Goal: Task Accomplishment & Management: Manage account settings

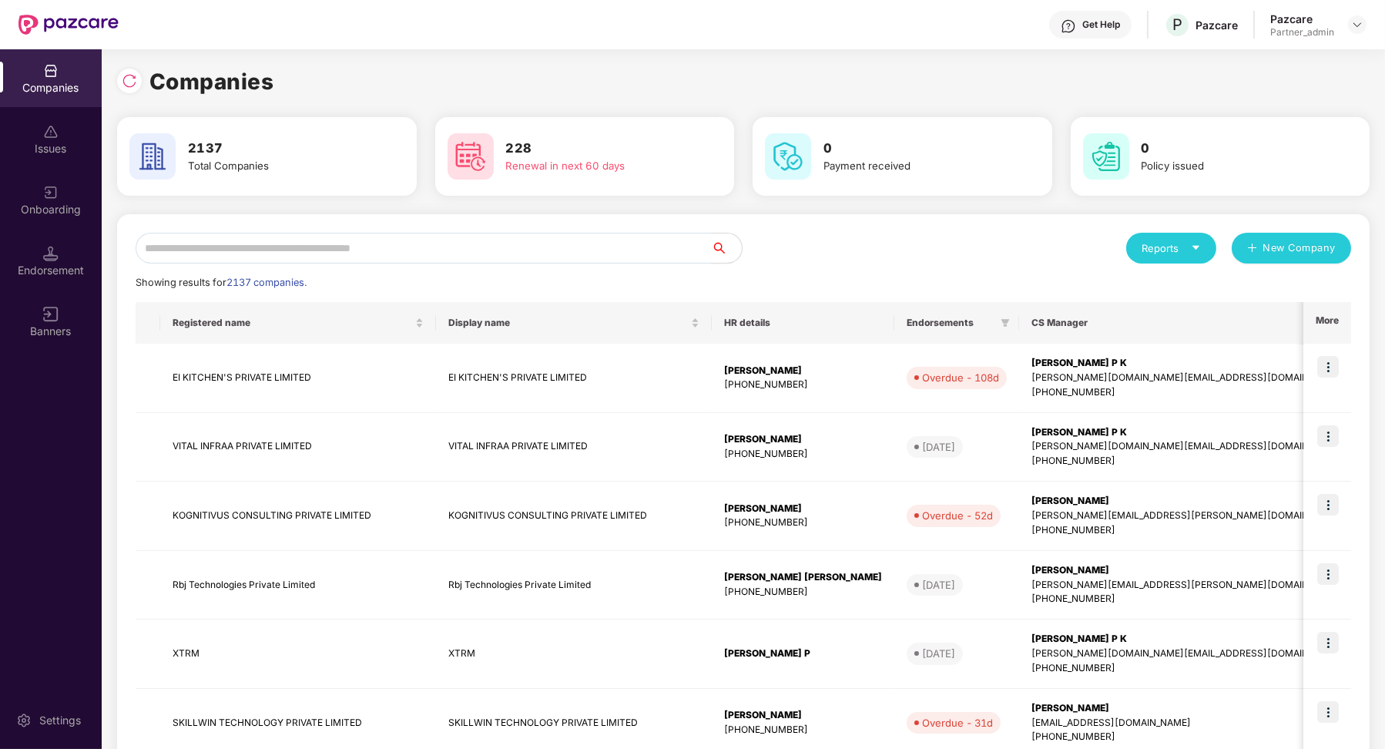
click at [264, 255] on input "text" at bounding box center [423, 248] width 575 height 31
paste input "**********"
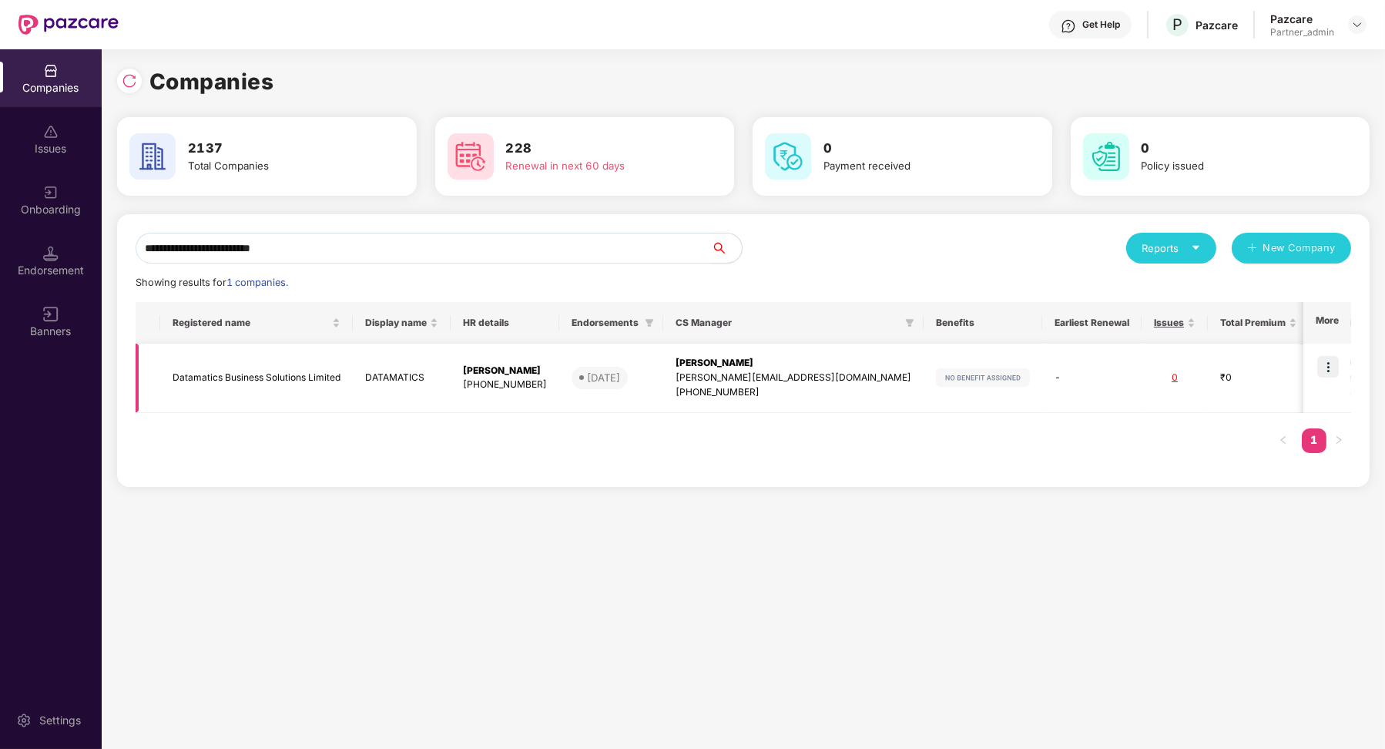
type input "**********"
click at [1330, 371] on img at bounding box center [1328, 367] width 22 height 22
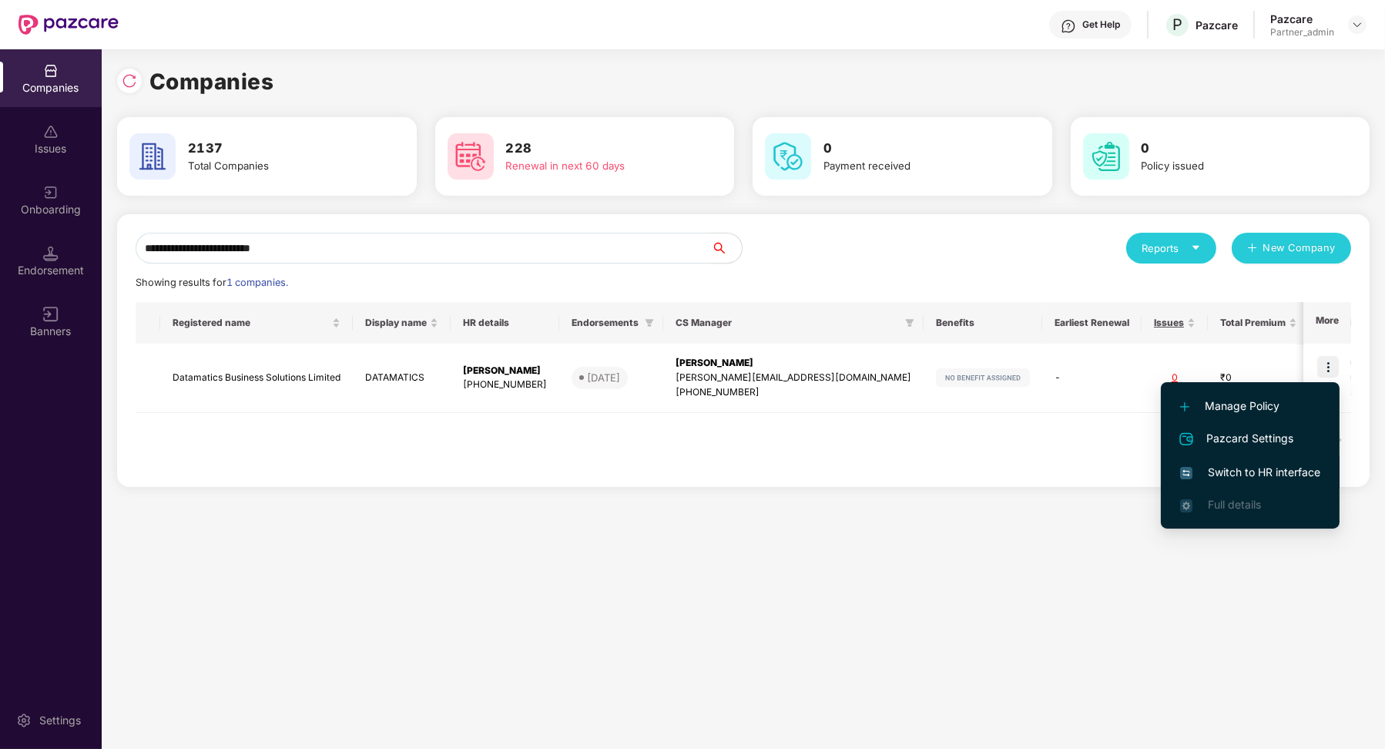
click at [1269, 472] on span "Switch to HR interface" at bounding box center [1250, 472] width 140 height 17
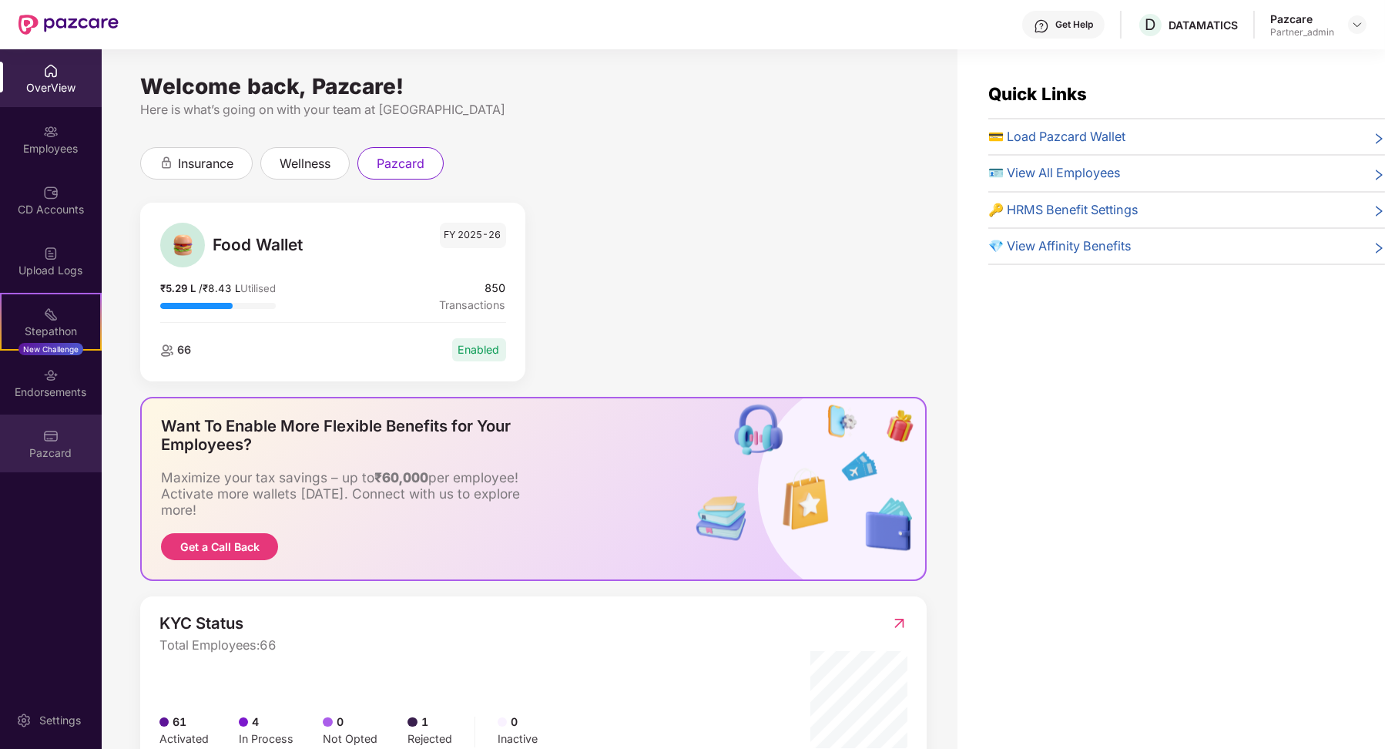
click at [35, 456] on div "Pazcard" at bounding box center [51, 452] width 102 height 15
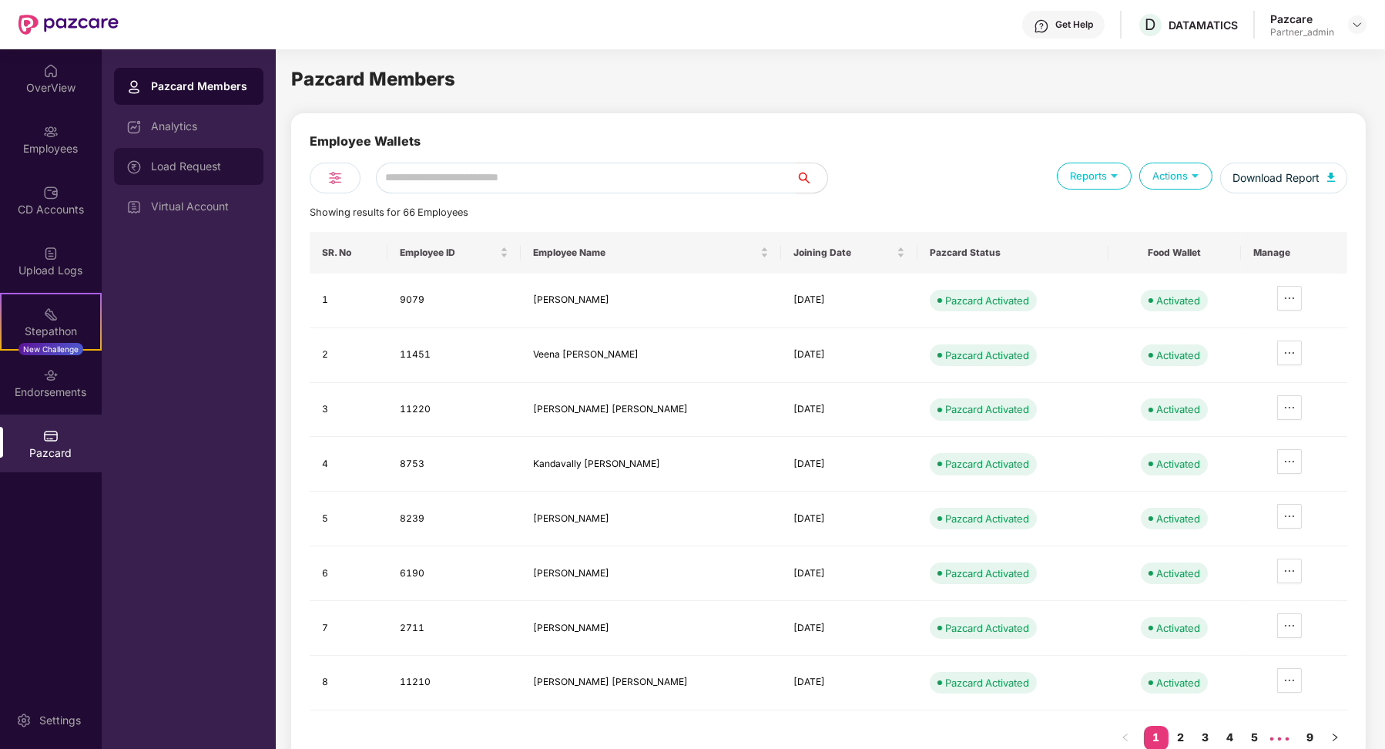
click at [210, 160] on div "Load Request" at bounding box center [201, 166] width 100 height 12
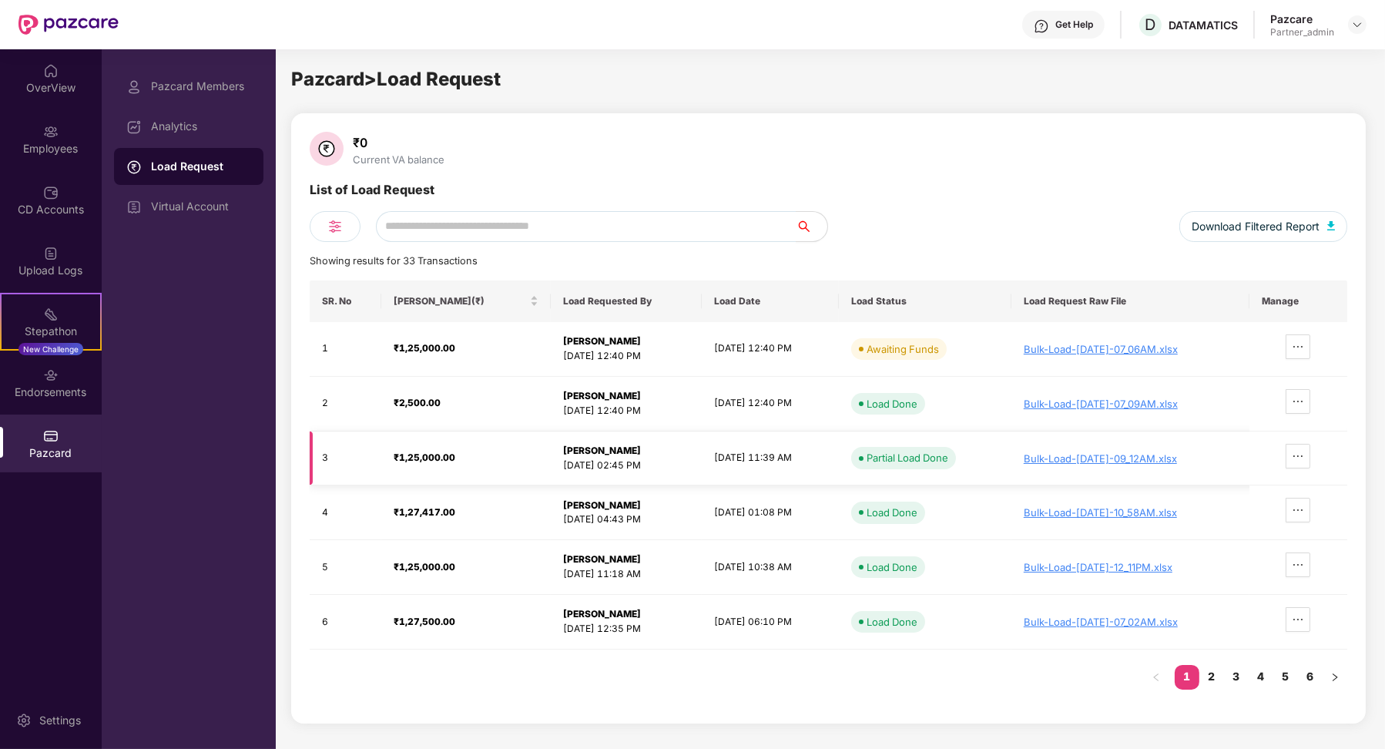
click at [1060, 456] on div "Bulk-Load-14-Jul-2025-09_12AM.xlsx" at bounding box center [1130, 458] width 213 height 12
click at [1304, 455] on icon "ellipsis" at bounding box center [1298, 456] width 12 height 12
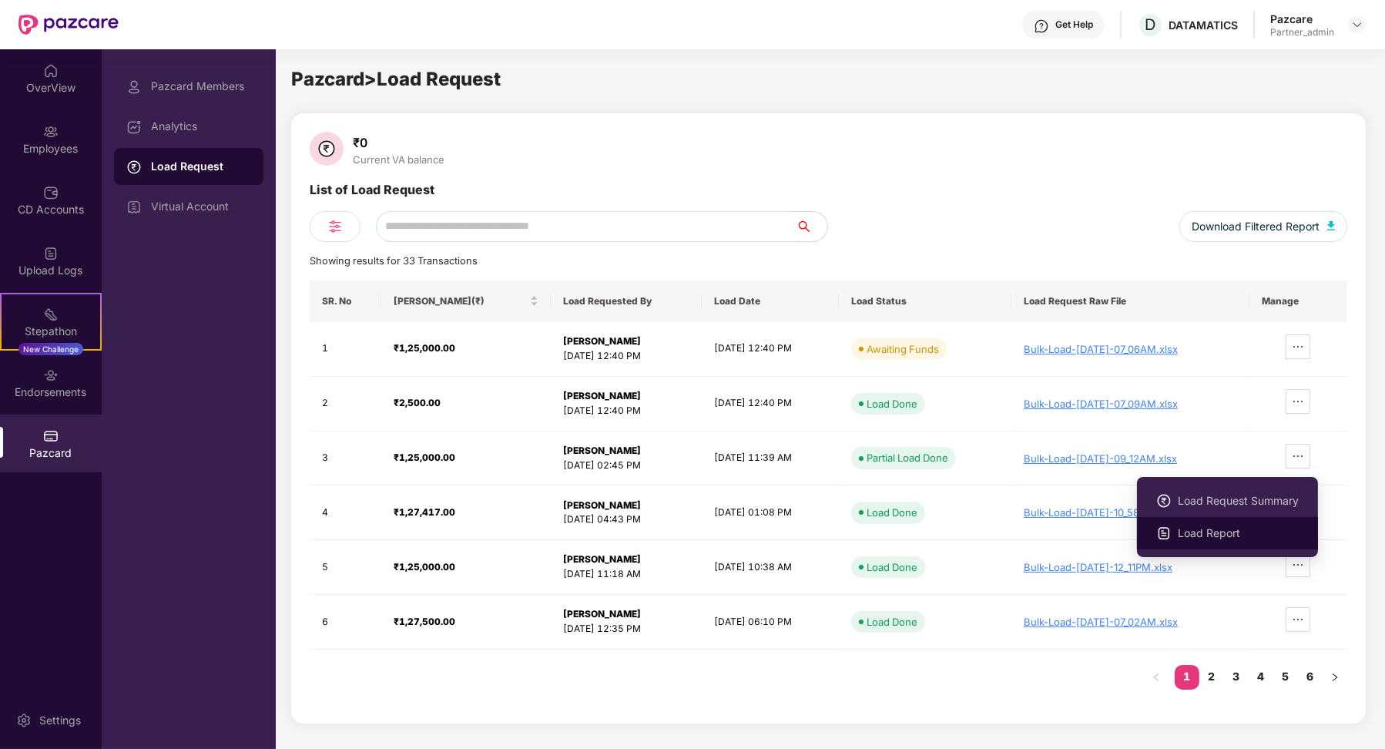
click at [1227, 535] on span "Load Report" at bounding box center [1238, 533] width 121 height 17
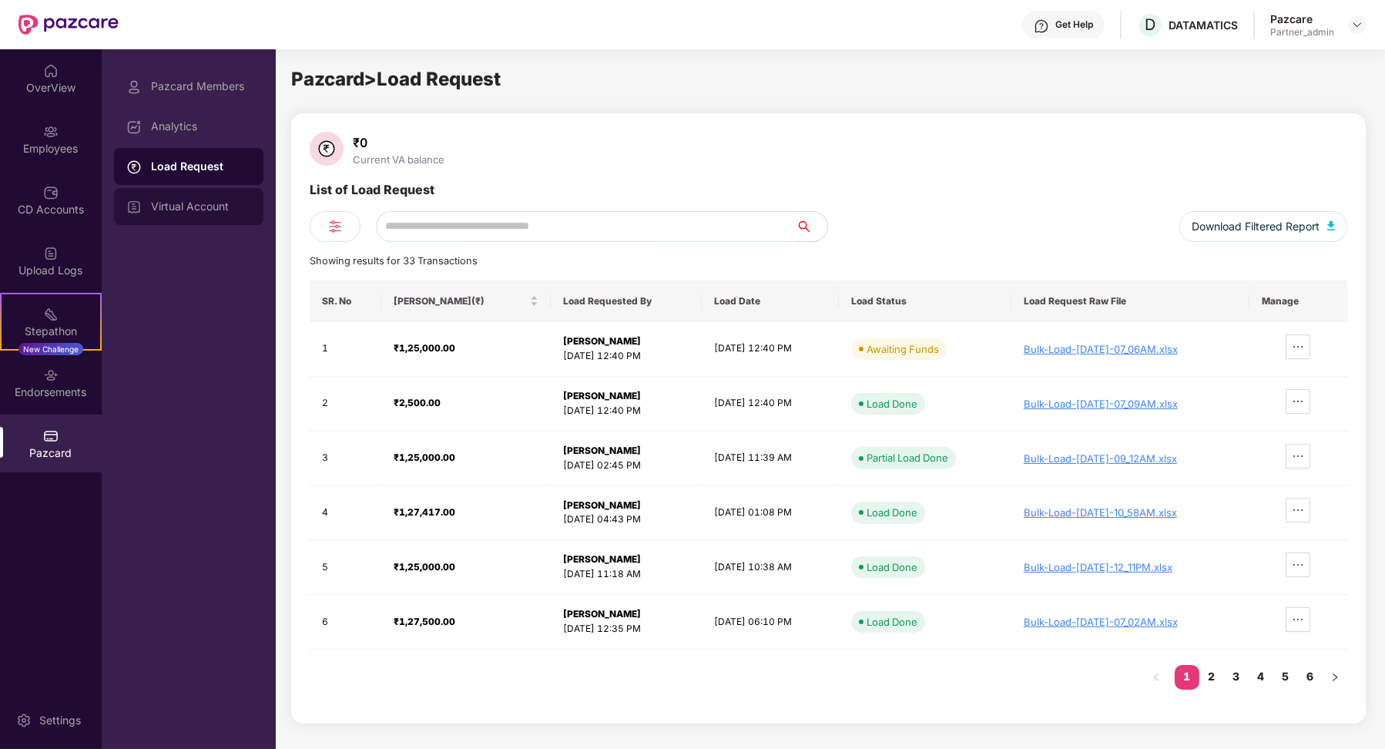
click at [200, 200] on div "Virtual Account" at bounding box center [188, 206] width 149 height 37
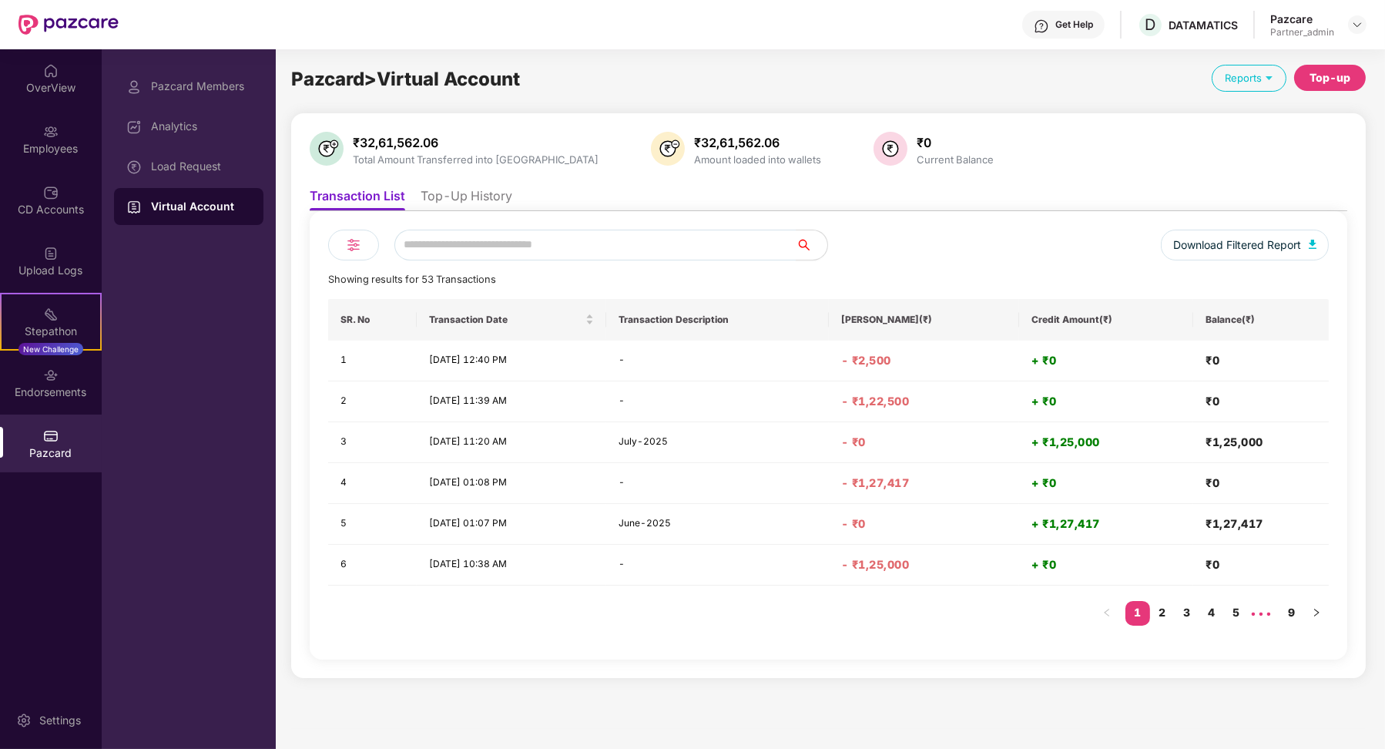
click at [374, 199] on li "Transaction List" at bounding box center [358, 199] width 96 height 22
click at [194, 160] on div "Load Request" at bounding box center [201, 166] width 100 height 12
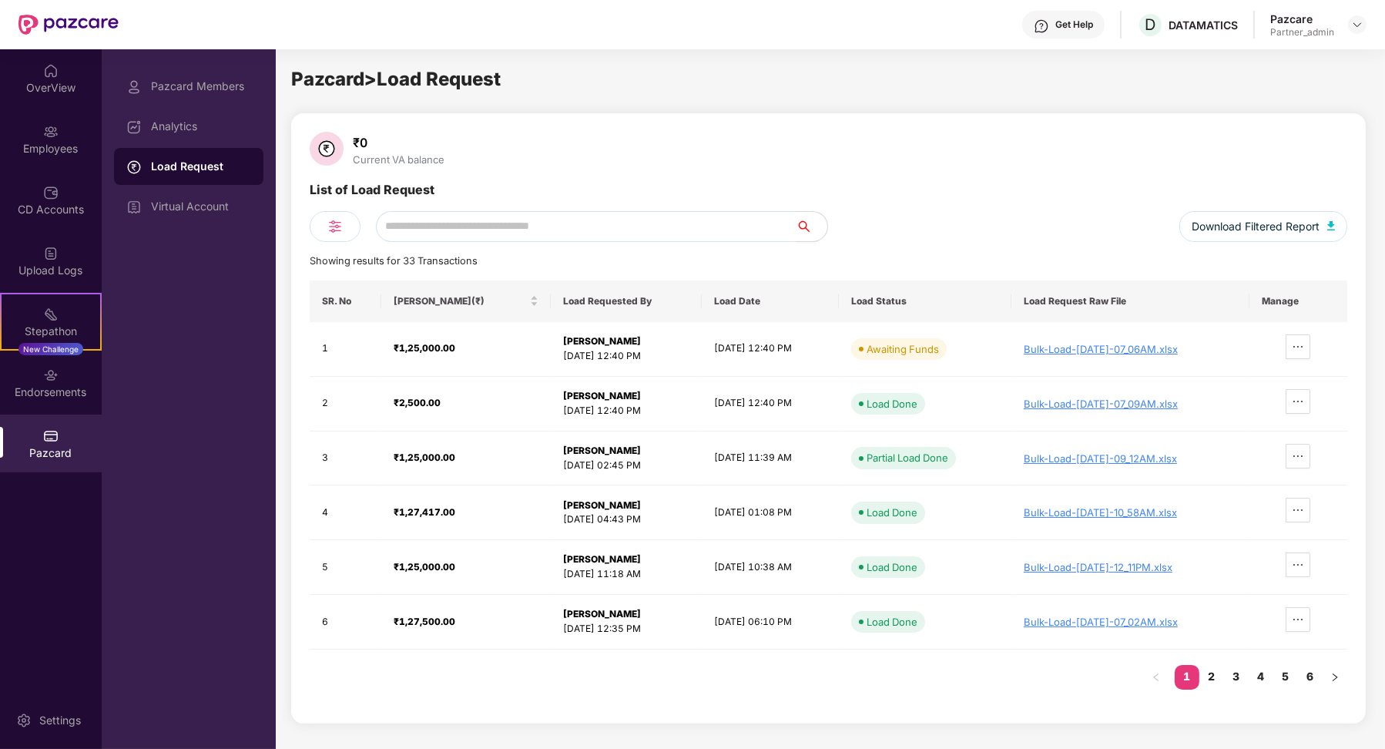
click at [825, 136] on div "₹0 Current VA balance" at bounding box center [829, 150] width 1038 height 37
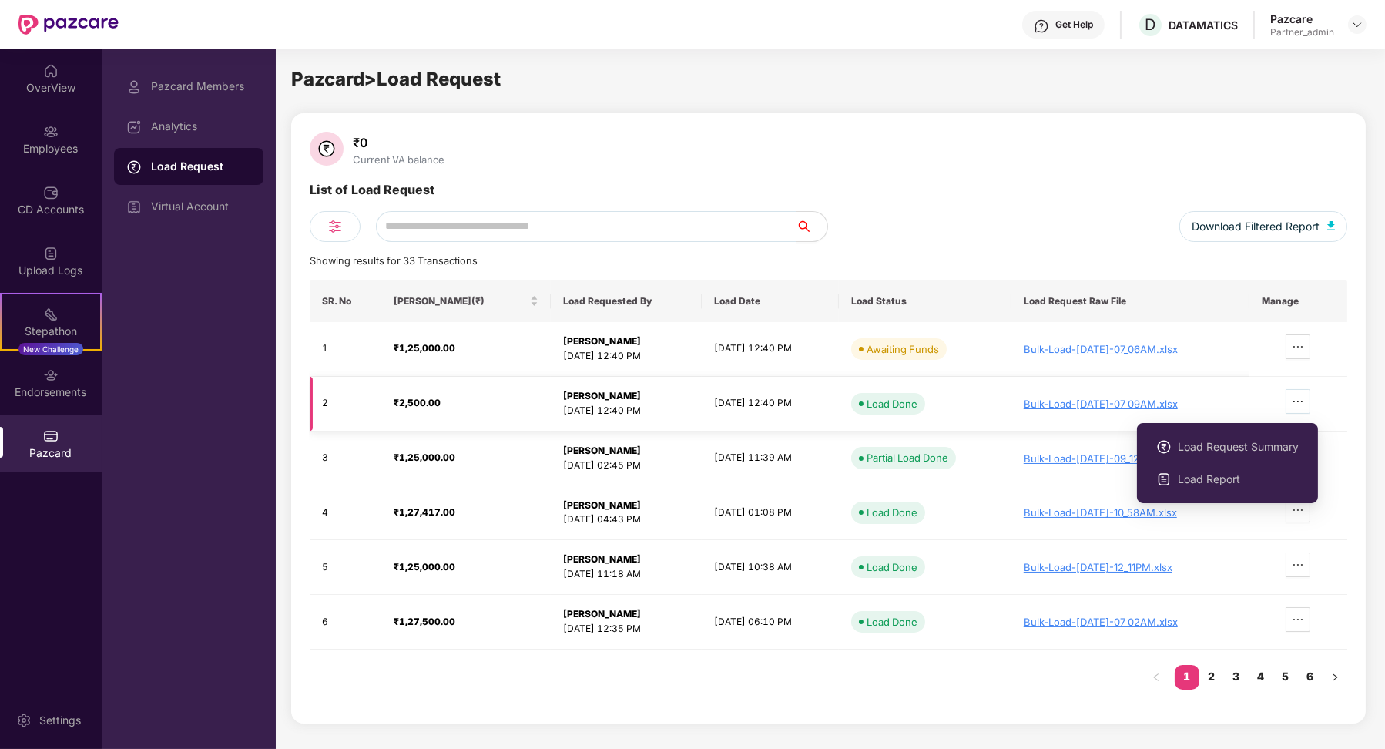
click at [1309, 397] on span "ellipsis" at bounding box center [1297, 401] width 23 height 12
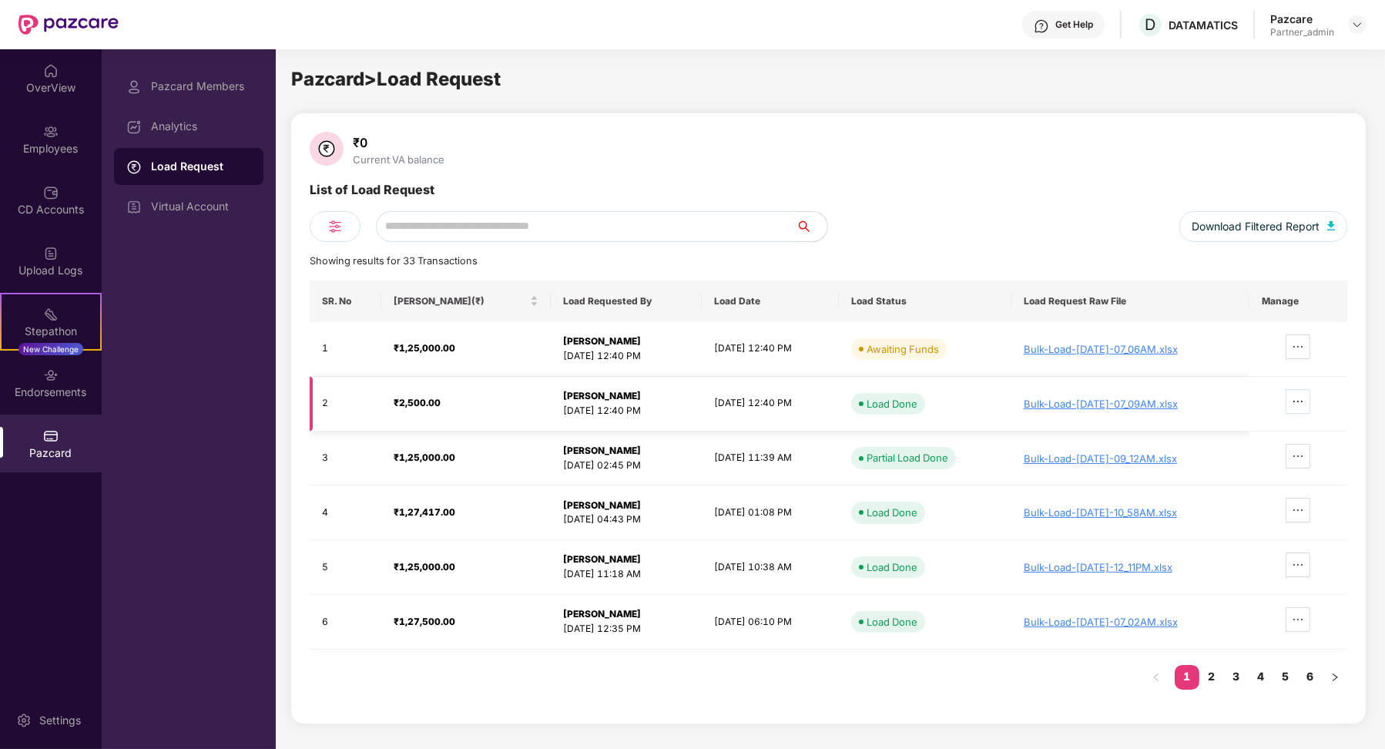
click at [1309, 398] on span "ellipsis" at bounding box center [1297, 401] width 23 height 12
click at [1309, 404] on span "ellipsis" at bounding box center [1297, 401] width 23 height 12
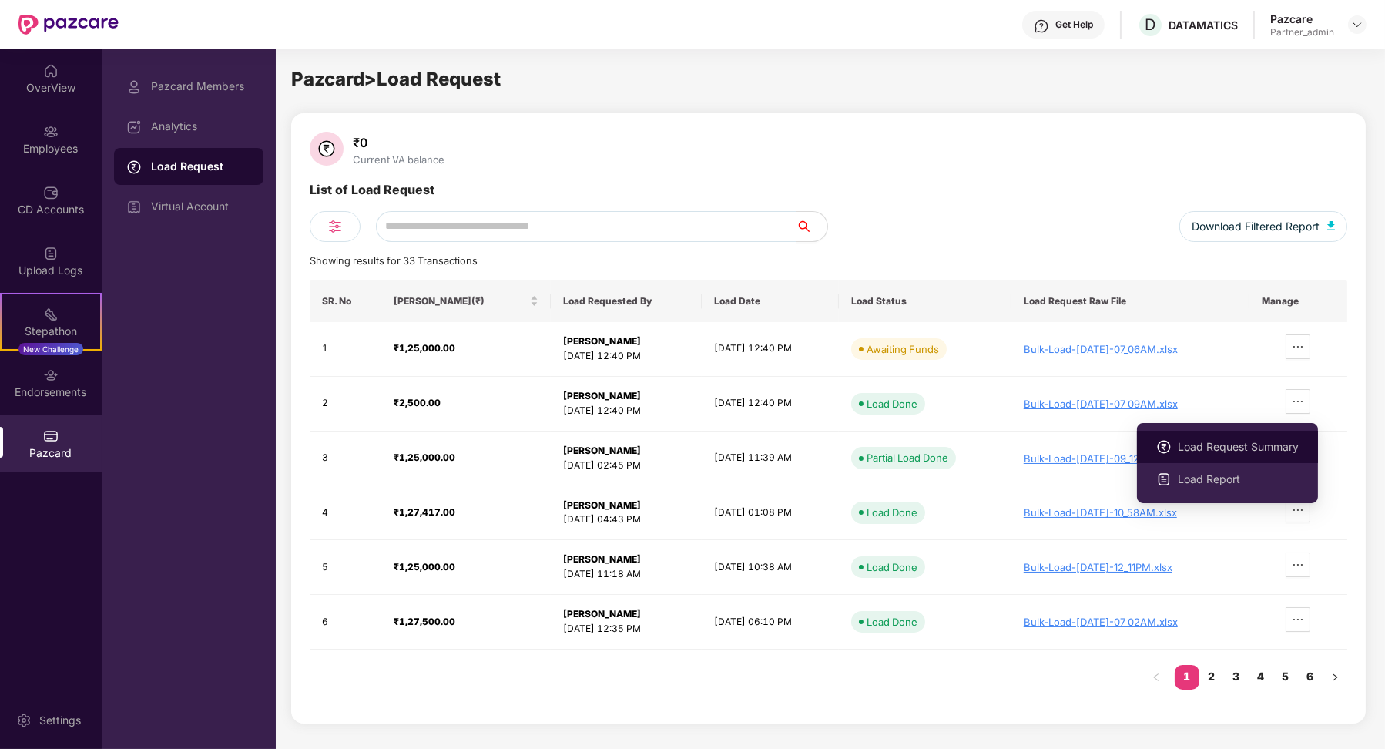
click at [1252, 441] on span "Load Request Summary" at bounding box center [1238, 446] width 121 height 17
click at [1304, 403] on icon "ellipsis" at bounding box center [1298, 401] width 12 height 12
click at [1222, 474] on span "Load Report" at bounding box center [1238, 479] width 121 height 17
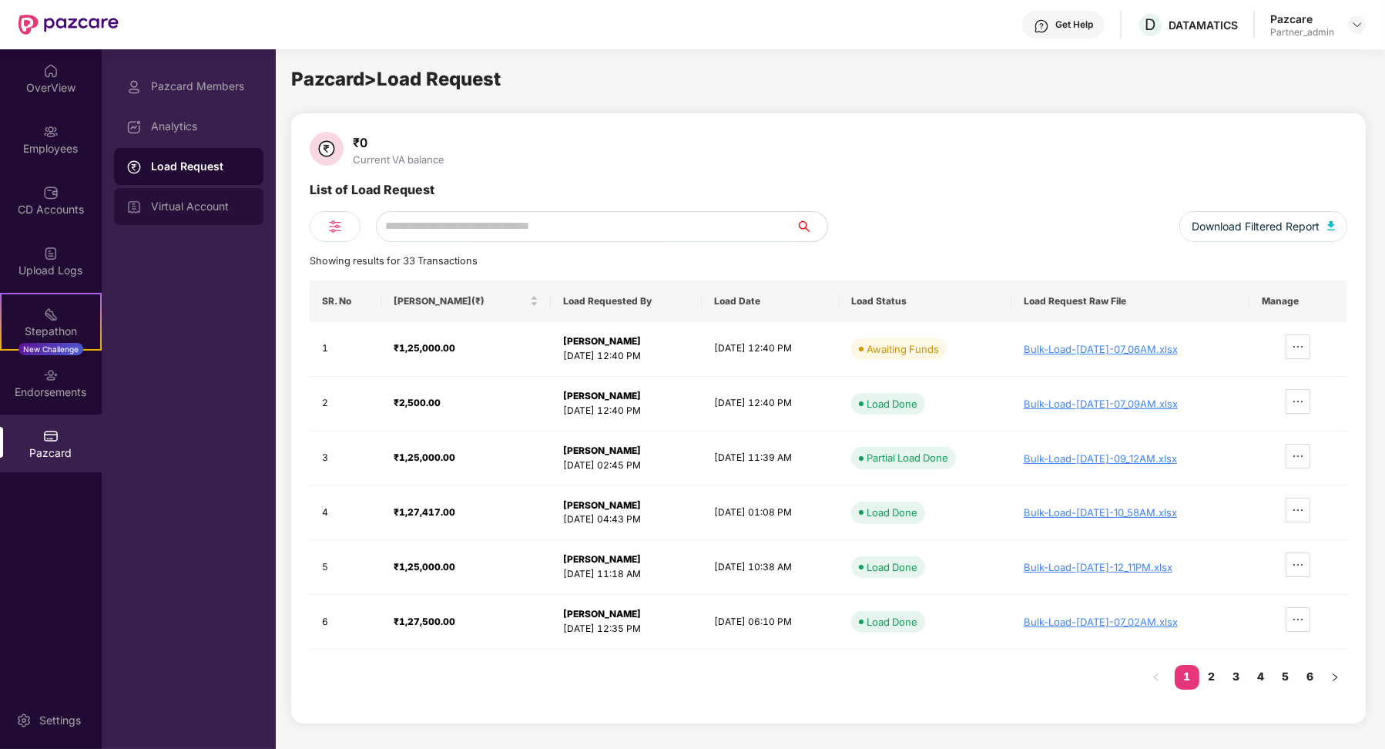
click at [174, 204] on div "Virtual Account" at bounding box center [201, 206] width 100 height 12
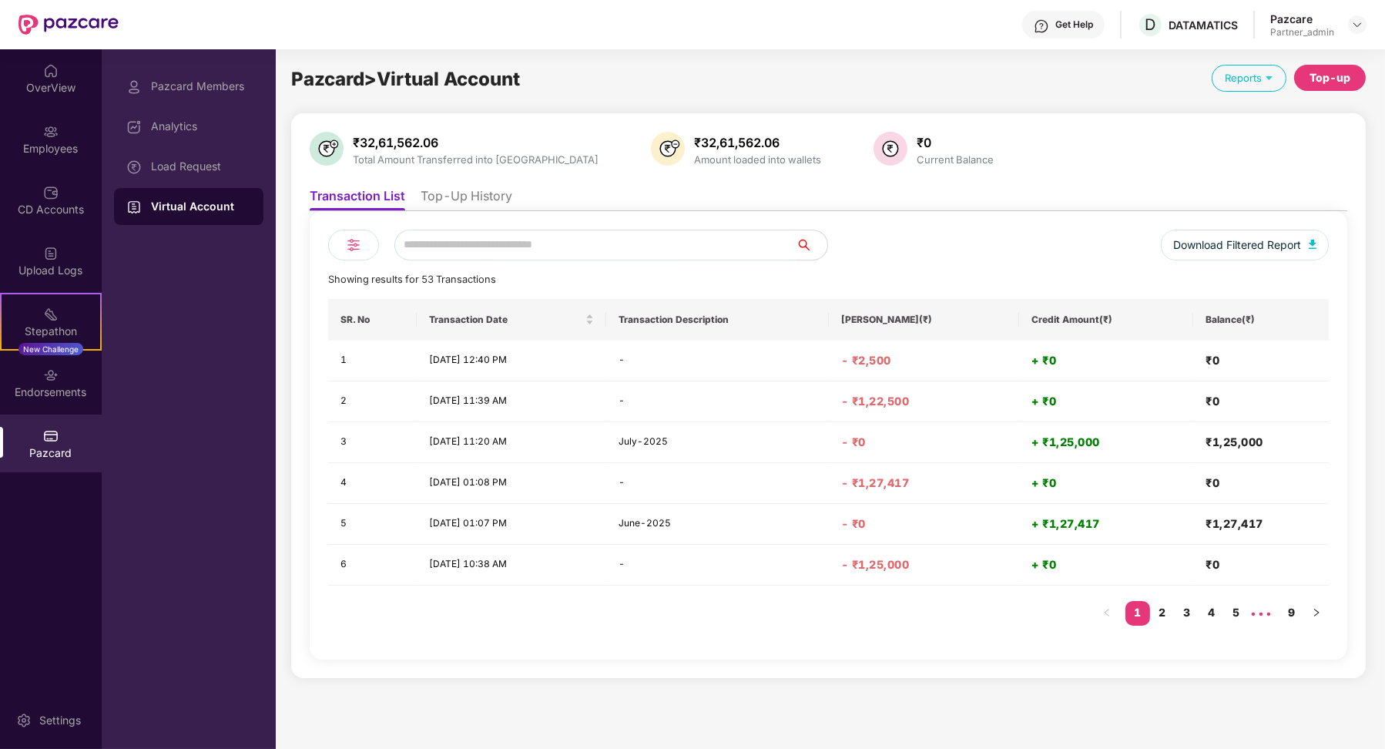
click at [484, 194] on li "Top-Up History" at bounding box center [467, 199] width 92 height 22
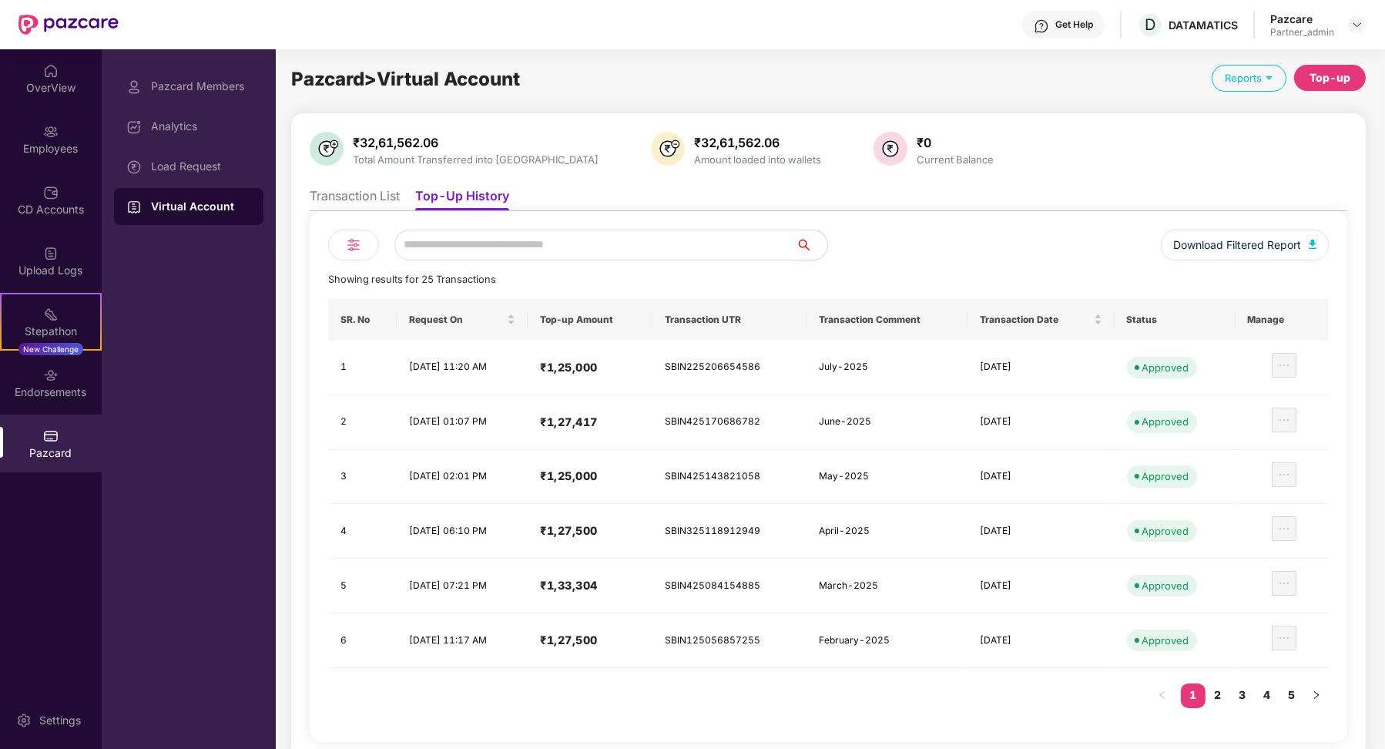
click at [362, 195] on li "Transaction List" at bounding box center [355, 199] width 90 height 22
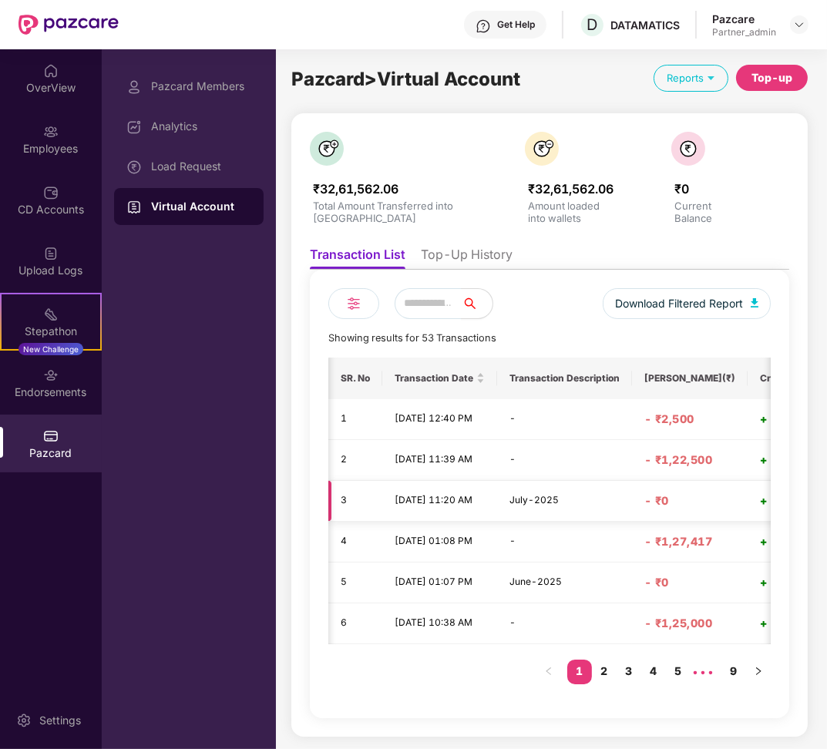
scroll to position [0, 168]
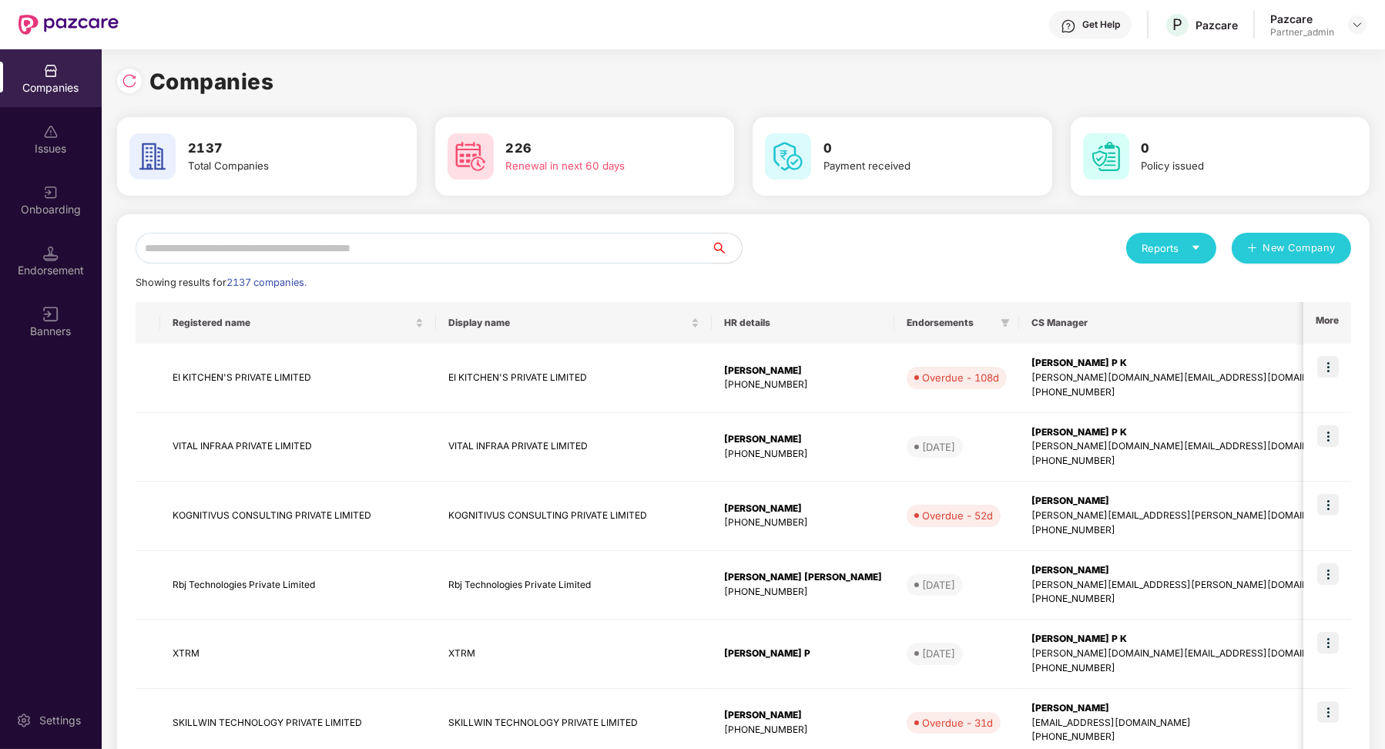
click at [422, 257] on input "text" at bounding box center [423, 248] width 575 height 31
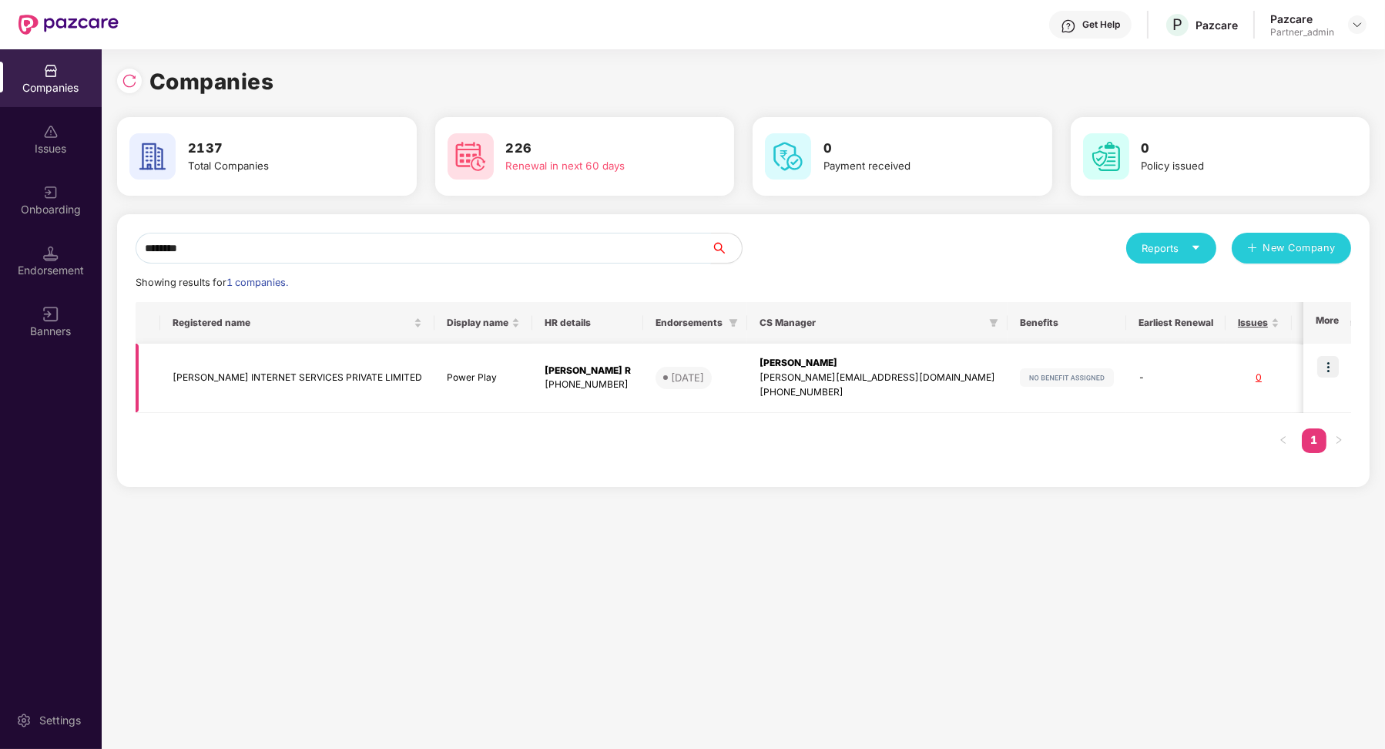
type input "********"
click at [826, 364] on img at bounding box center [1328, 367] width 22 height 22
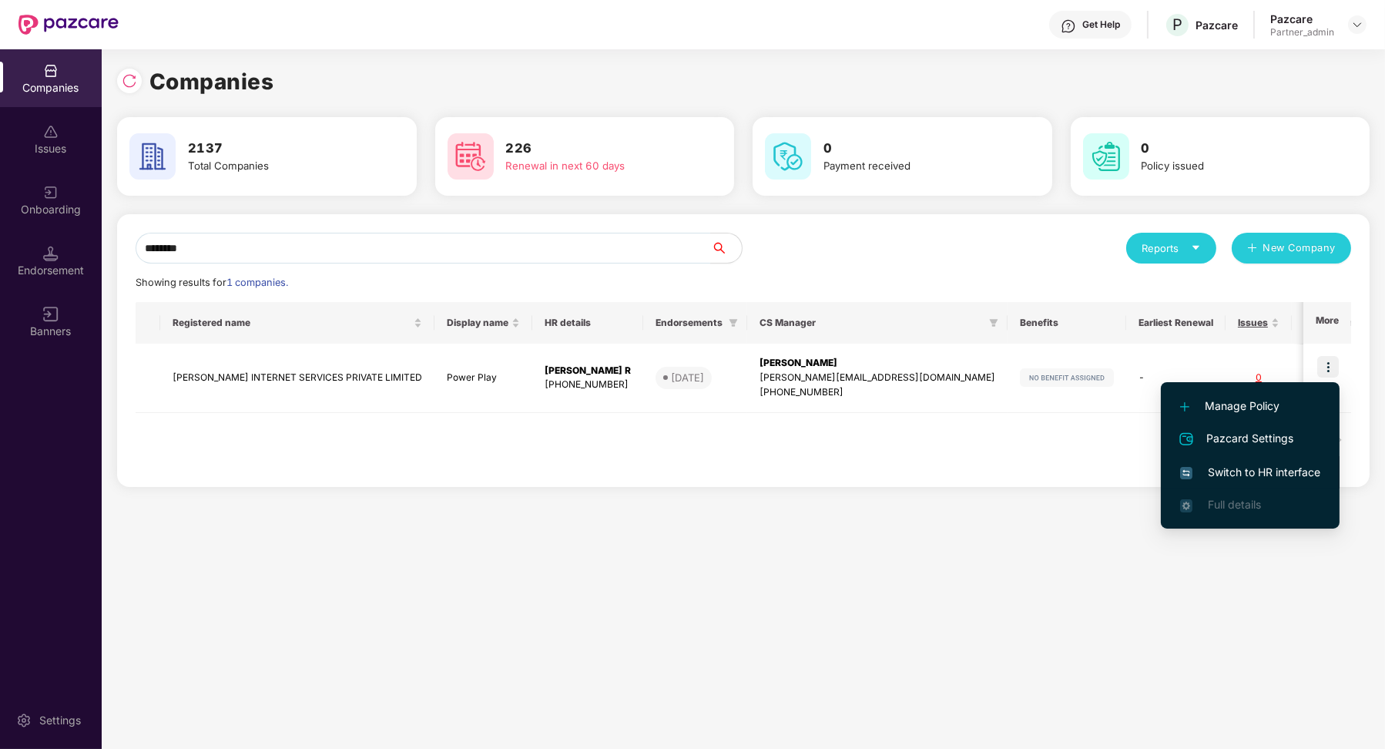
click at [826, 479] on span "Switch to HR interface" at bounding box center [1250, 472] width 140 height 17
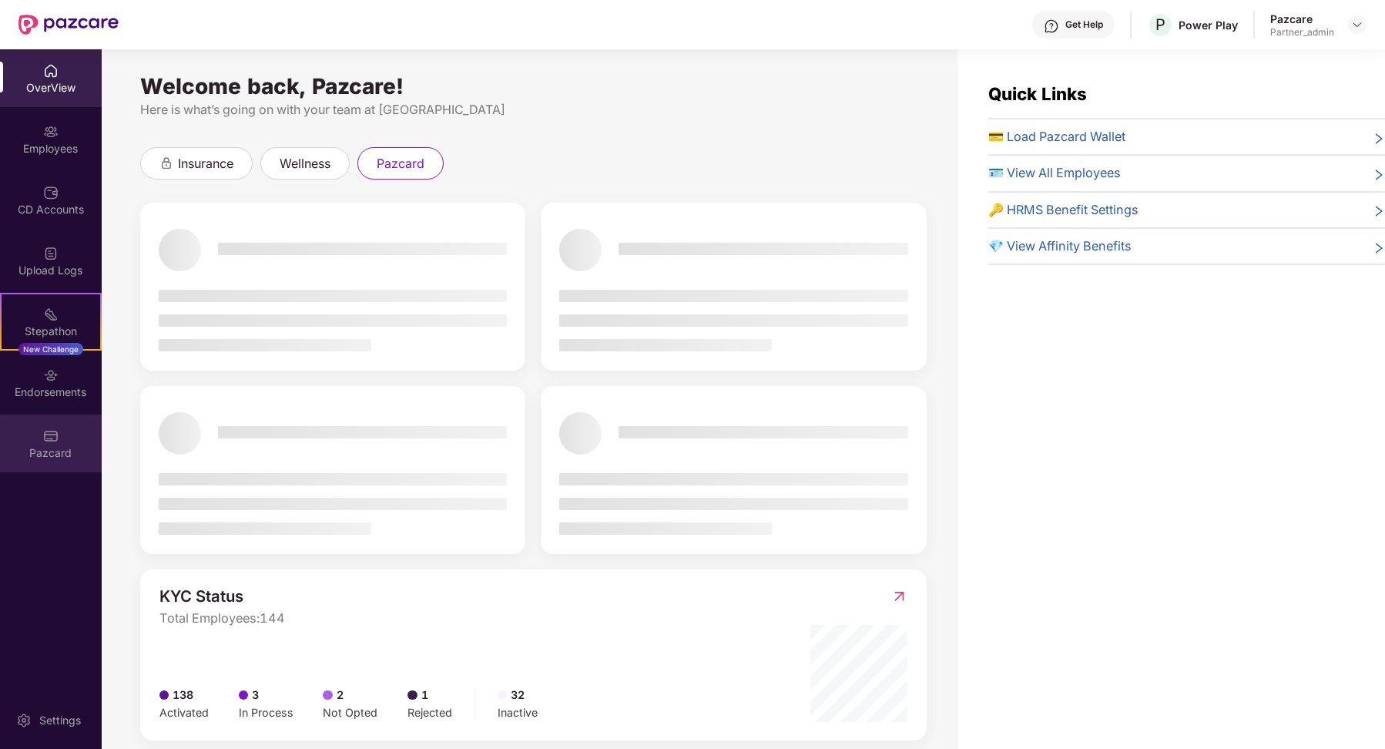
click at [51, 439] on img at bounding box center [50, 435] width 15 height 15
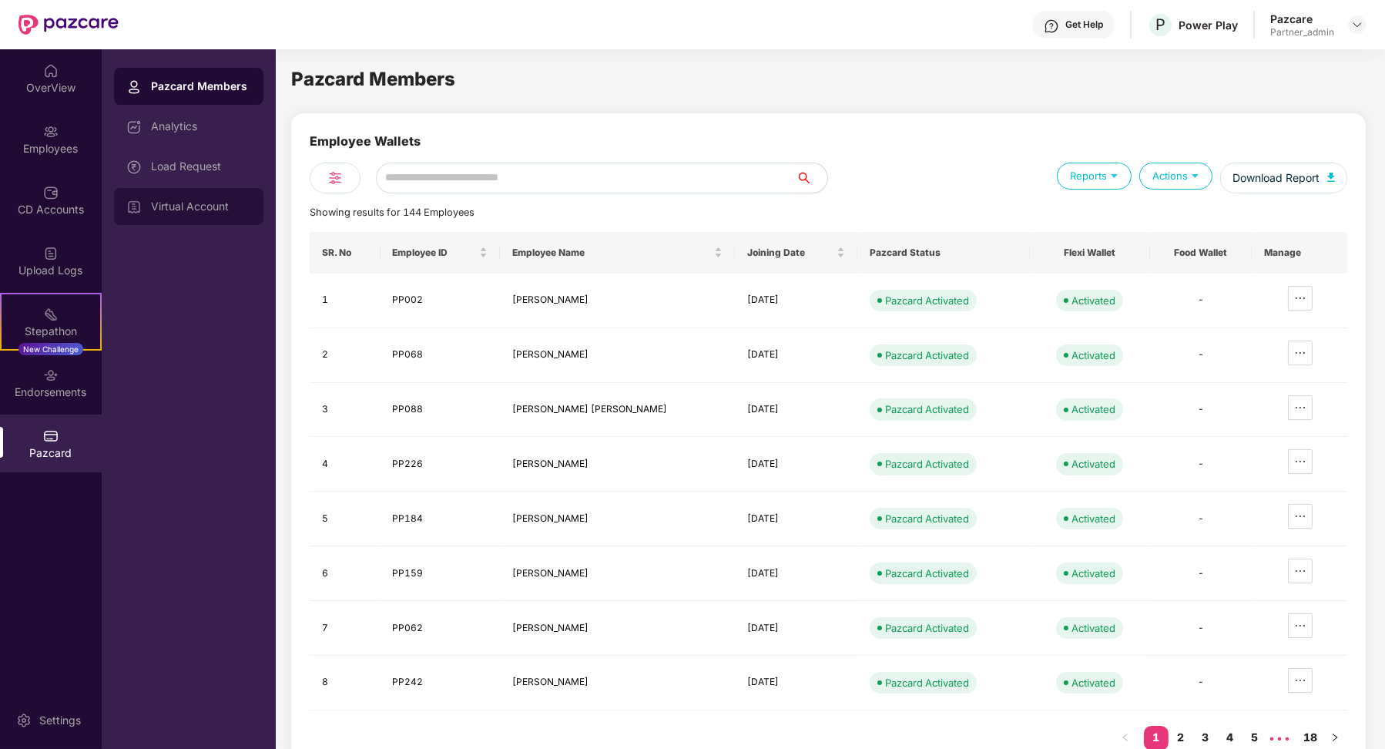
click at [202, 194] on div "Virtual Account" at bounding box center [188, 206] width 149 height 37
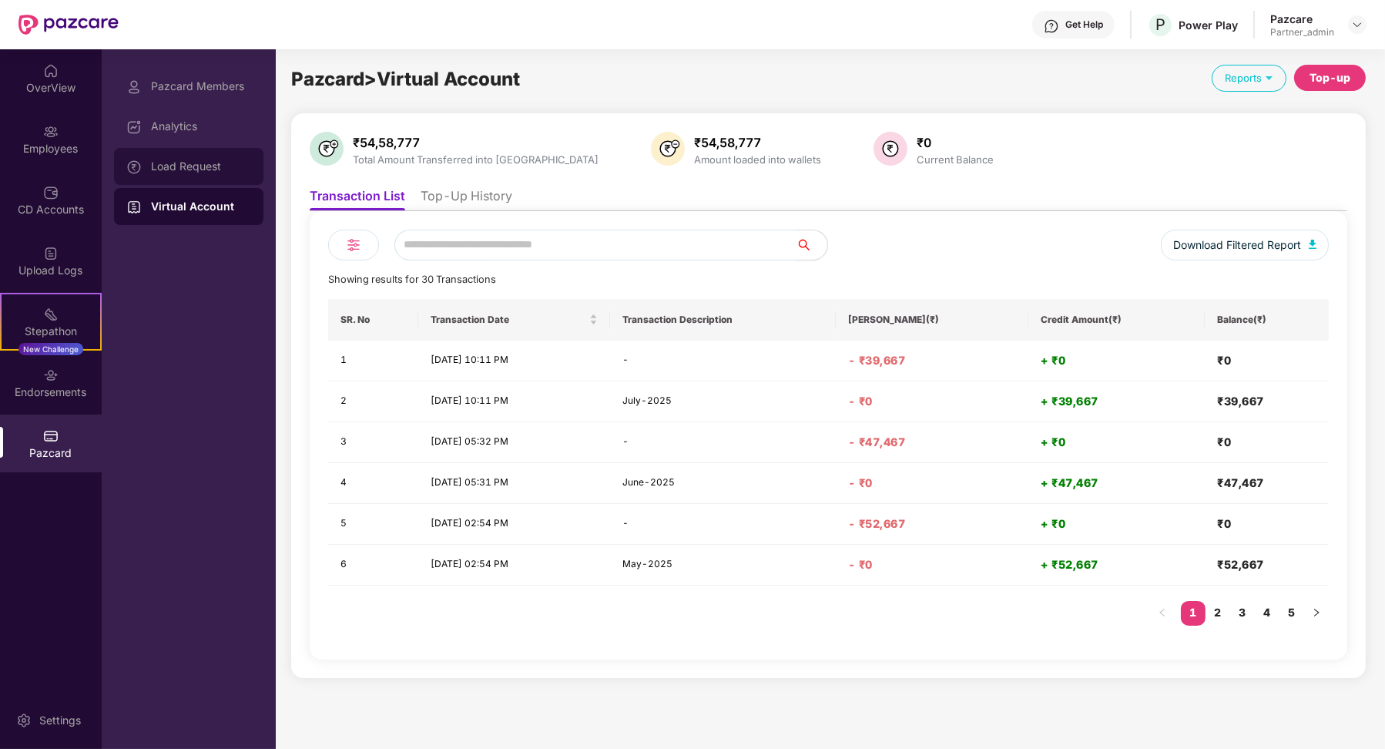
click at [191, 170] on div "Load Request" at bounding box center [201, 166] width 100 height 12
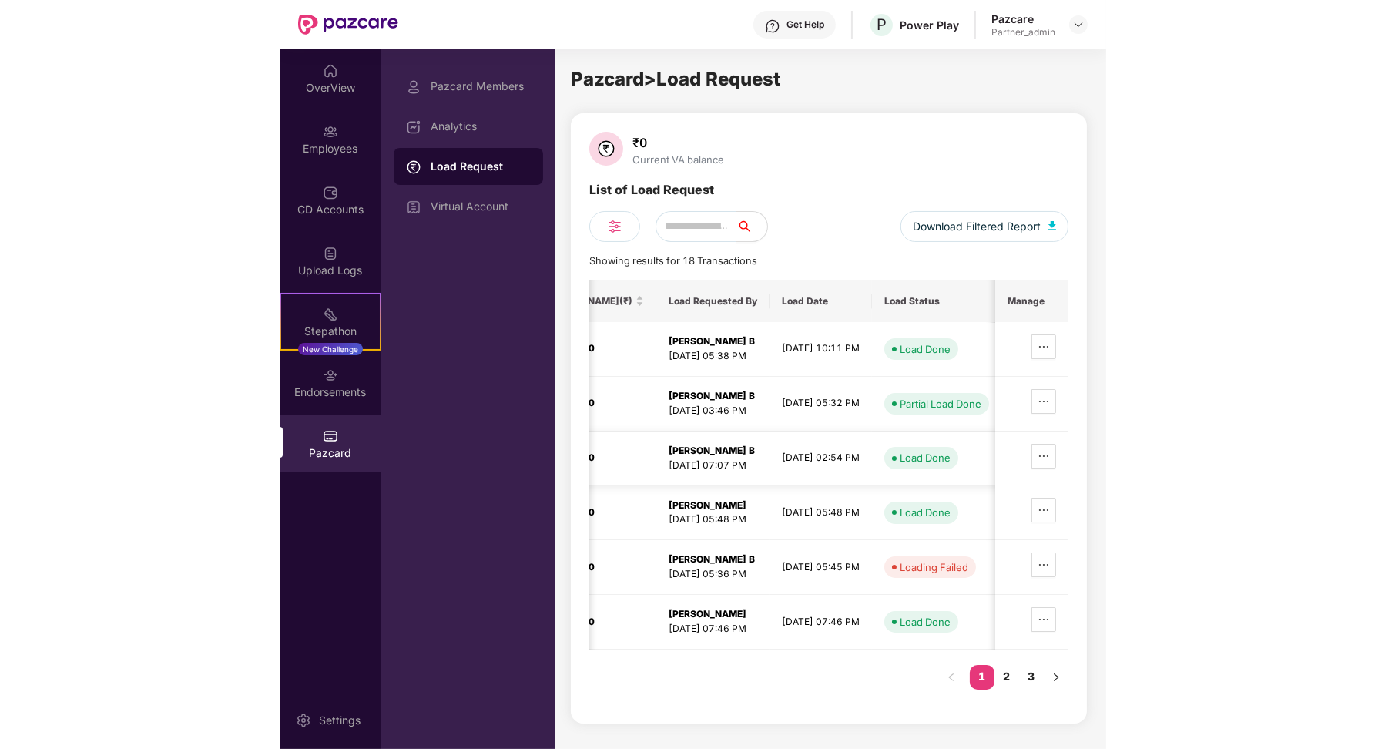
scroll to position [0, 131]
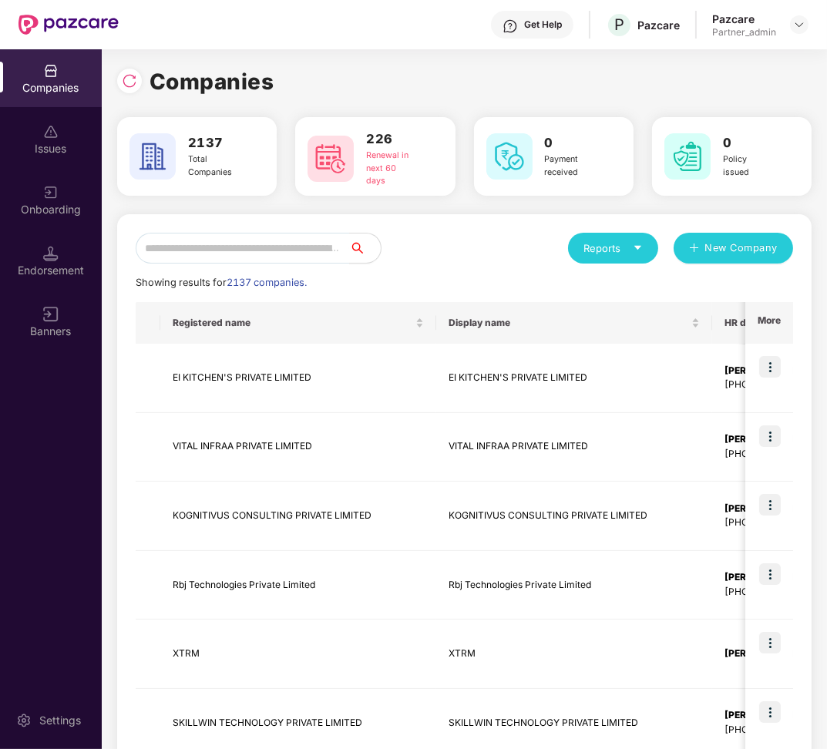
click at [316, 228] on div "Reports New Company Showing results for 2137 companies. Registered name Display…" at bounding box center [464, 660] width 694 height 893
click at [279, 249] on input "text" at bounding box center [243, 248] width 214 height 31
paste input "**********"
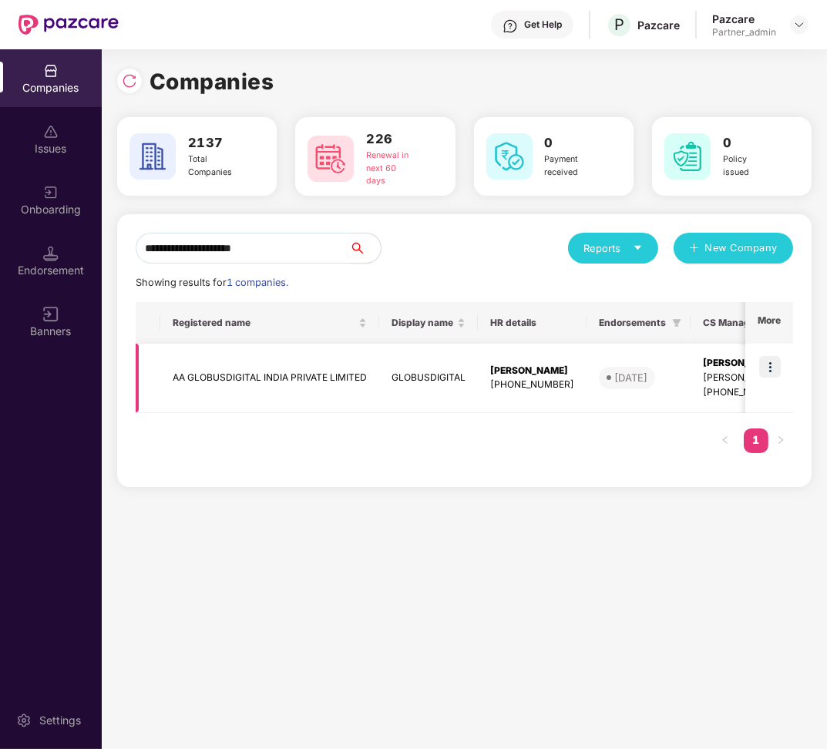
type input "**********"
click at [769, 367] on img at bounding box center [770, 367] width 22 height 22
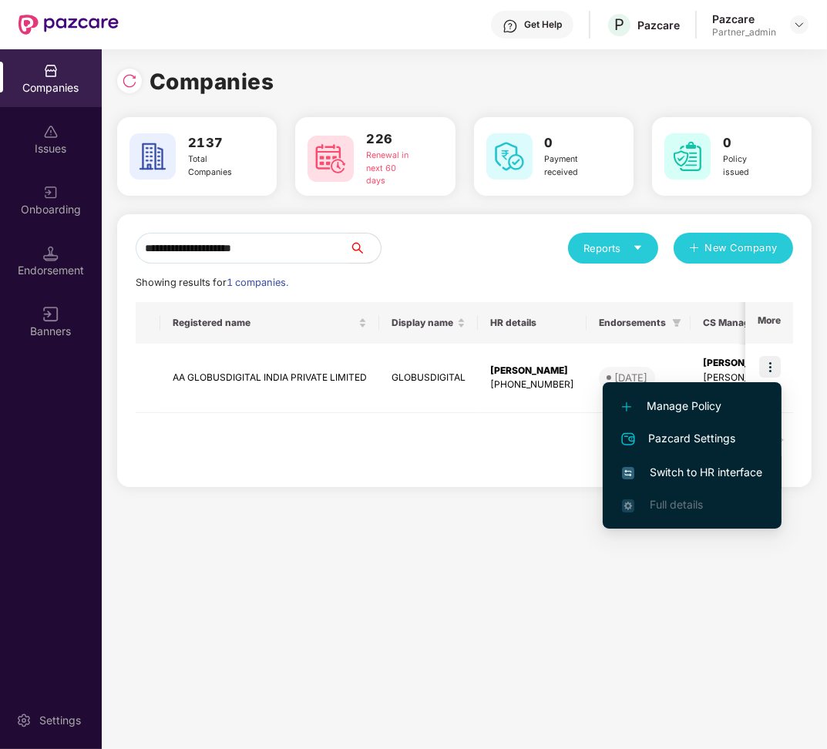
click at [723, 469] on span "Switch to HR interface" at bounding box center [692, 472] width 140 height 17
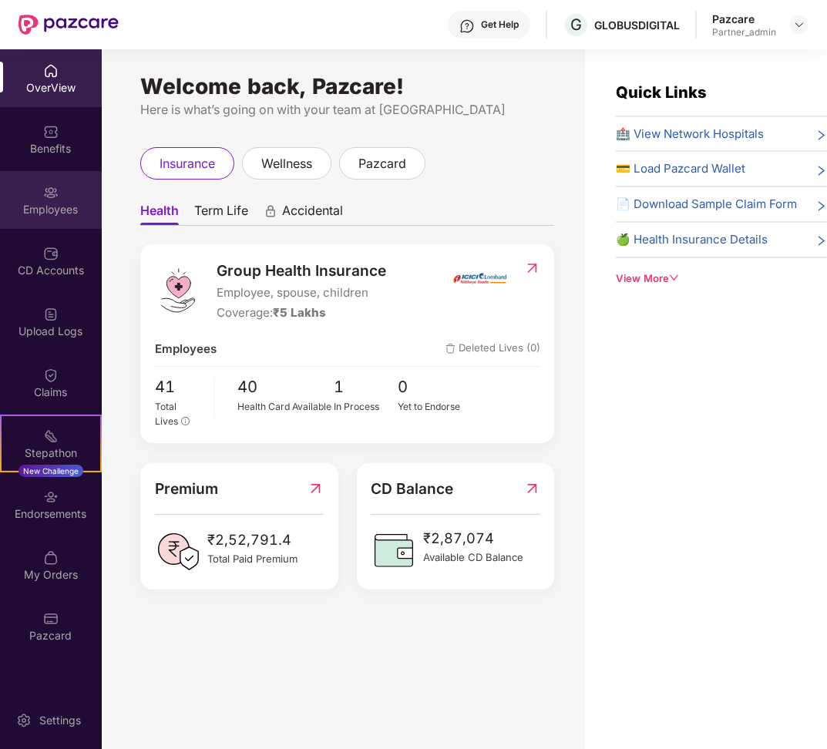
click at [51, 193] on img at bounding box center [50, 192] width 15 height 15
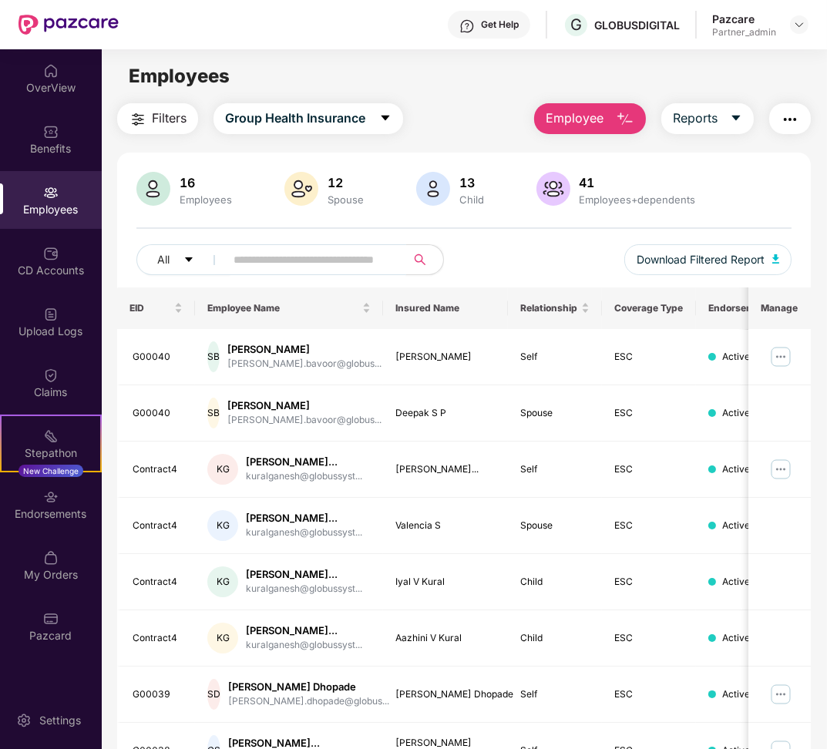
click at [306, 263] on input "text" at bounding box center [309, 259] width 152 height 23
paste input "**********"
type input "**********"
click at [75, 620] on div "Pazcard" at bounding box center [51, 626] width 102 height 58
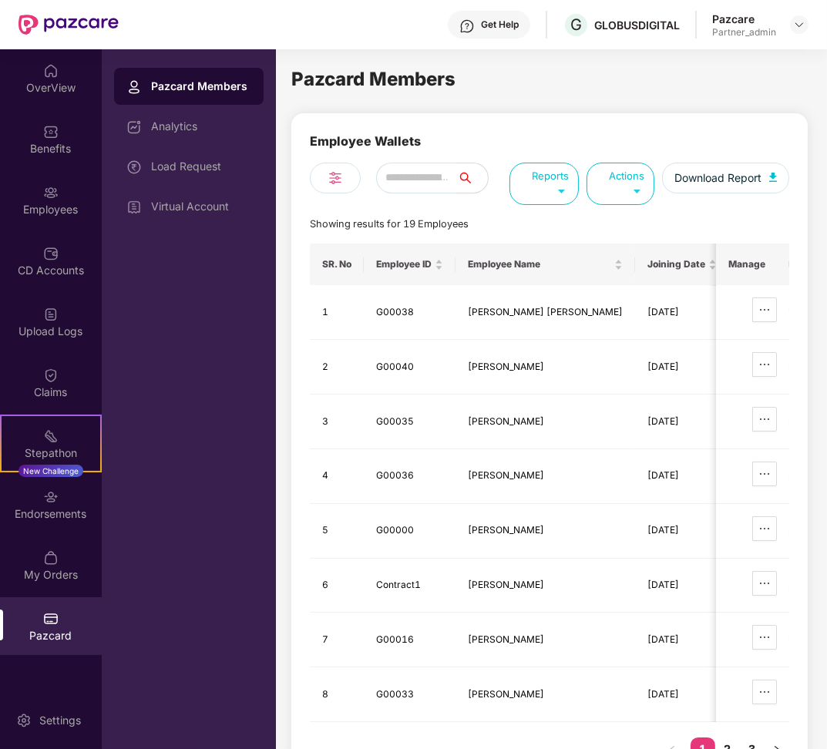
click at [384, 170] on input "text" at bounding box center [416, 178] width 81 height 31
paste input "**********"
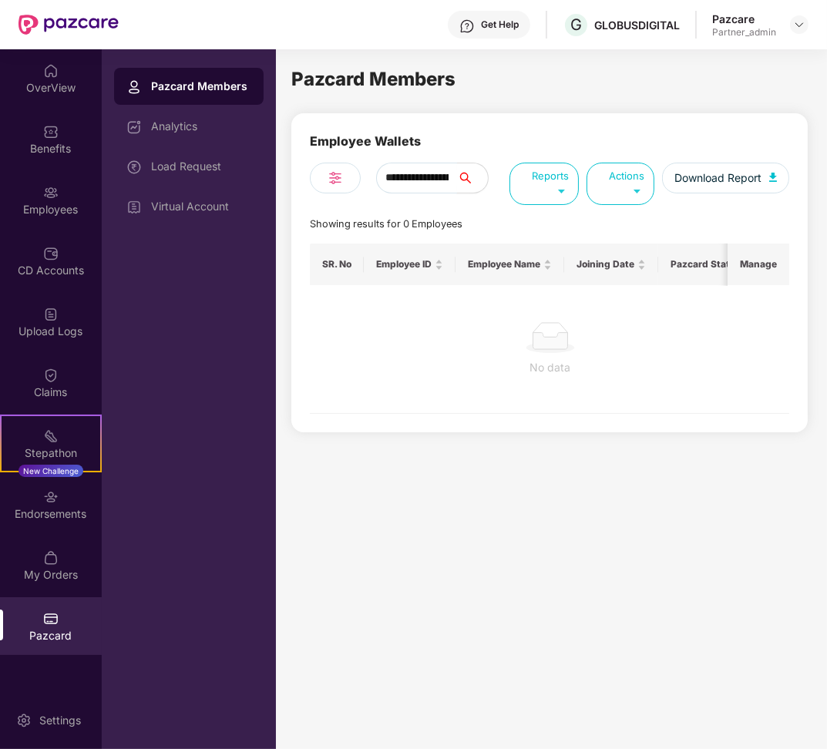
type input "**********"
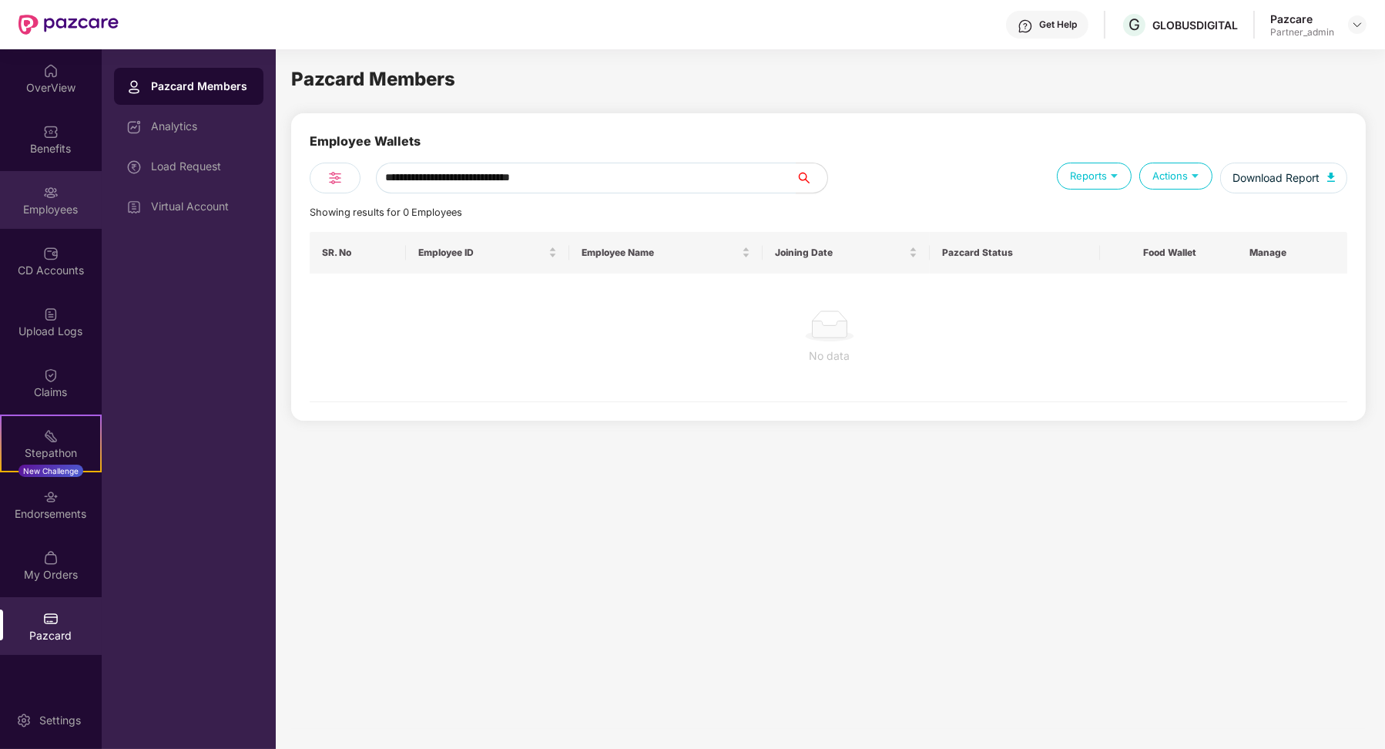
click at [39, 206] on div "Employees" at bounding box center [51, 209] width 102 height 15
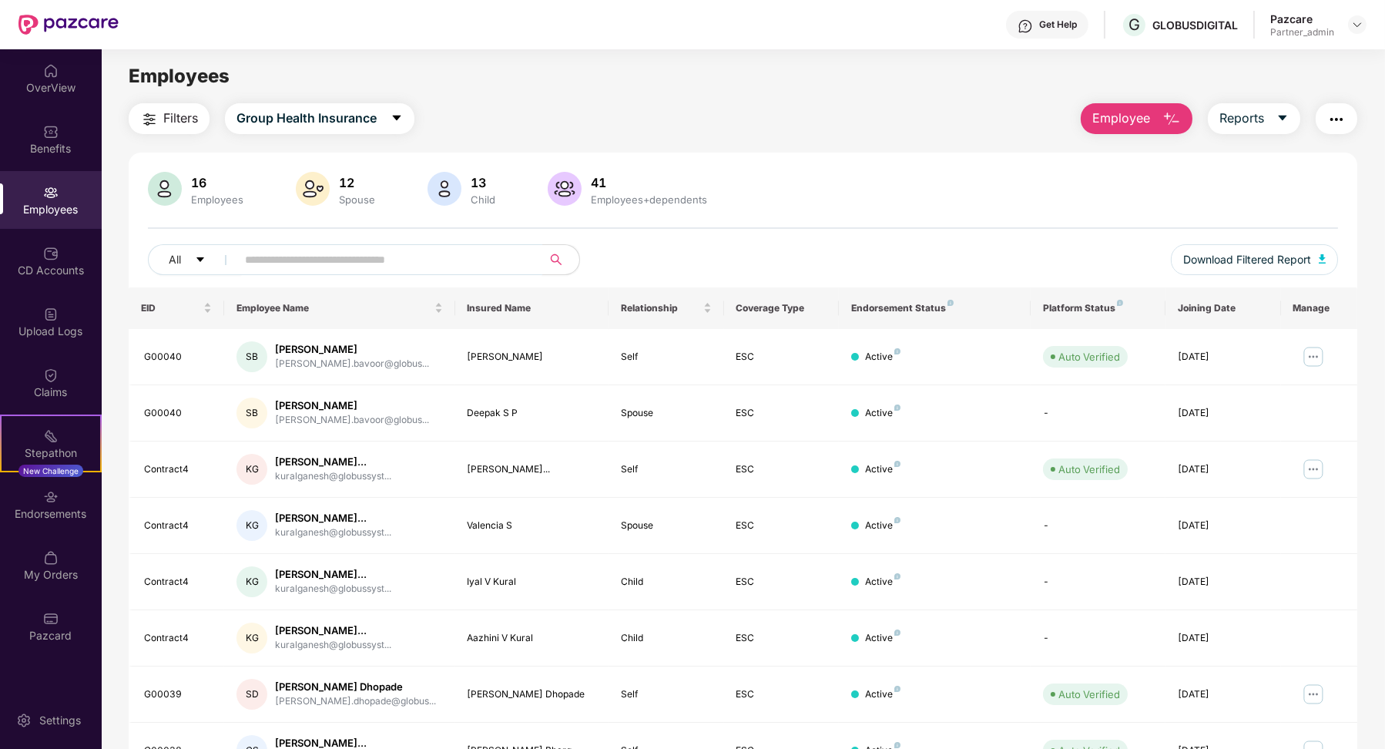
click at [287, 255] on input "text" at bounding box center [383, 259] width 277 height 23
paste input "**********"
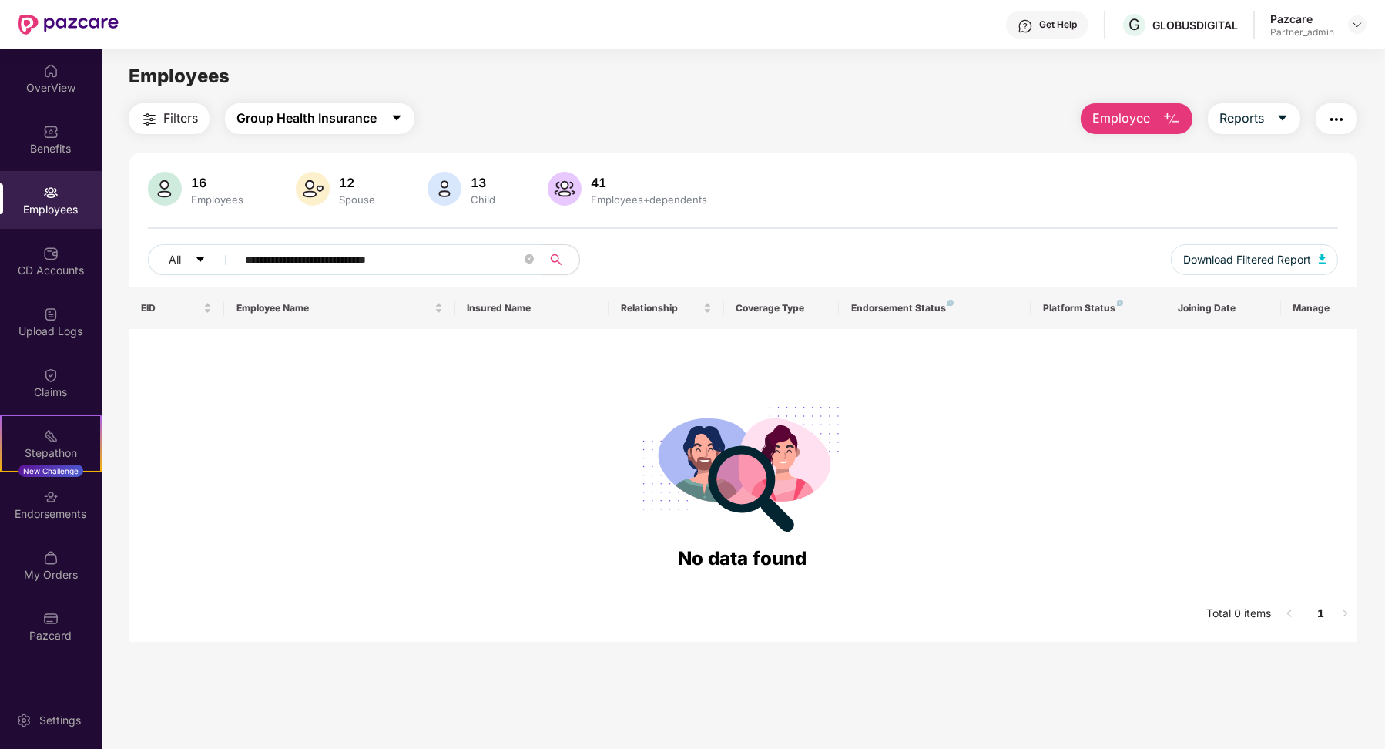
type input "**********"
click at [350, 109] on span "Group Health Insurance" at bounding box center [306, 118] width 140 height 19
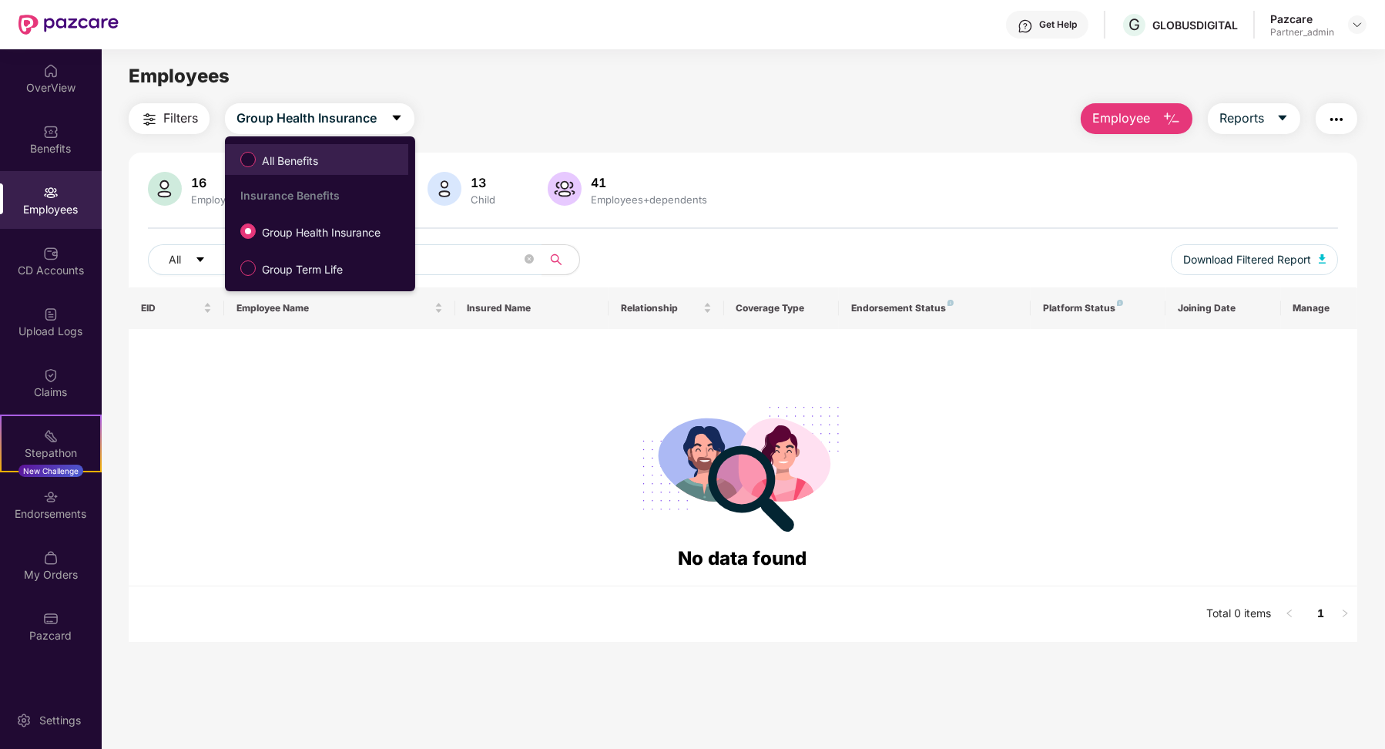
click at [340, 157] on span "All Benefits" at bounding box center [317, 159] width 168 height 26
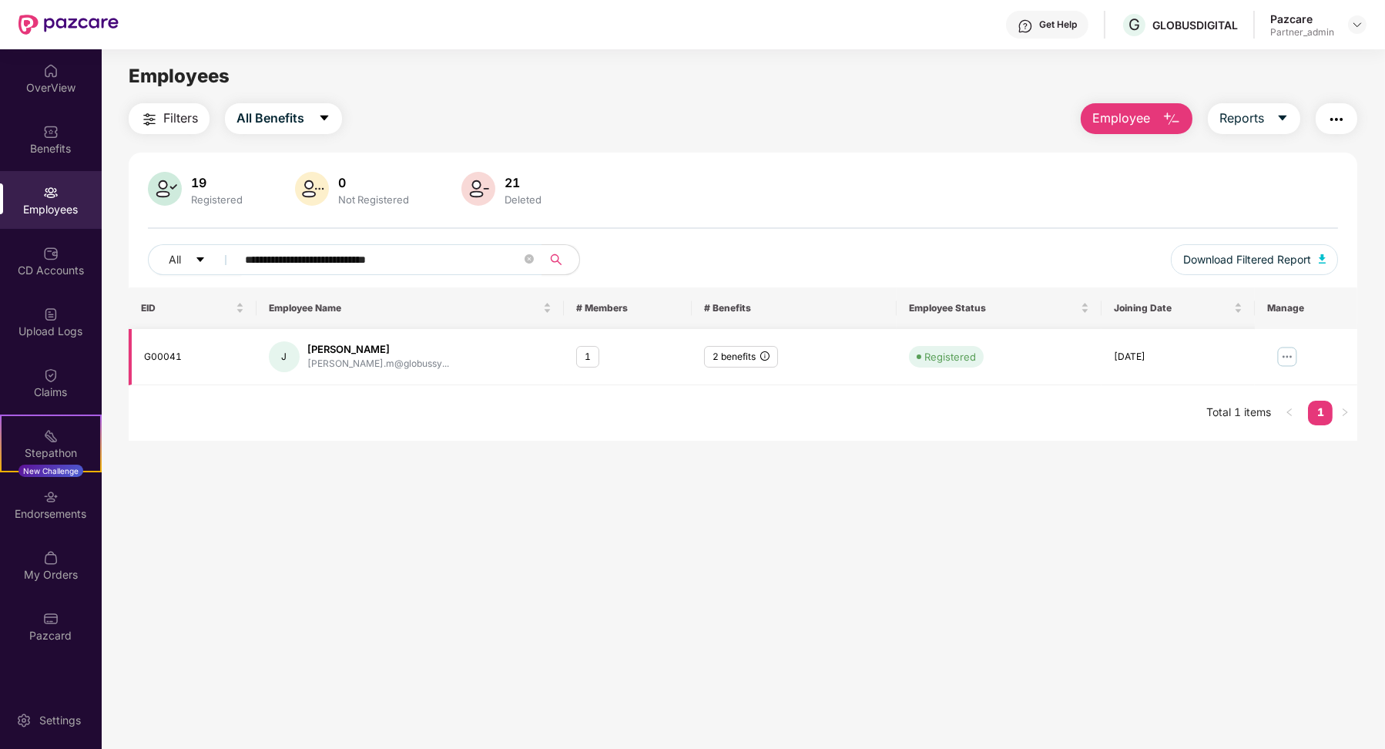
click at [177, 353] on div "G00041" at bounding box center [194, 357] width 100 height 15
click at [176, 353] on div "G00041" at bounding box center [194, 357] width 100 height 15
copy div "G00041"
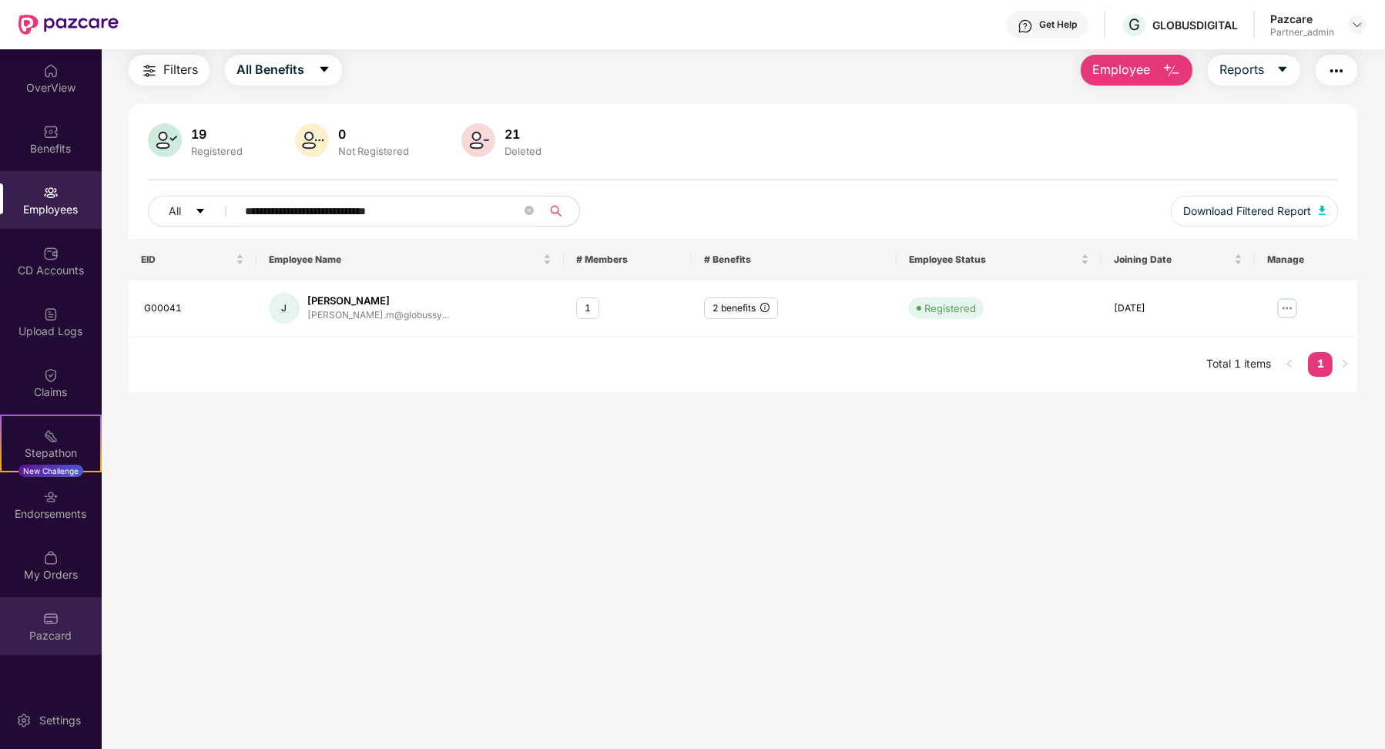
click at [68, 603] on div "Pazcard" at bounding box center [51, 626] width 102 height 58
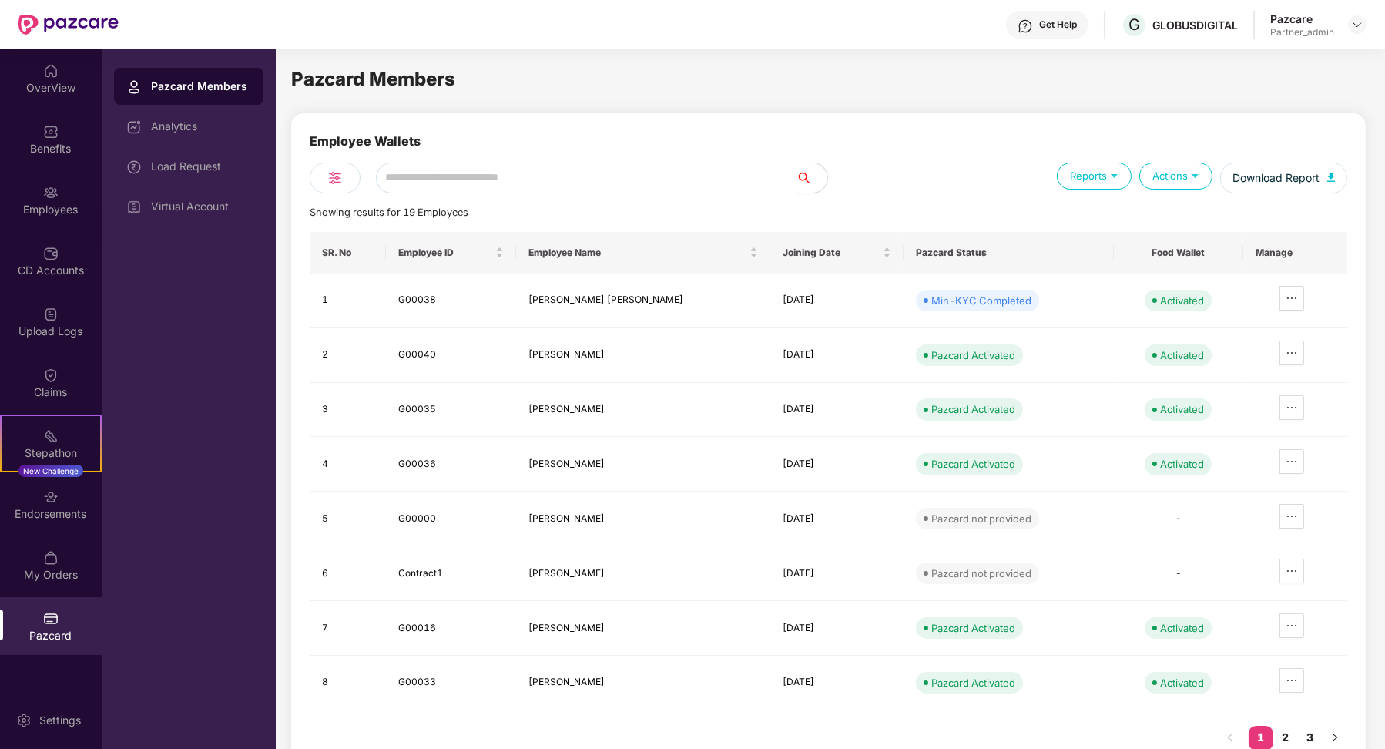
click at [451, 185] on input "text" at bounding box center [586, 178] width 421 height 31
paste input "******"
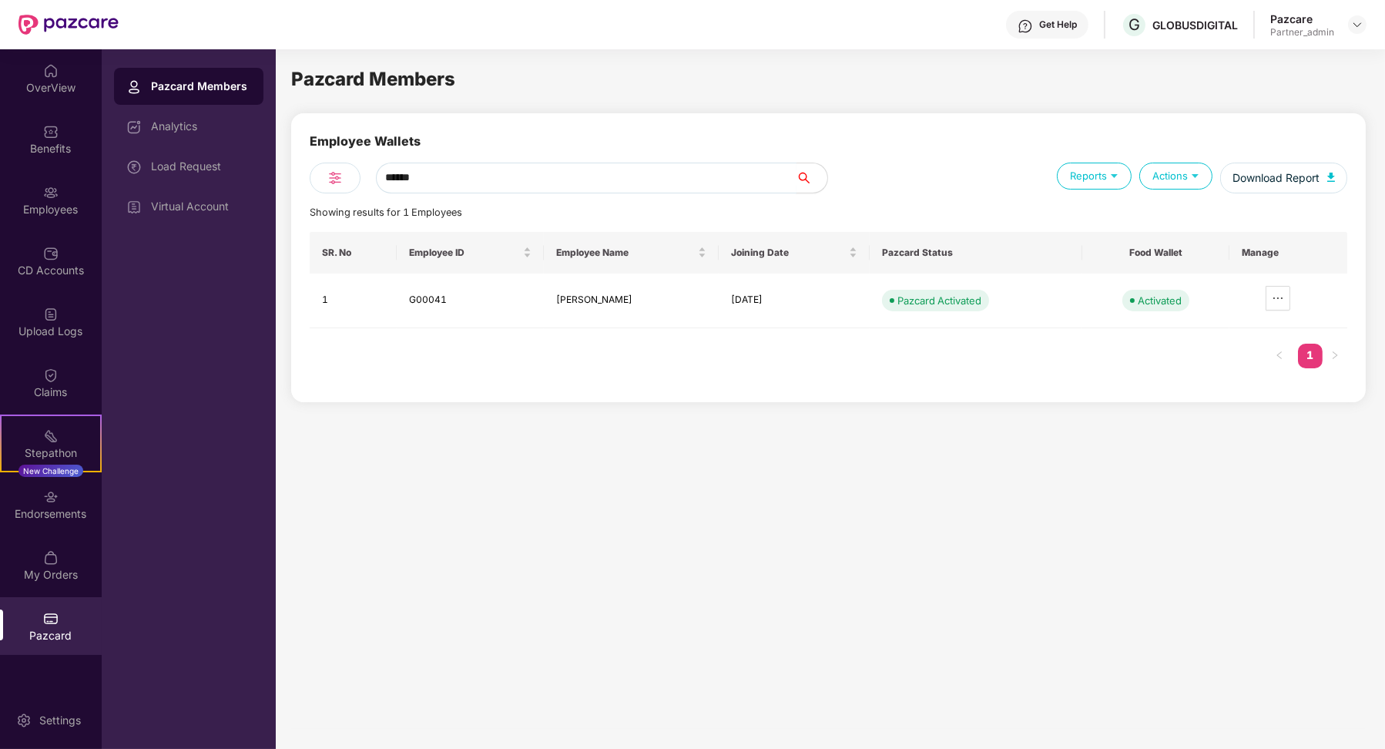
type input "******"
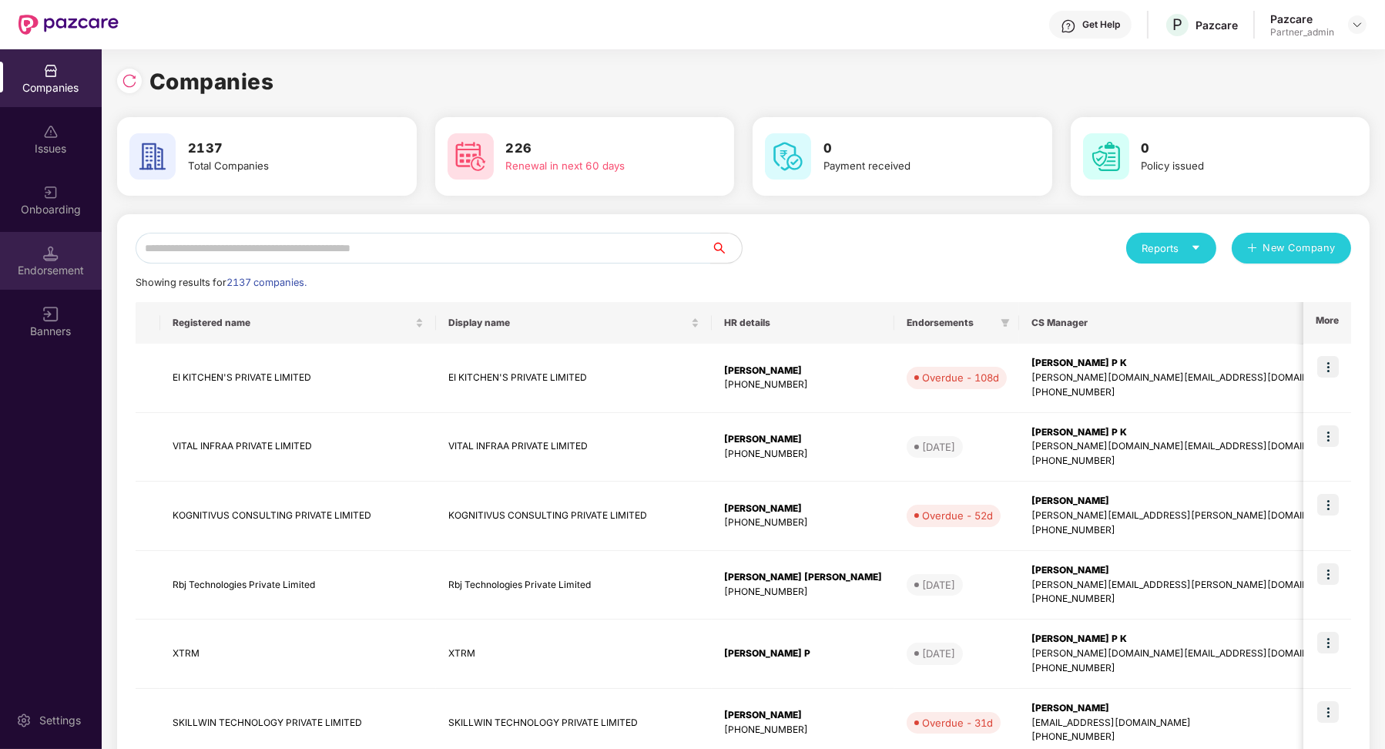
click at [59, 267] on div "Endorsement" at bounding box center [51, 270] width 102 height 15
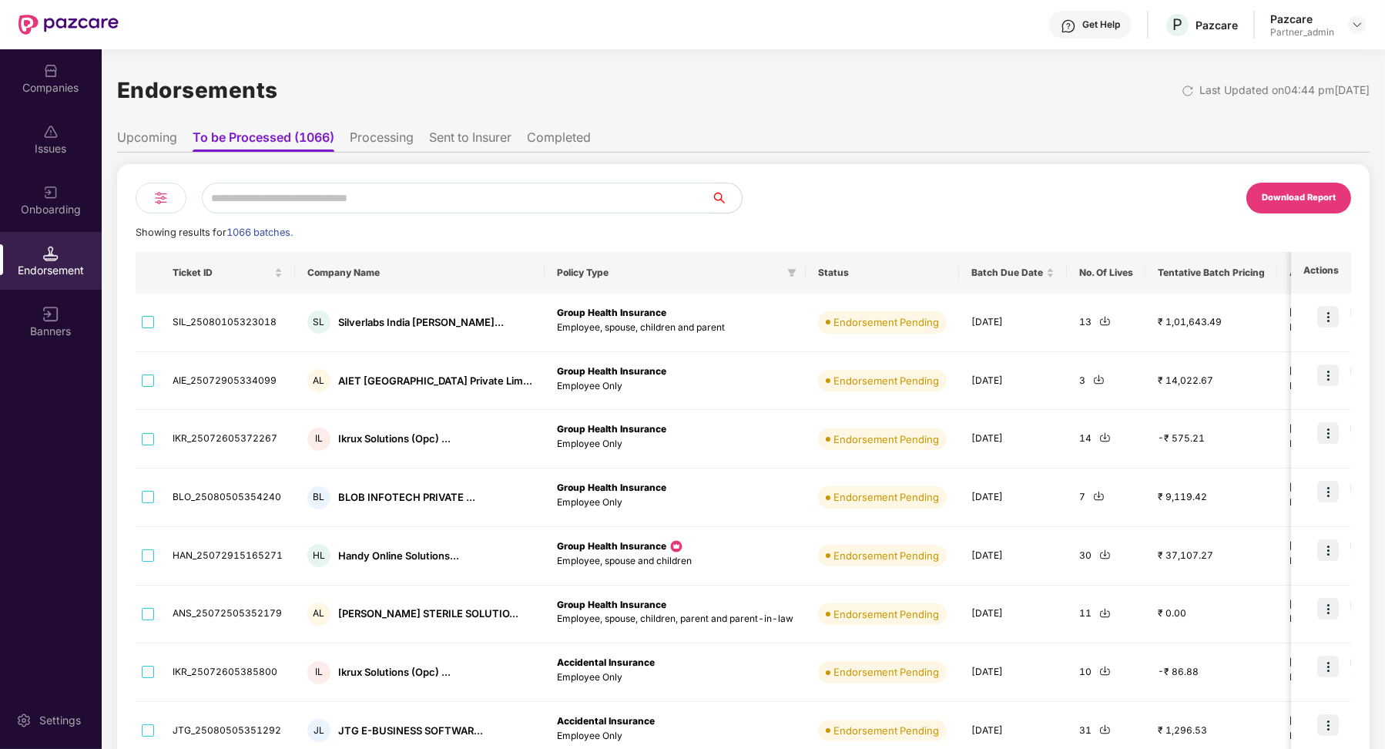
click at [397, 139] on li "Processing" at bounding box center [382, 140] width 64 height 22
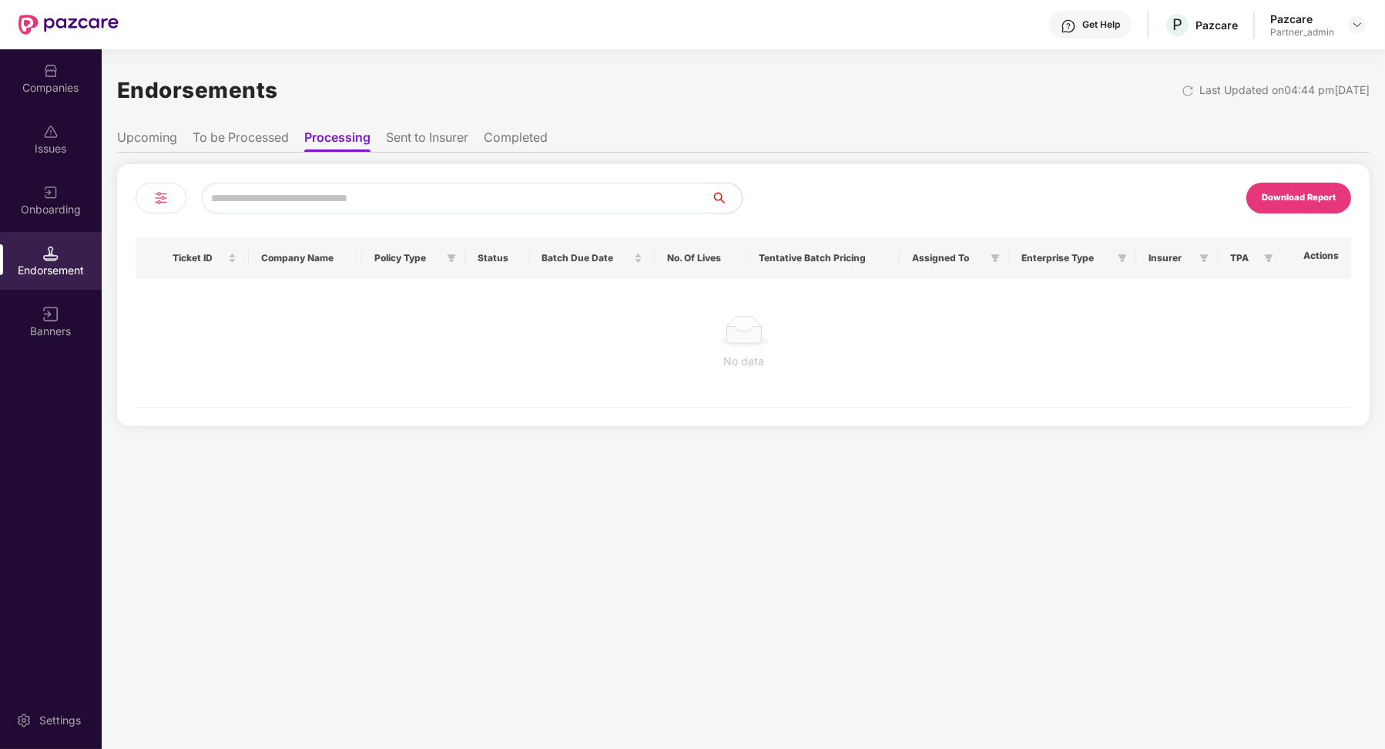
click at [284, 139] on li "To be Processed" at bounding box center [241, 140] width 96 height 22
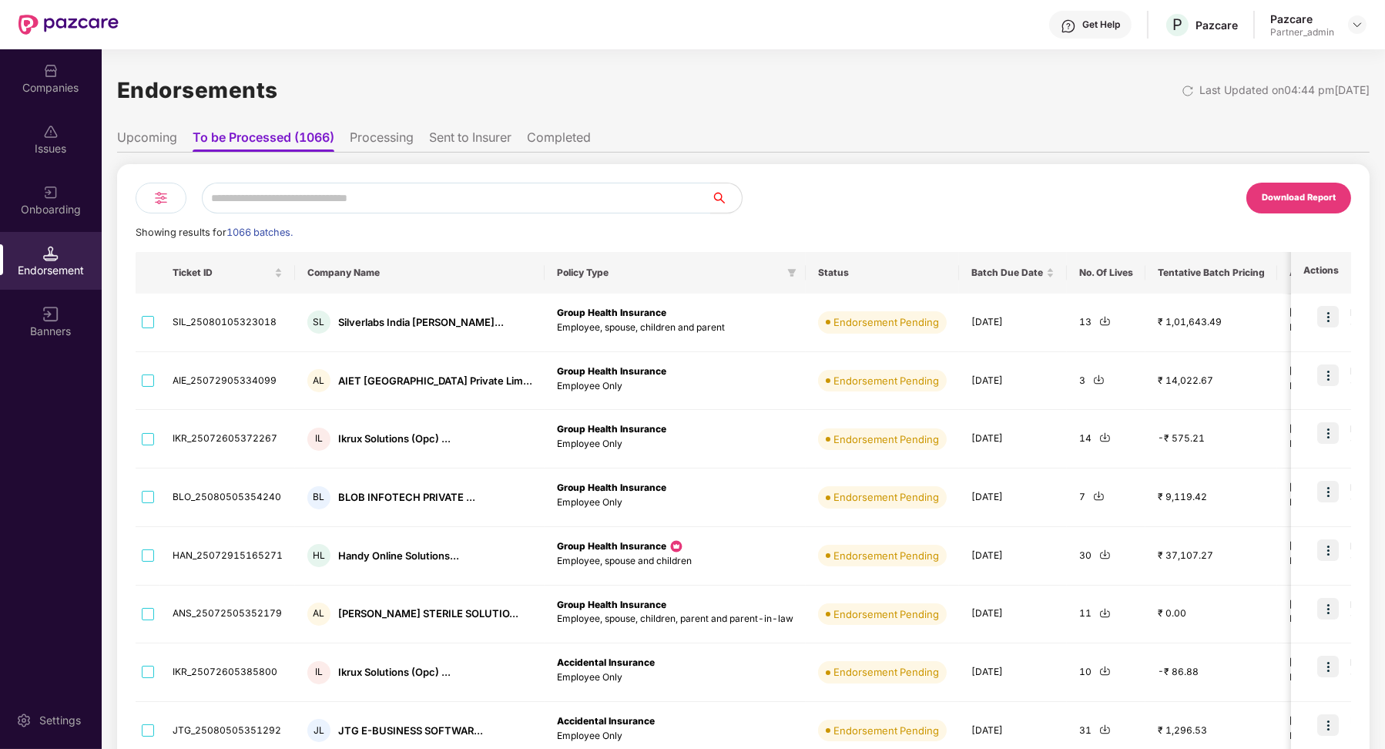
click at [428, 143] on ul "Upcoming To be Processed (1066) Processing Sent to Insurer Completed" at bounding box center [743, 137] width 1252 height 31
click at [460, 139] on li "Sent to Insurer" at bounding box center [470, 140] width 82 height 22
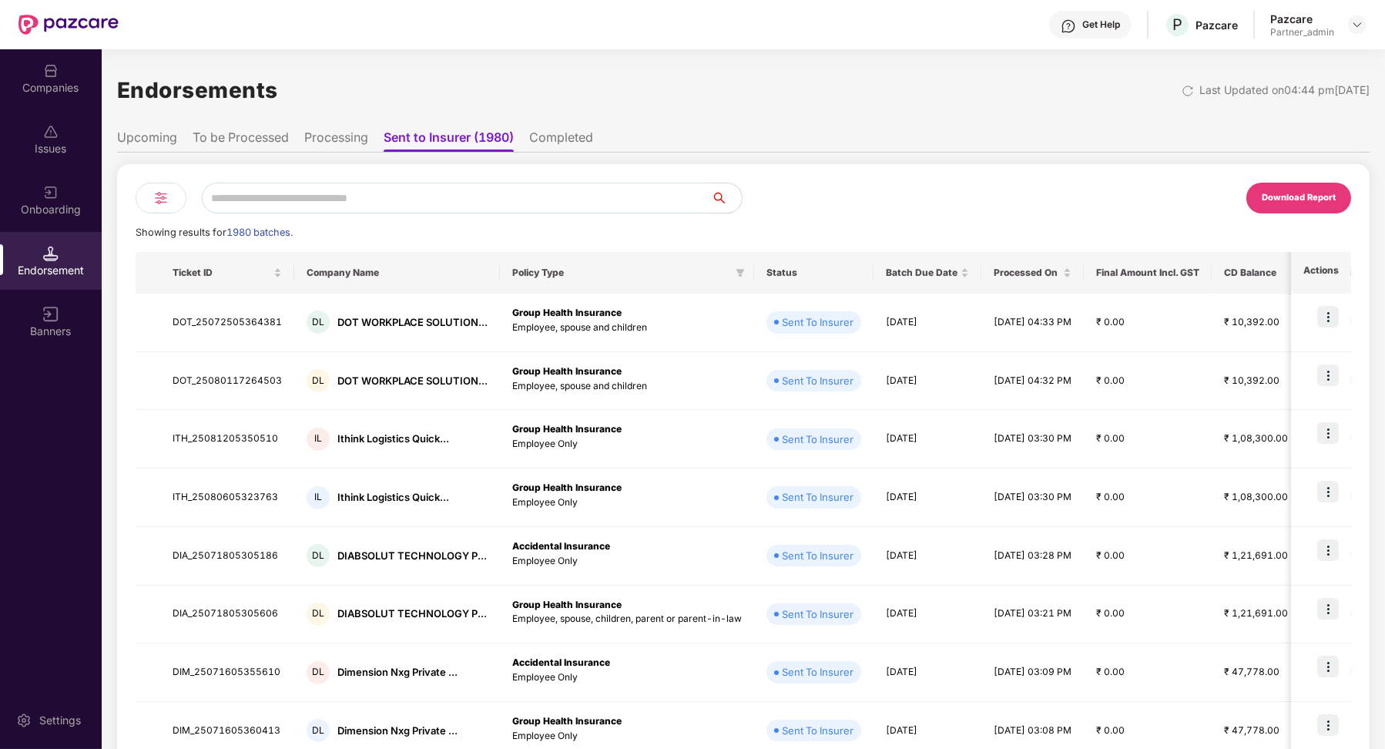
click at [162, 200] on img at bounding box center [161, 198] width 18 height 18
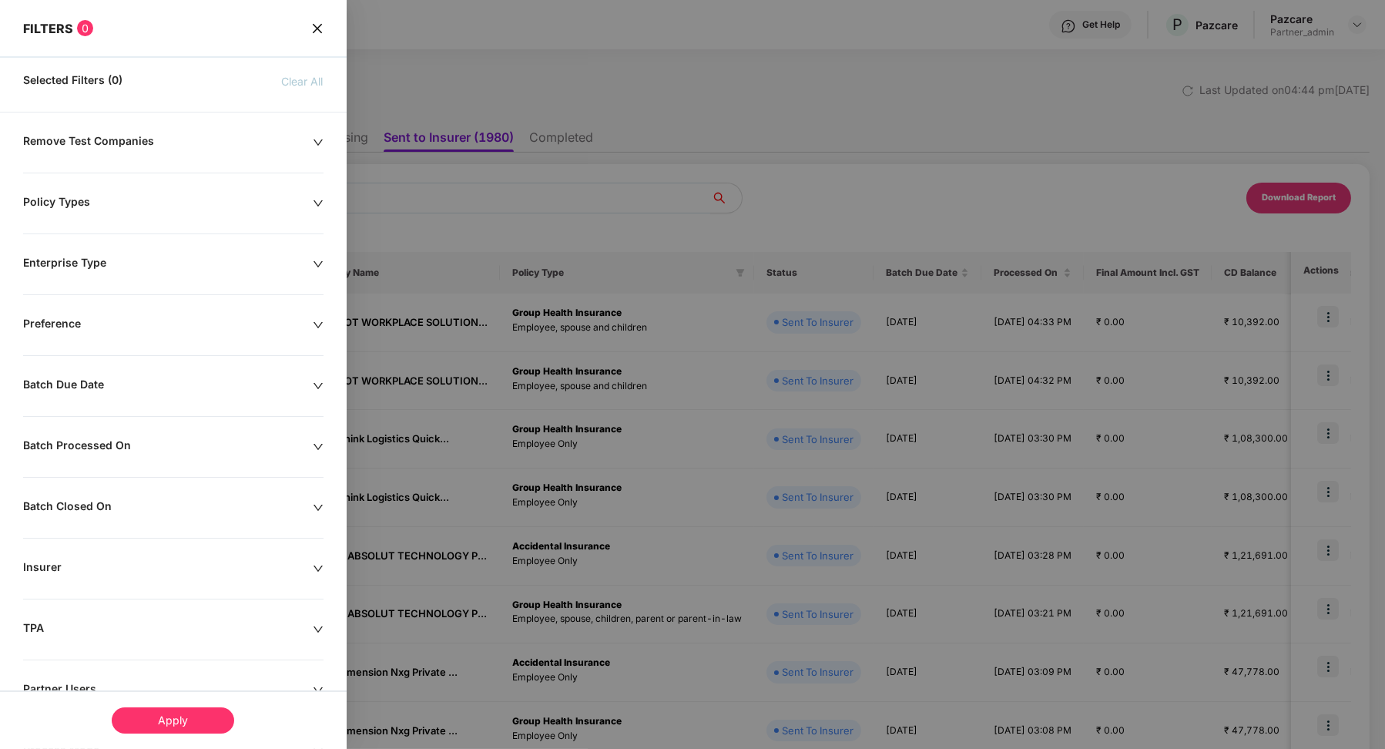
scroll to position [112, 0]
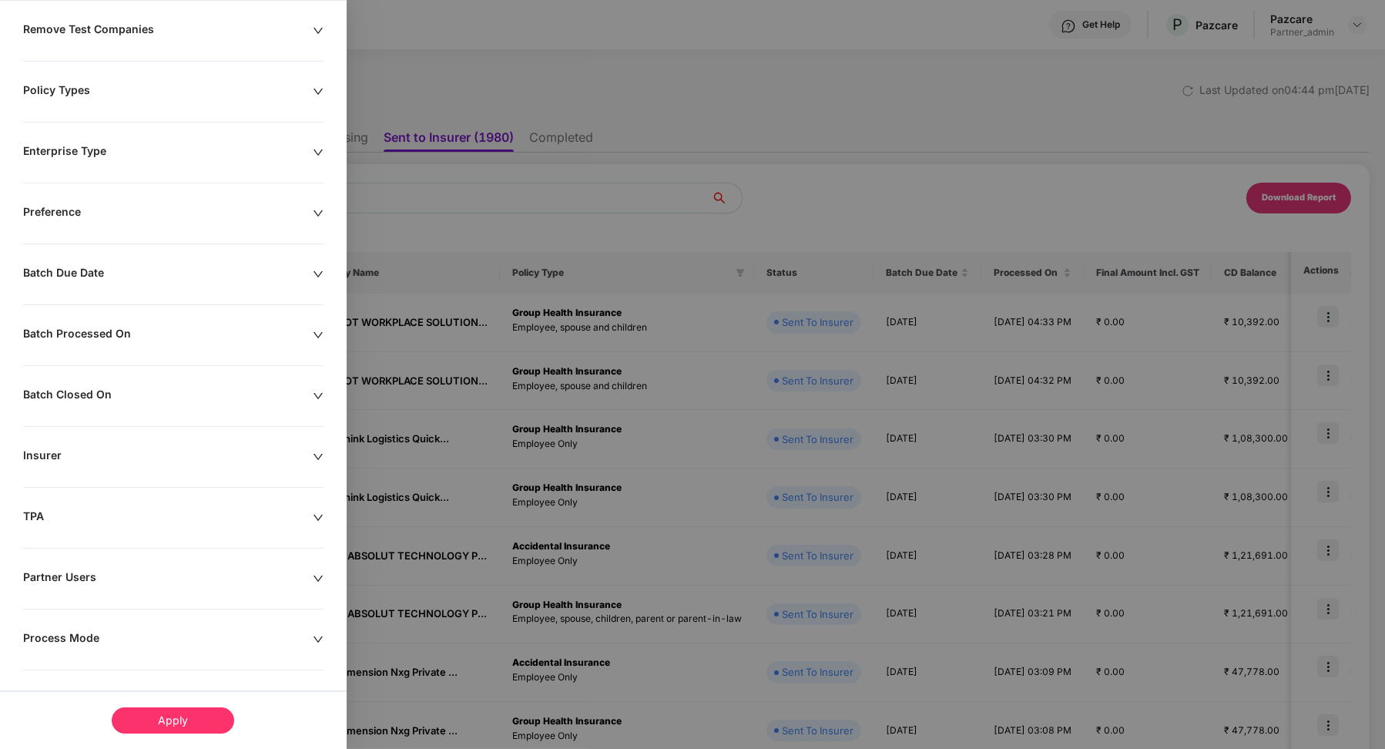
click at [72, 632] on div "Process Mode" at bounding box center [168, 639] width 290 height 17
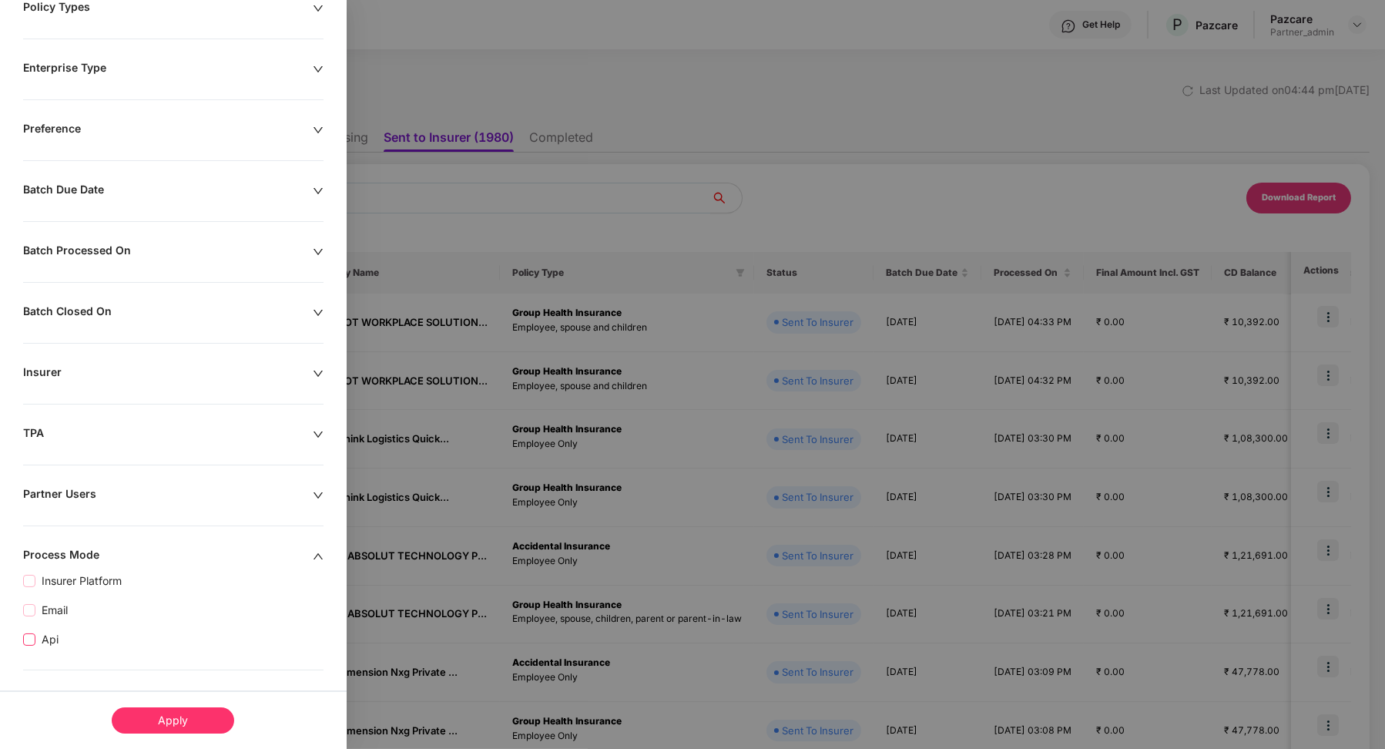
click at [58, 635] on span "Api" at bounding box center [49, 639] width 29 height 17
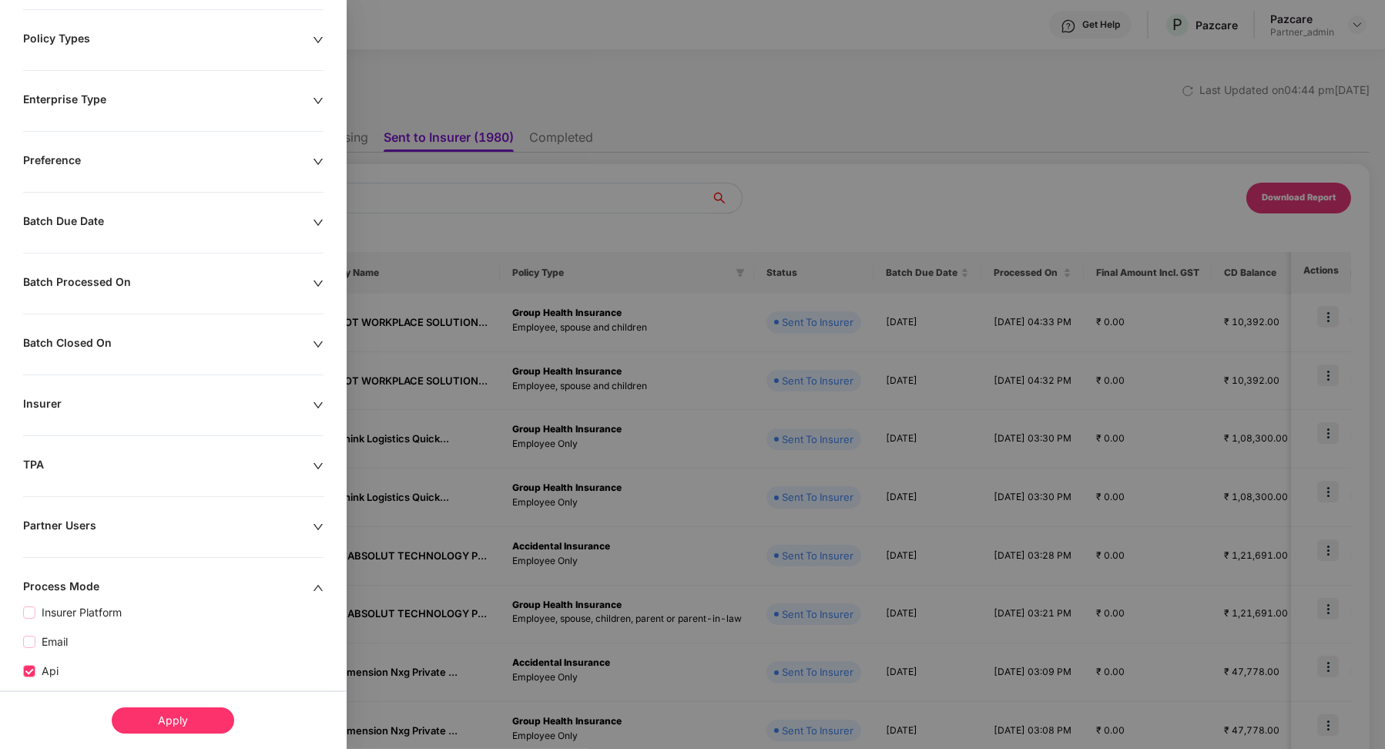
scroll to position [226, 0]
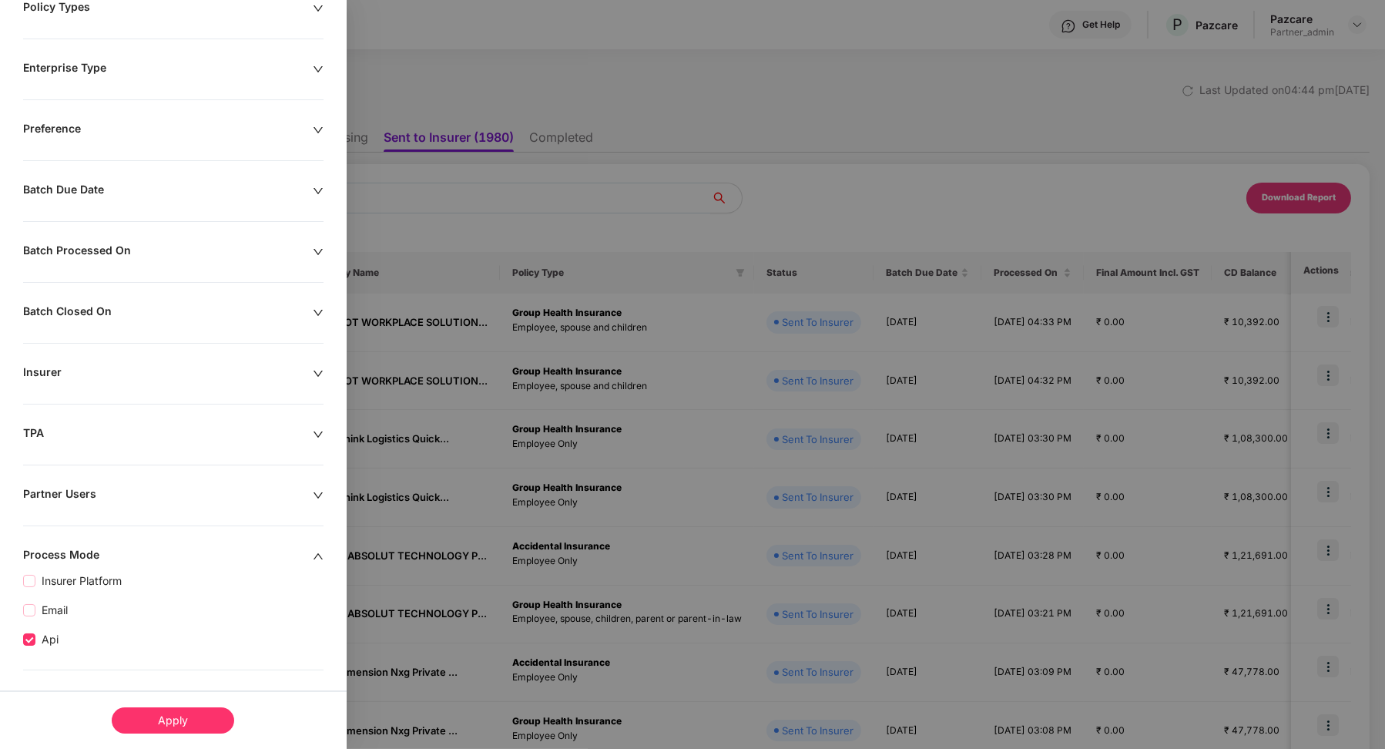
click at [184, 711] on div "Apply" at bounding box center [173, 720] width 122 height 26
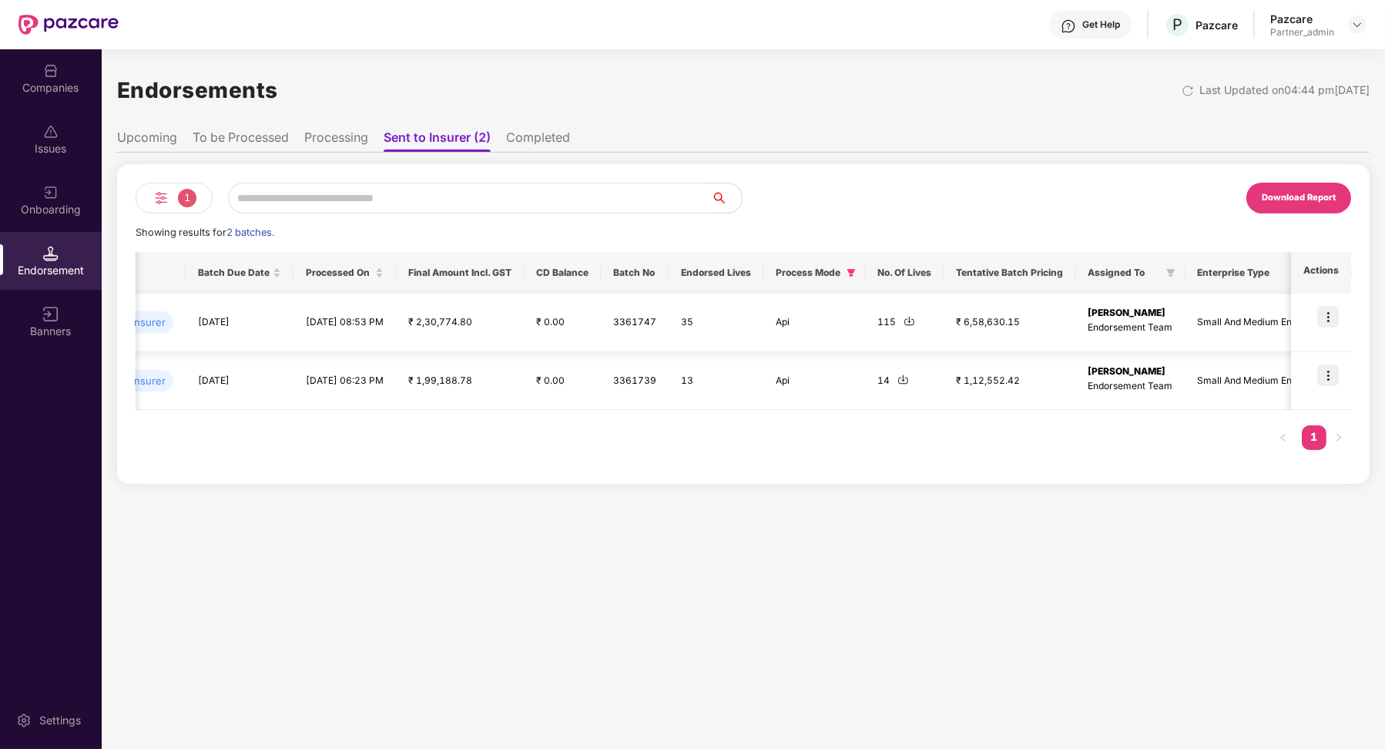
scroll to position [0, 0]
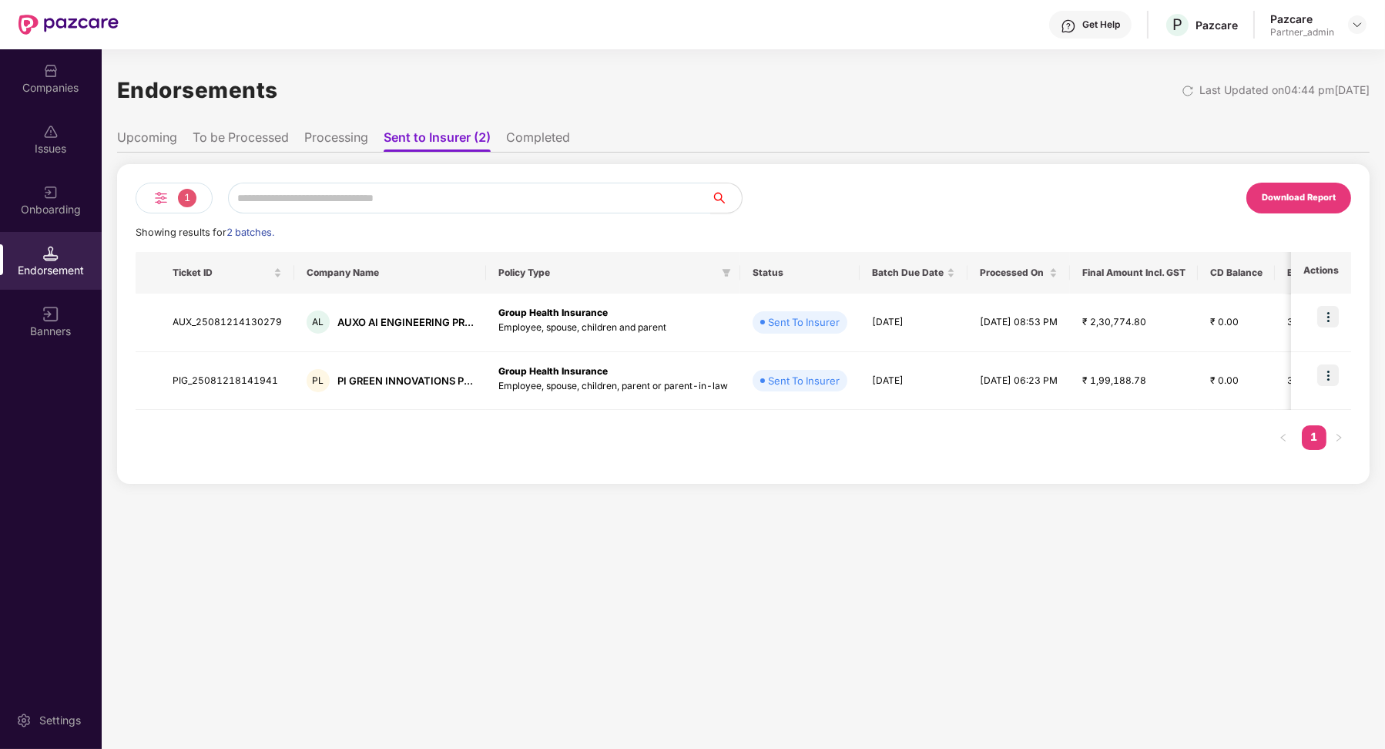
click at [347, 139] on li "Processing" at bounding box center [336, 140] width 64 height 22
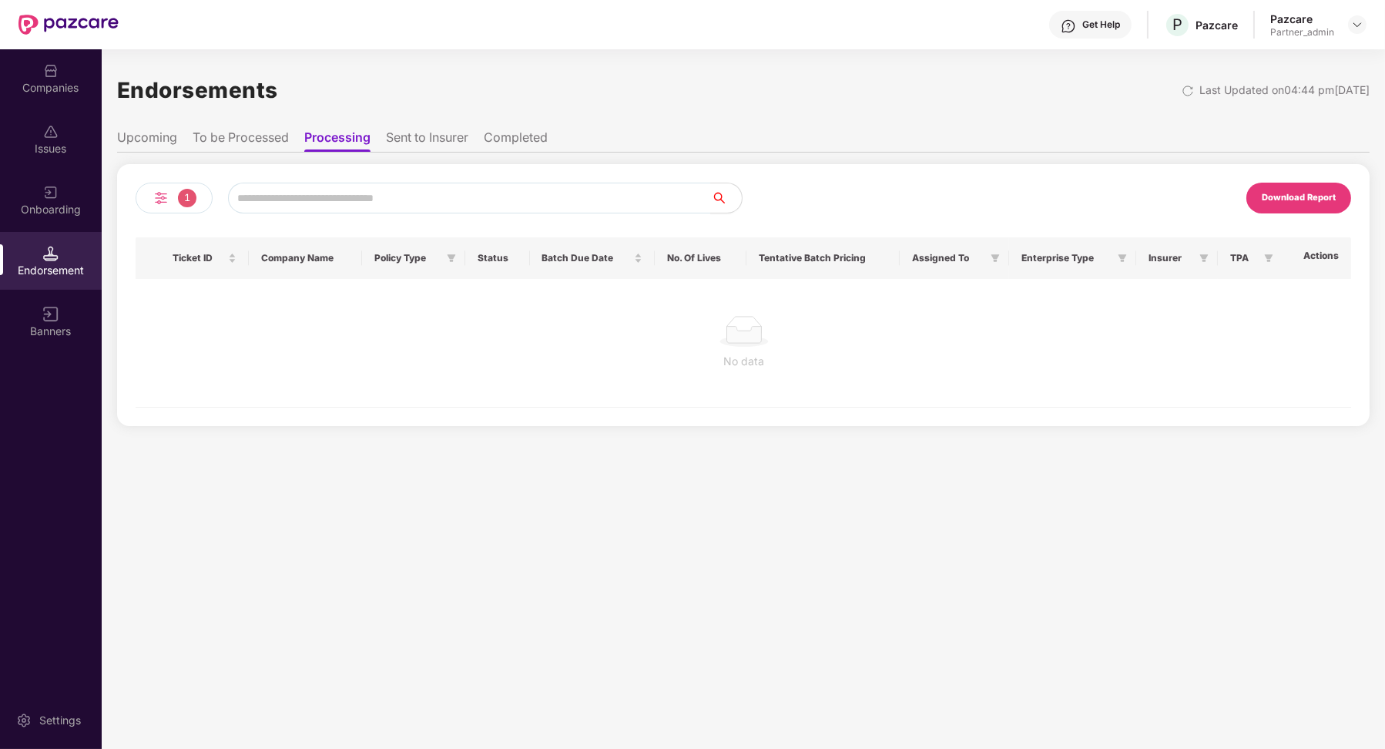
click at [250, 137] on li "To be Processed" at bounding box center [241, 140] width 96 height 22
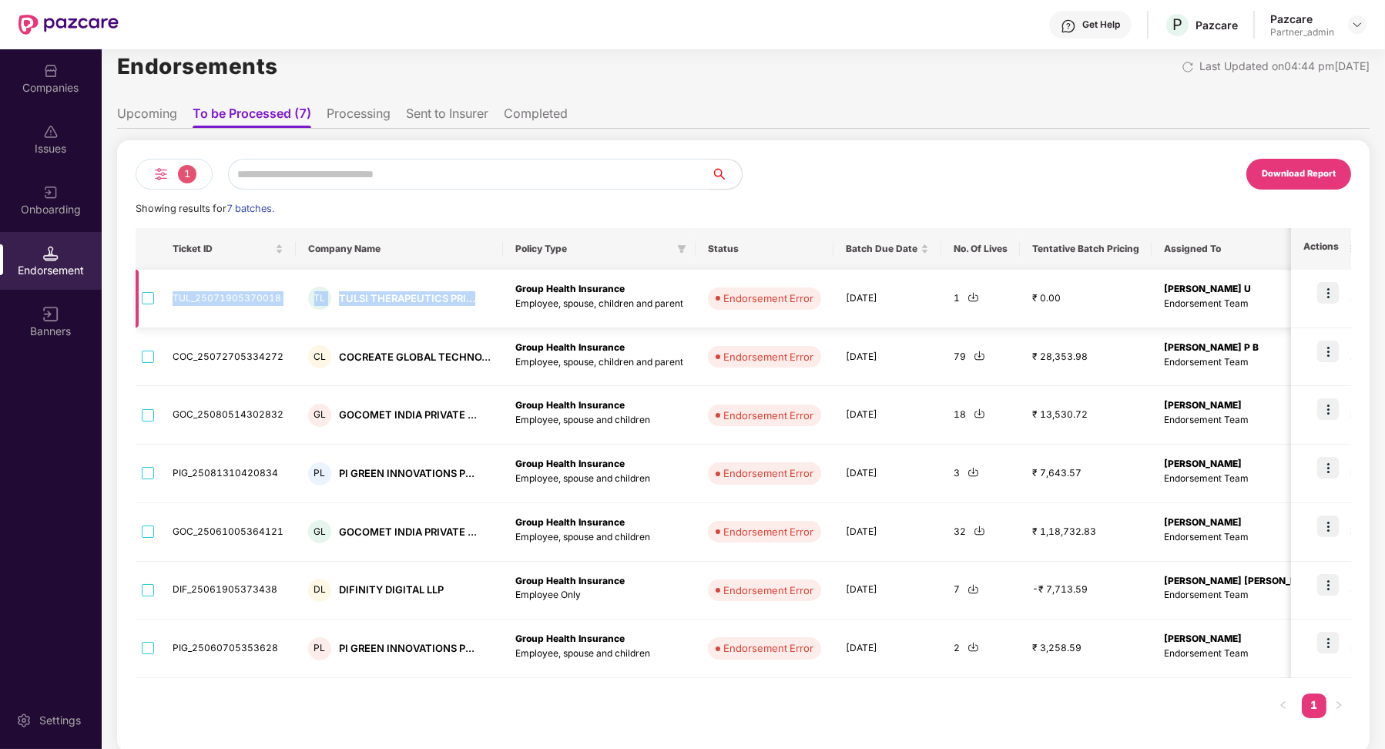
drag, startPoint x: 169, startPoint y: 297, endPoint x: 482, endPoint y: 289, distance: 312.9
click at [483, 291] on tr "TUL_25071905370018 TL TULSI THERAPEUTICS PRI... Group Health Insurance Employee…" at bounding box center [1032, 299] width 1793 height 59
copy tr "TUL_25071905370018 TL TULSI THERAPEUTICS PRI..."
click at [454, 307] on div "TL TULSI THERAPEUTICS PRI..." at bounding box center [399, 298] width 183 height 23
click at [234, 300] on td "TUL_25071905370018" at bounding box center [228, 299] width 136 height 59
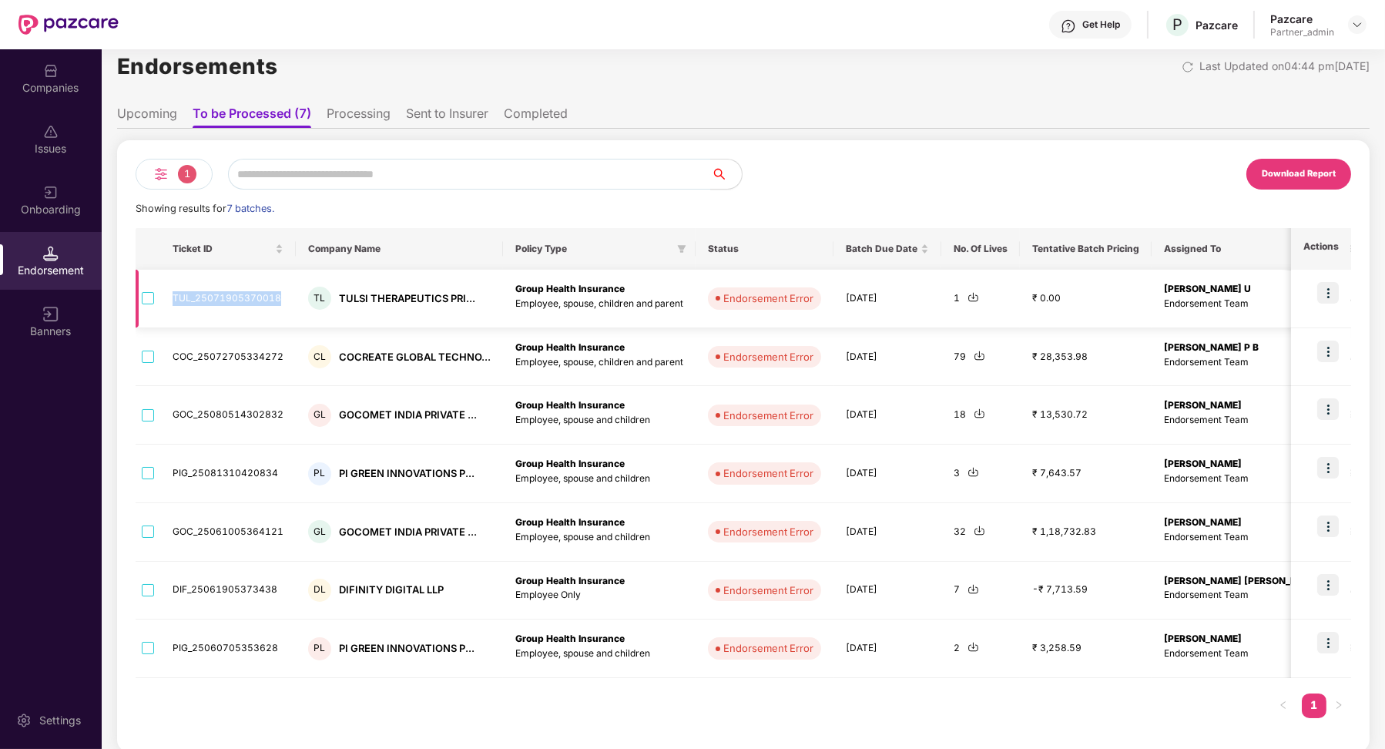
click at [233, 300] on td "TUL_25071905370018" at bounding box center [228, 299] width 136 height 59
copy td "TUL_25071905370018"
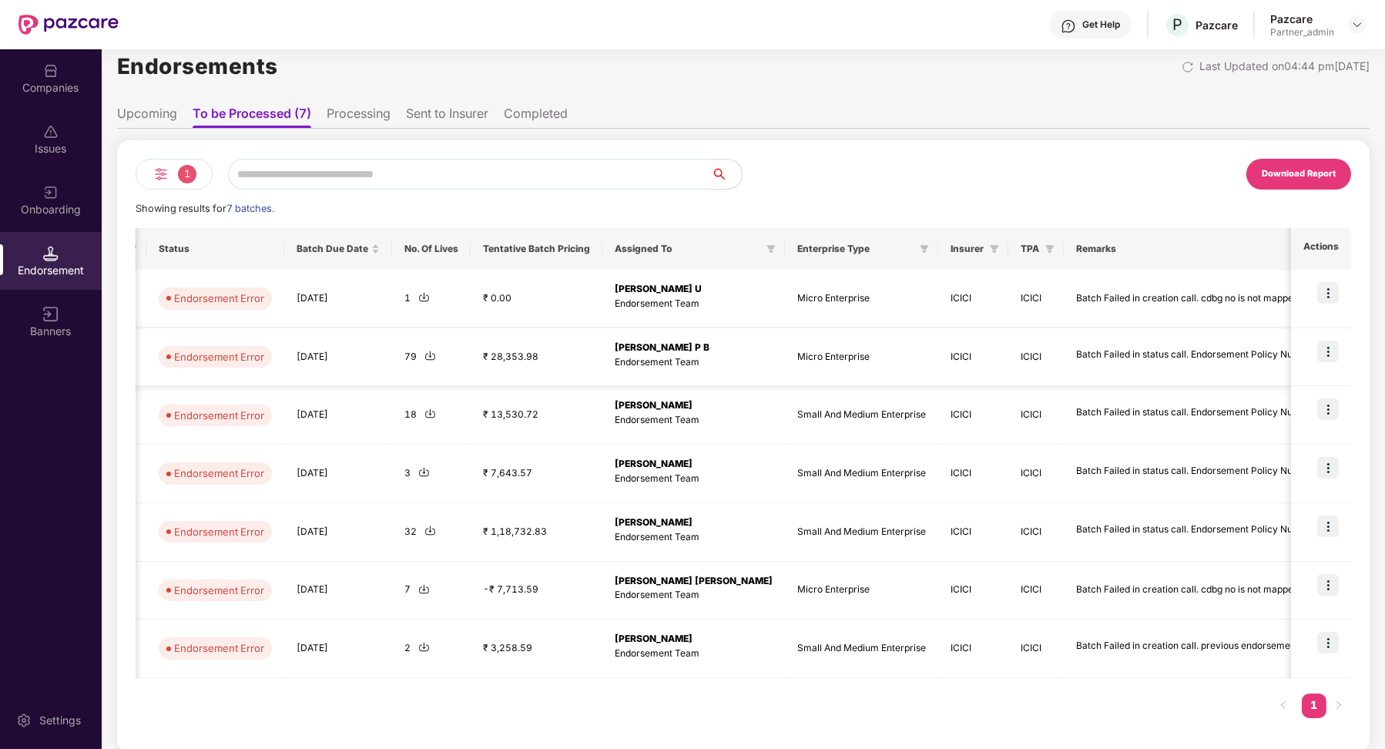
scroll to position [0, 1]
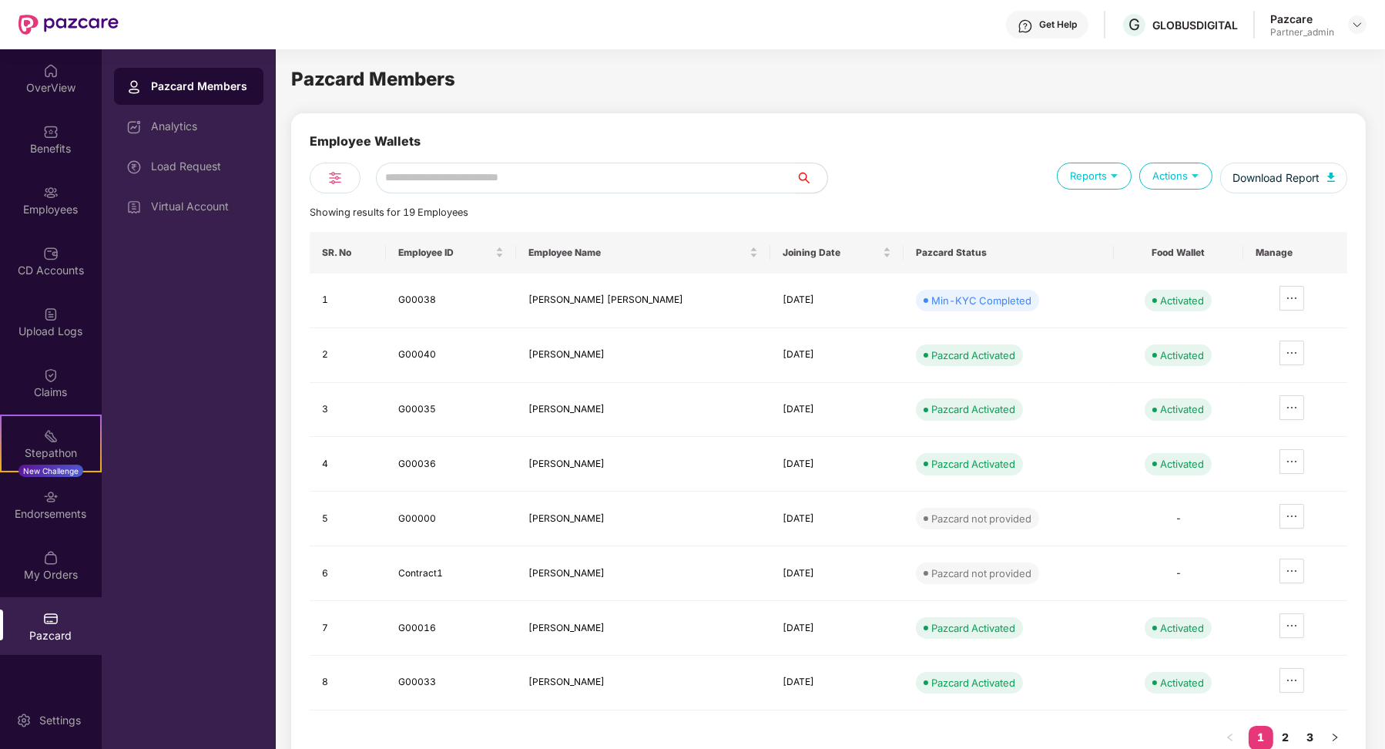
scroll to position [0, 1]
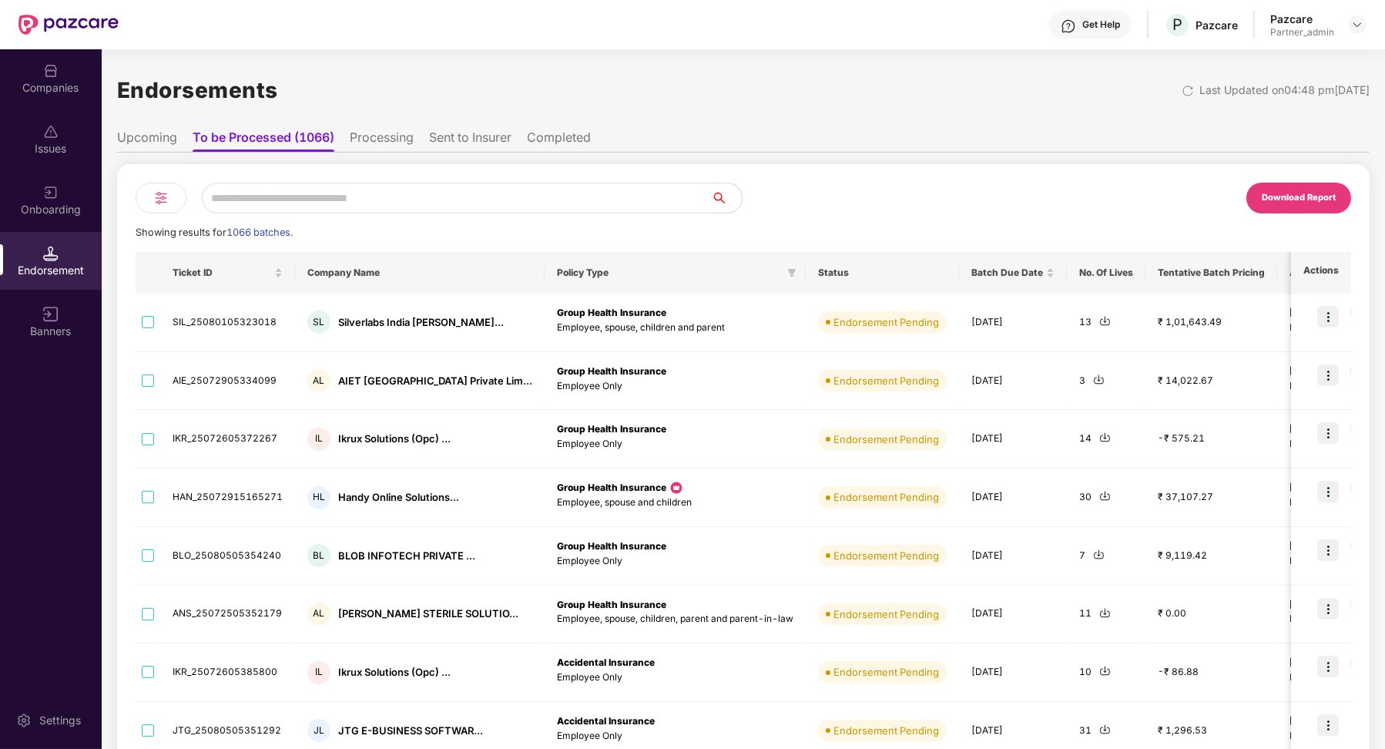
click at [159, 195] on img at bounding box center [161, 198] width 18 height 18
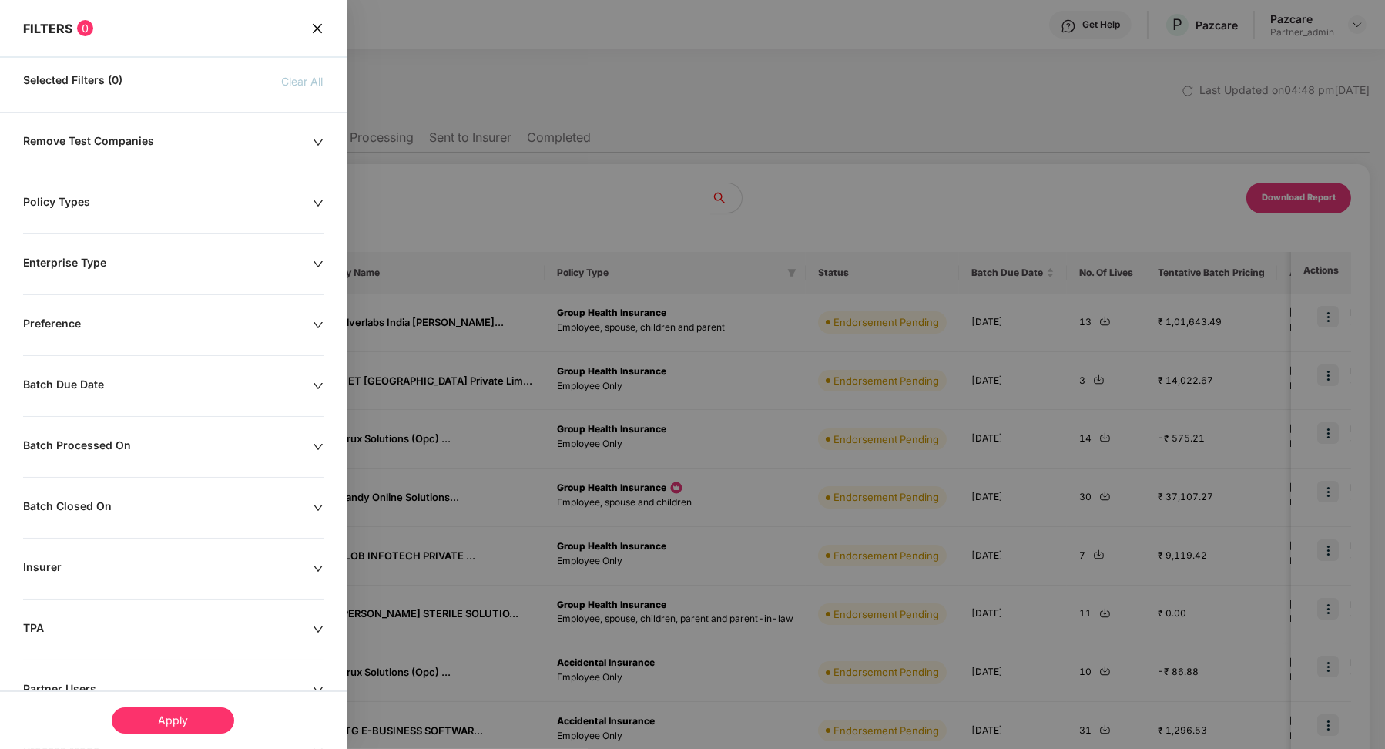
scroll to position [112, 0]
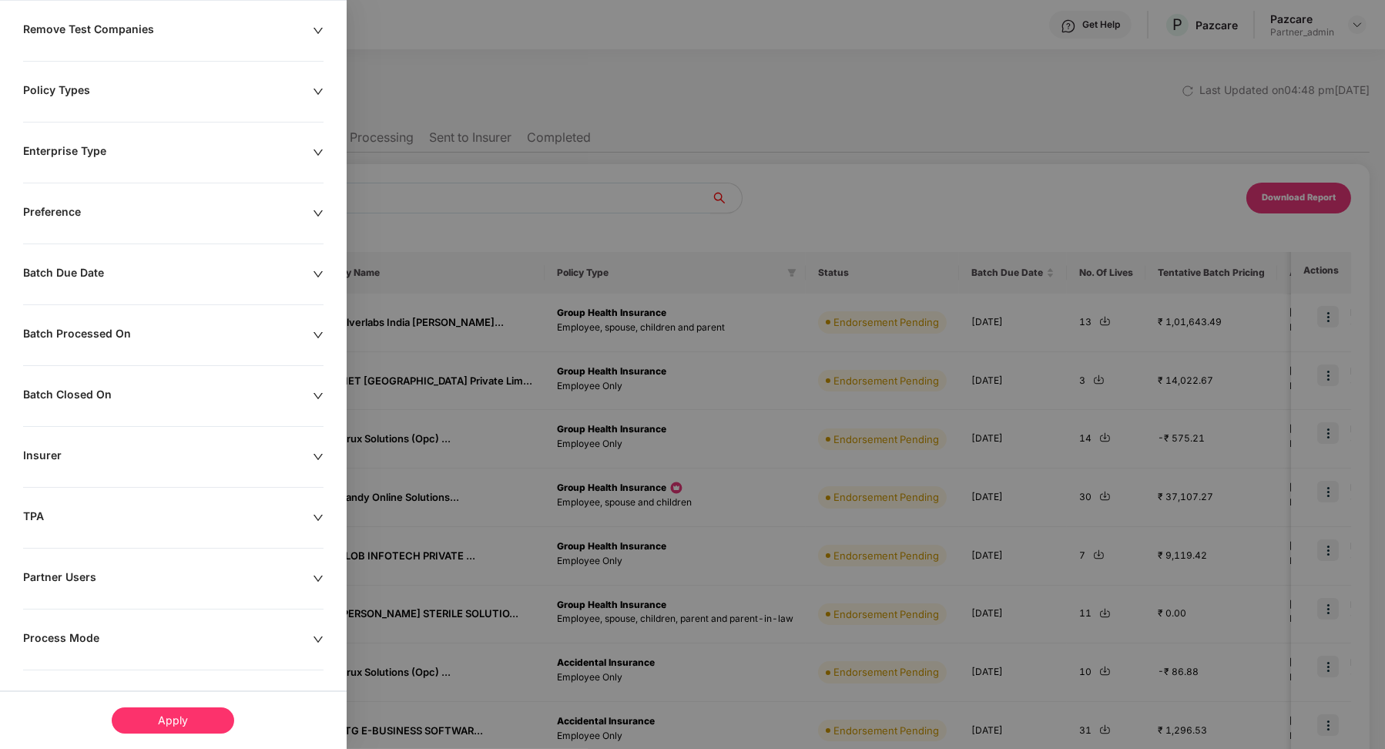
click at [89, 631] on div "Process Mode" at bounding box center [168, 639] width 290 height 17
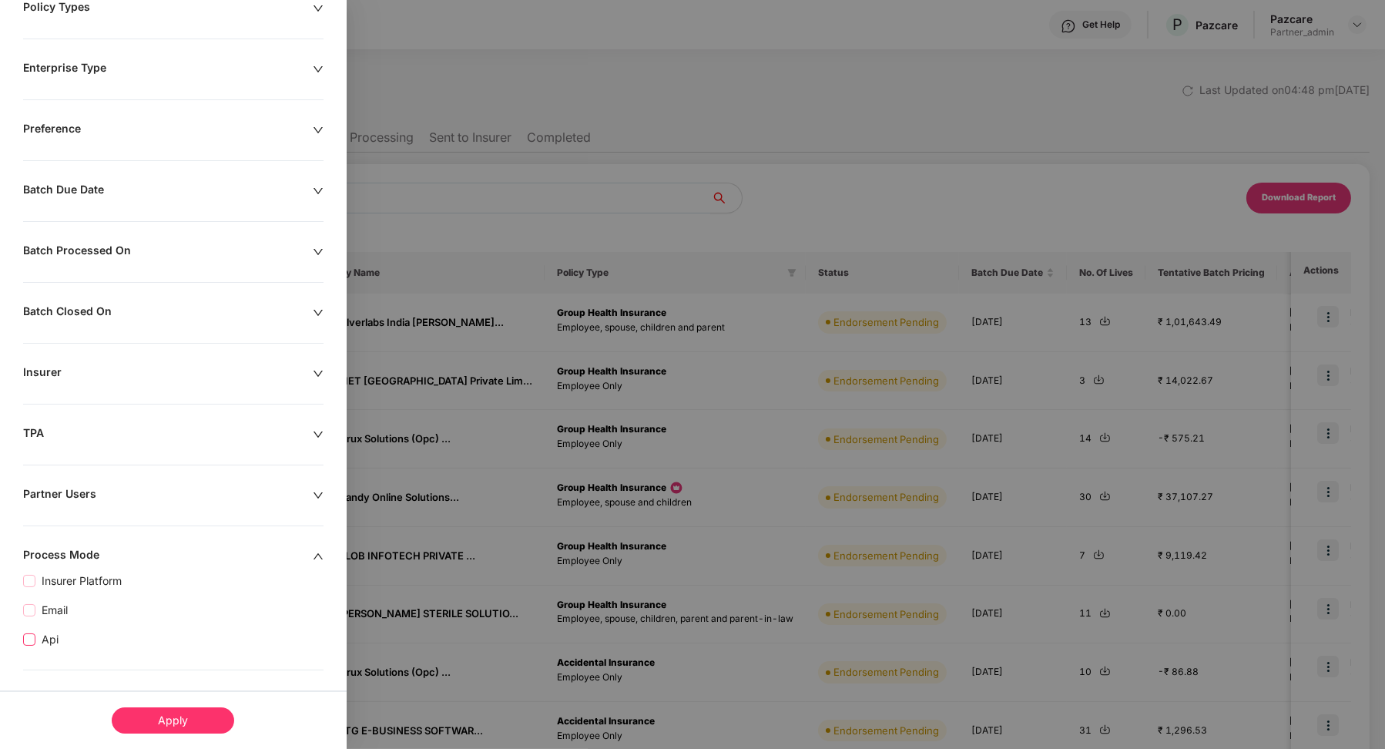
click at [46, 642] on span "Api" at bounding box center [49, 639] width 29 height 17
click at [144, 707] on div "Apply" at bounding box center [173, 720] width 122 height 26
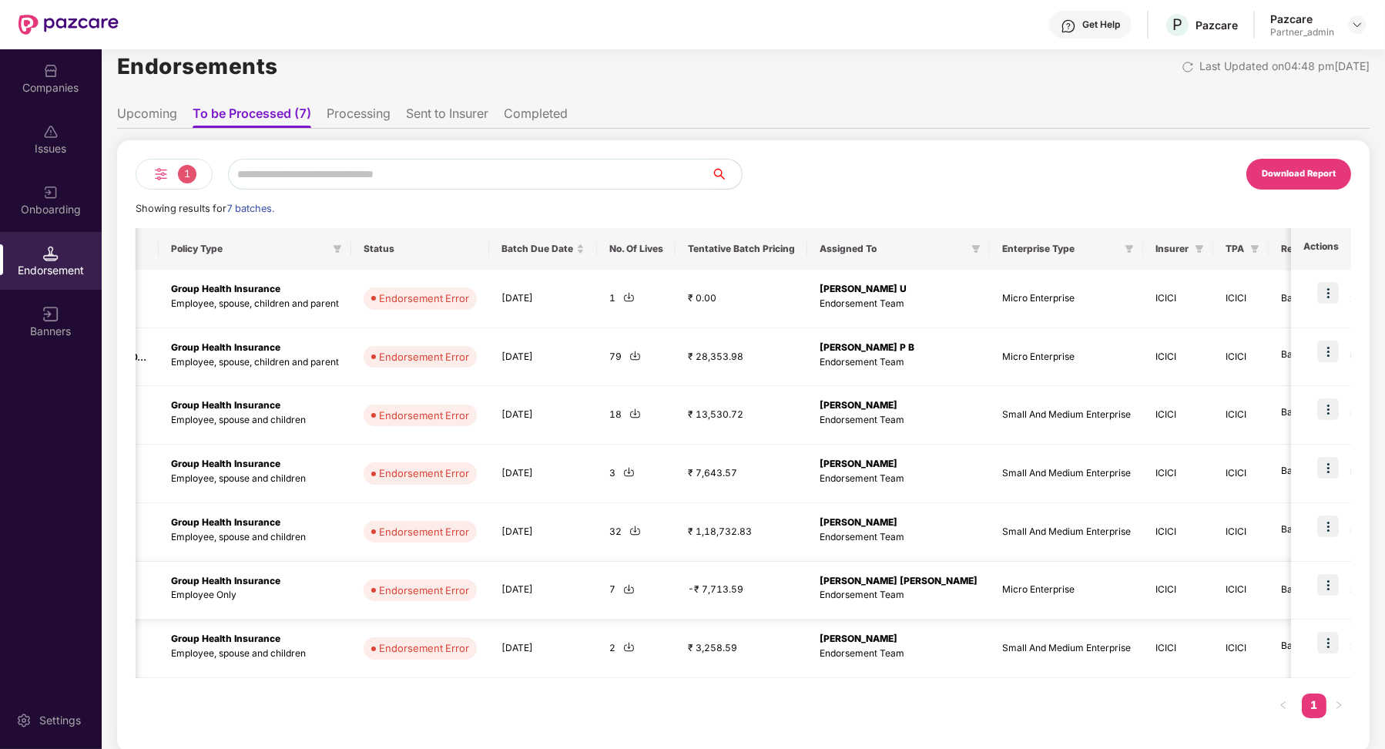
scroll to position [0, 549]
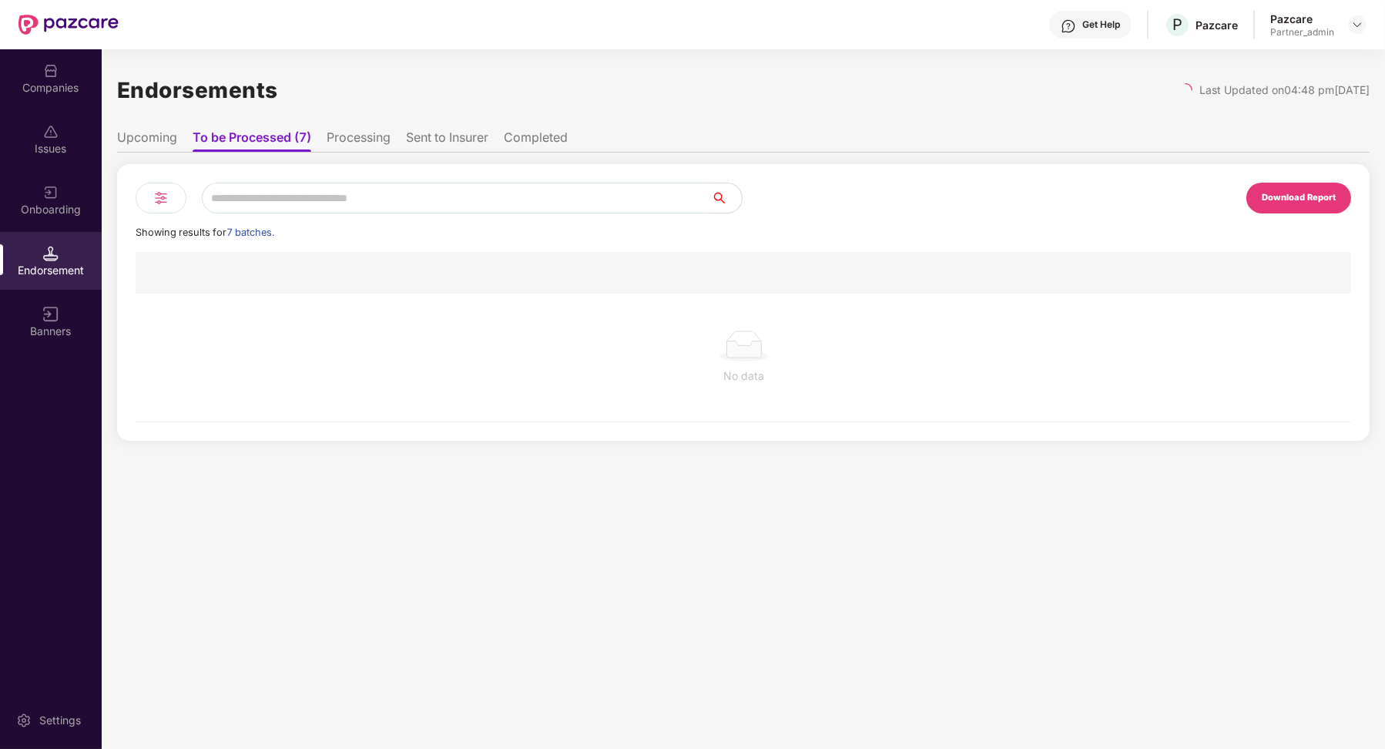
scroll to position [0, 1]
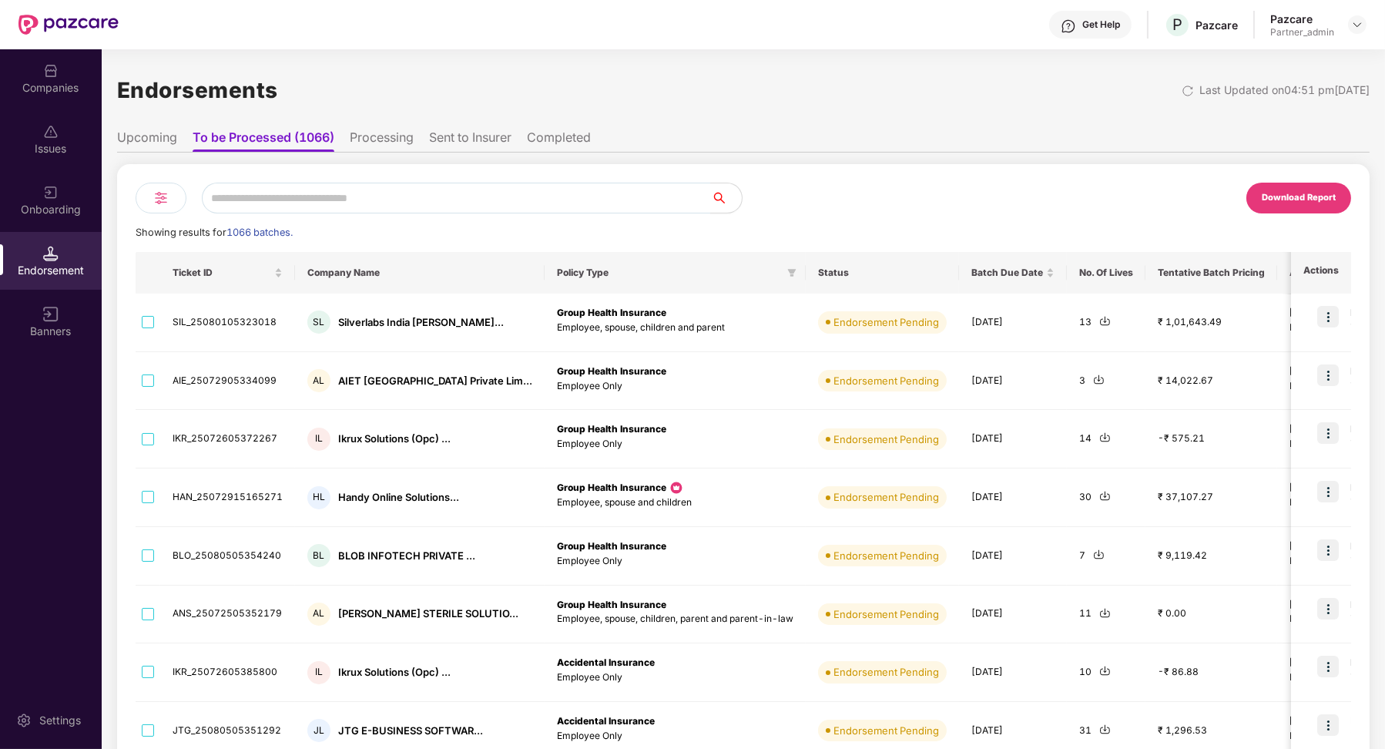
click at [154, 204] on img at bounding box center [161, 198] width 18 height 18
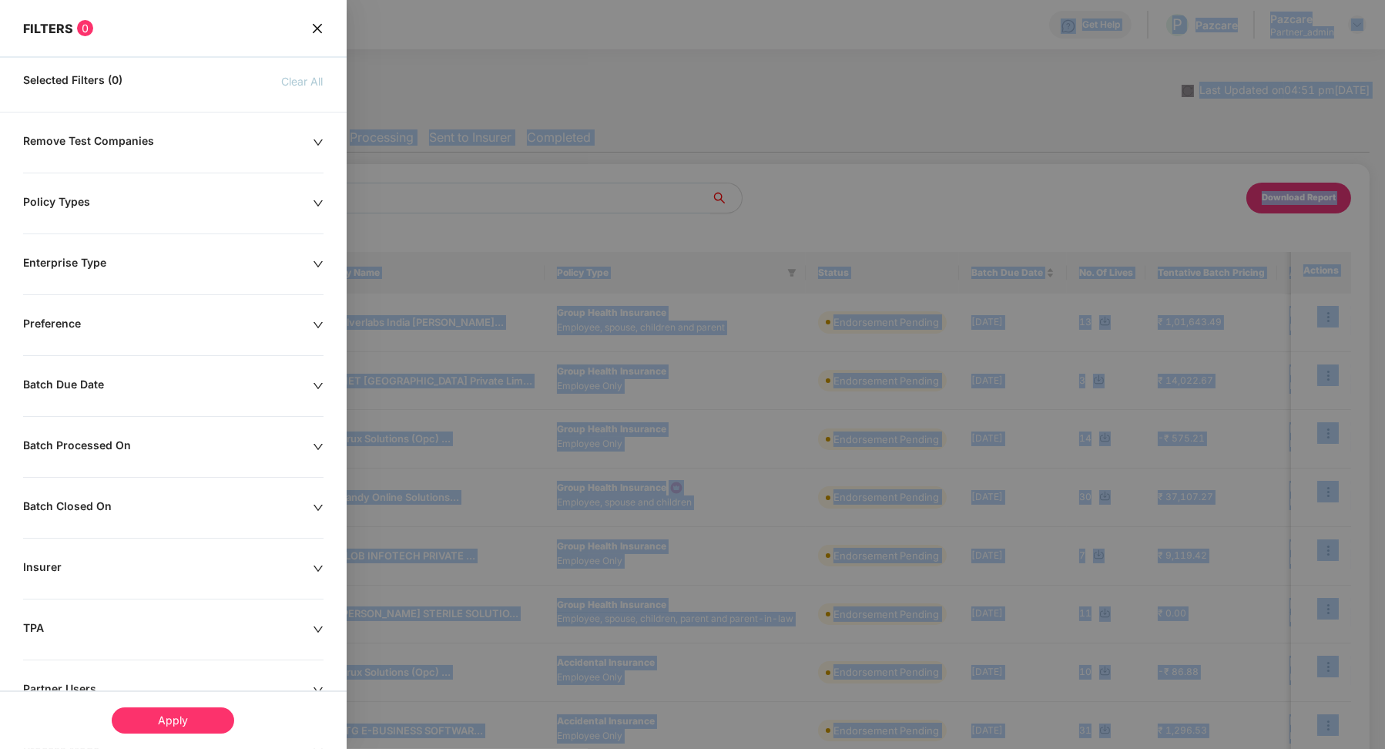
scroll to position [112, 0]
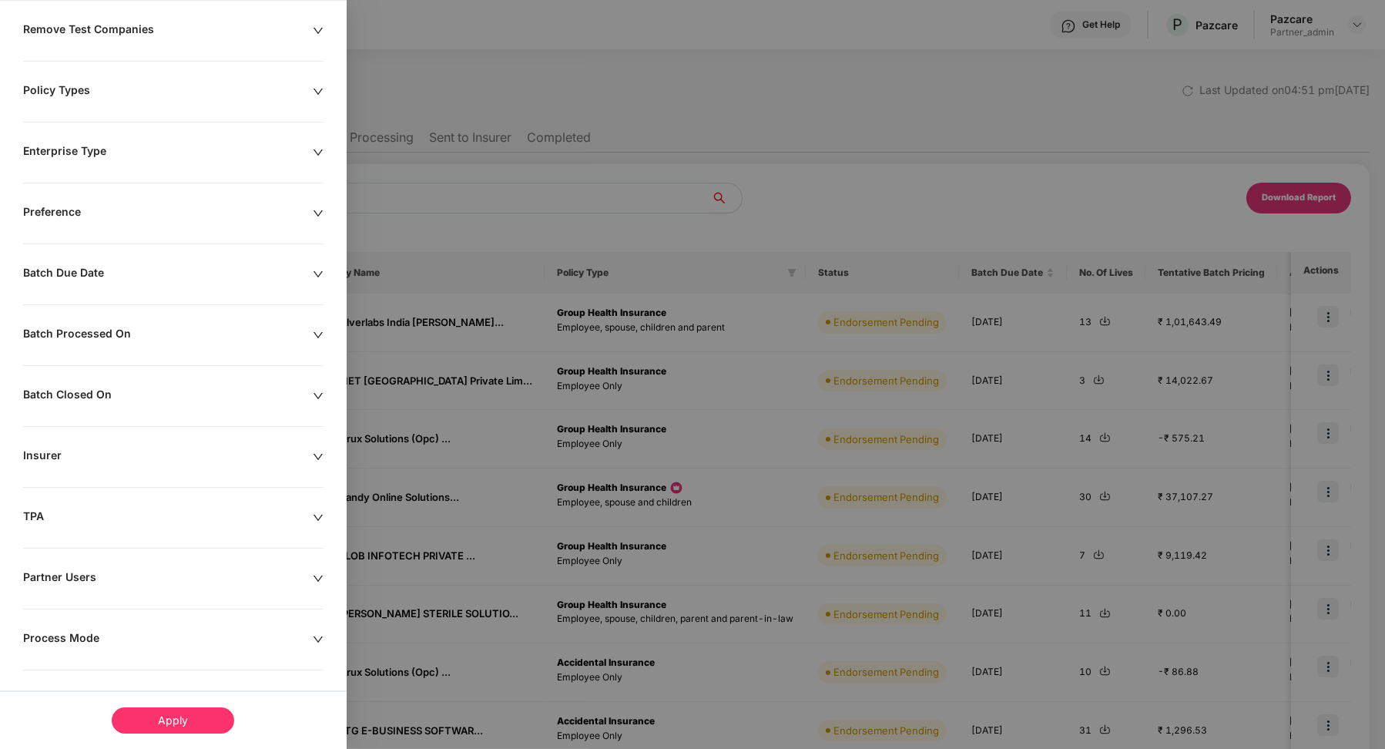
click at [86, 624] on div "Remove Test Companies Policy Types Enterprise Type Preference Batch Due Date Ba…" at bounding box center [173, 387] width 347 height 731
click at [80, 637] on div "Process Mode" at bounding box center [168, 639] width 290 height 17
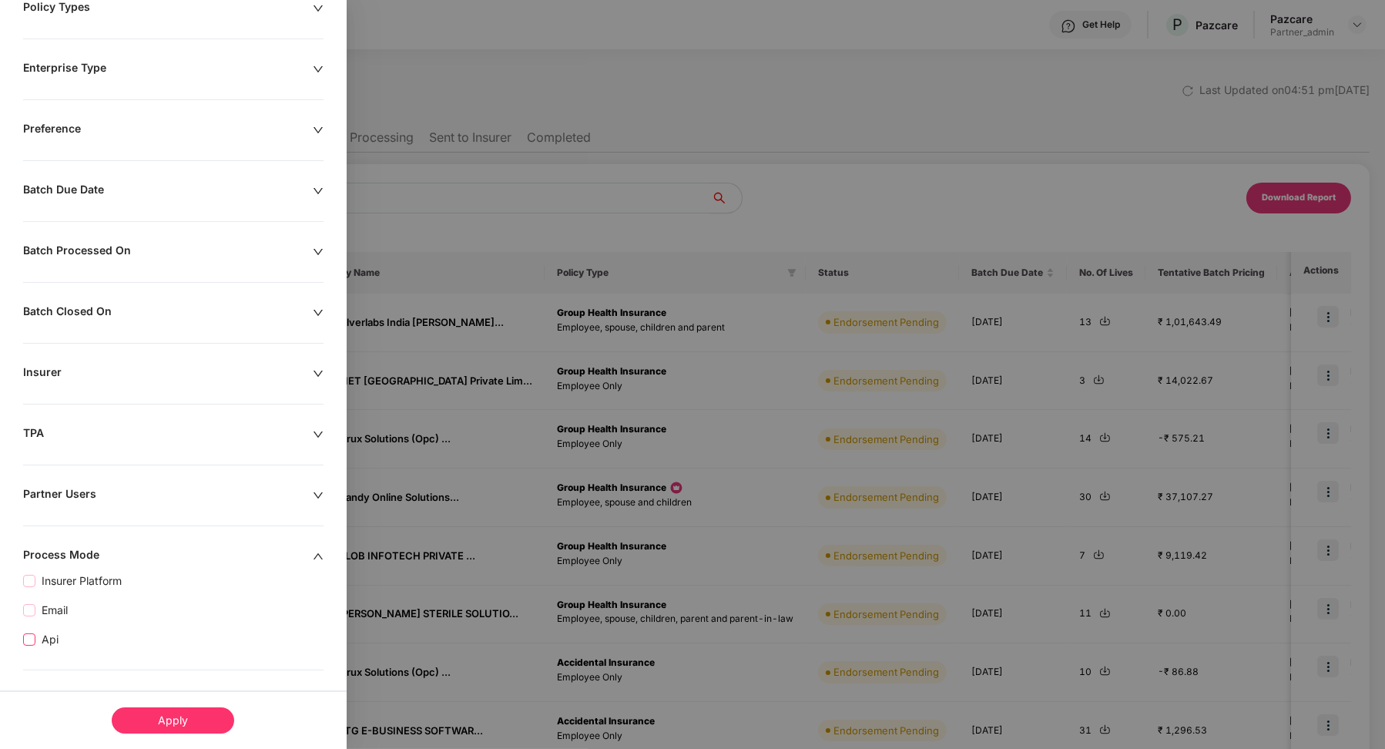
click at [53, 637] on span "Api" at bounding box center [49, 639] width 29 height 17
click at [165, 722] on div "Apply" at bounding box center [173, 720] width 122 height 26
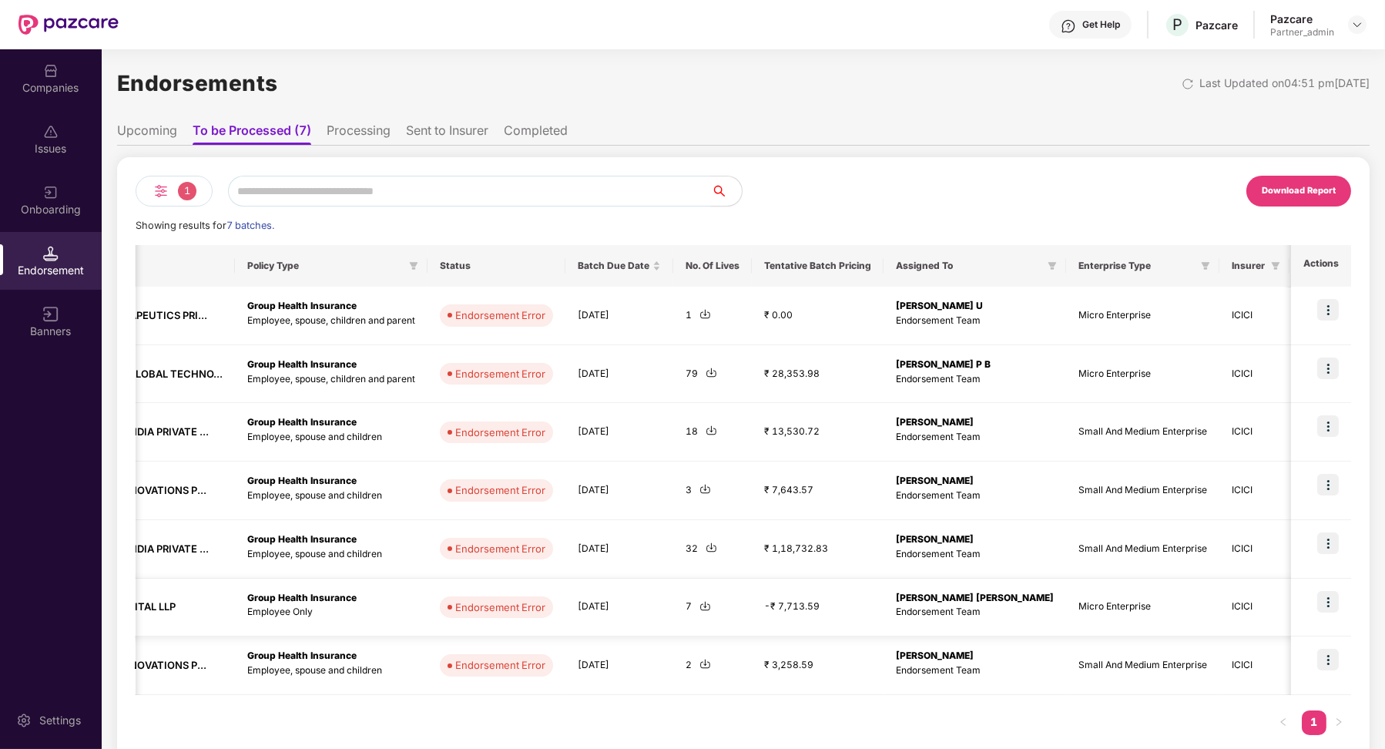
scroll to position [0, 0]
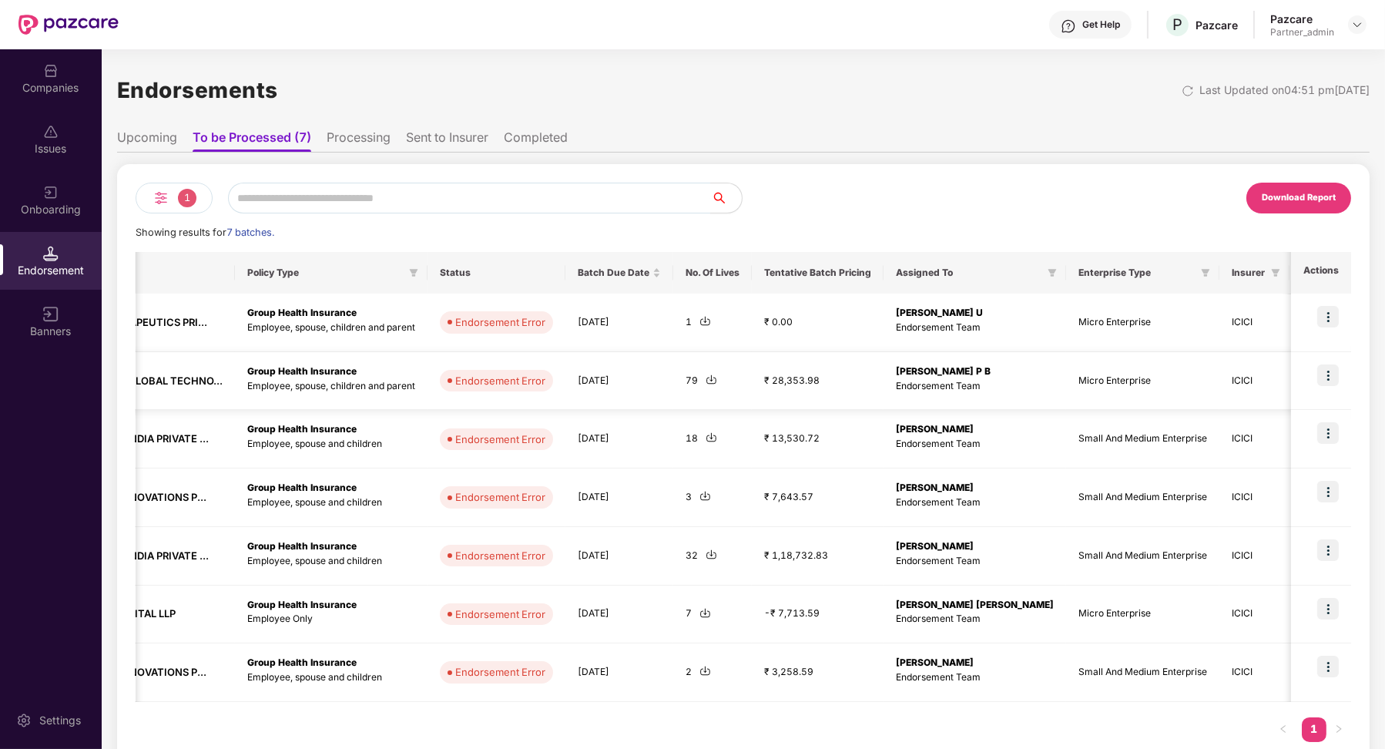
drag, startPoint x: 991, startPoint y: 378, endPoint x: 880, endPoint y: 375, distance: 111.7
click at [826, 375] on td "[PERSON_NAME] P B Endorsement Team" at bounding box center [975, 381] width 183 height 59
drag, startPoint x: 880, startPoint y: 375, endPoint x: 983, endPoint y: 374, distance: 103.2
click at [826, 374] on td "[PERSON_NAME] P B Endorsement Team" at bounding box center [975, 381] width 183 height 59
copy b "[PERSON_NAME] P B"
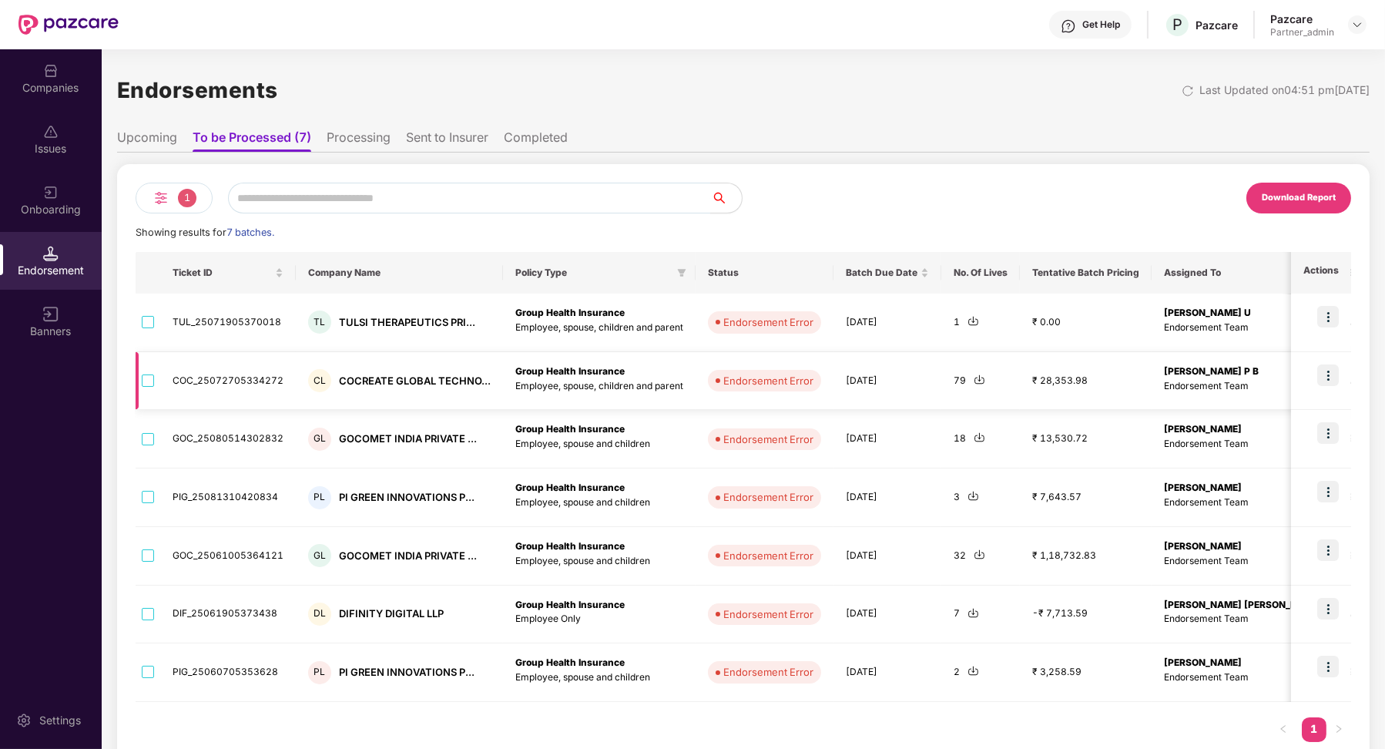
click at [226, 374] on td "COC_25072705334272" at bounding box center [228, 381] width 136 height 59
copy td "COC_25072705334272"
click at [661, 384] on p "Employee, spouse, children and parent" at bounding box center [599, 386] width 168 height 15
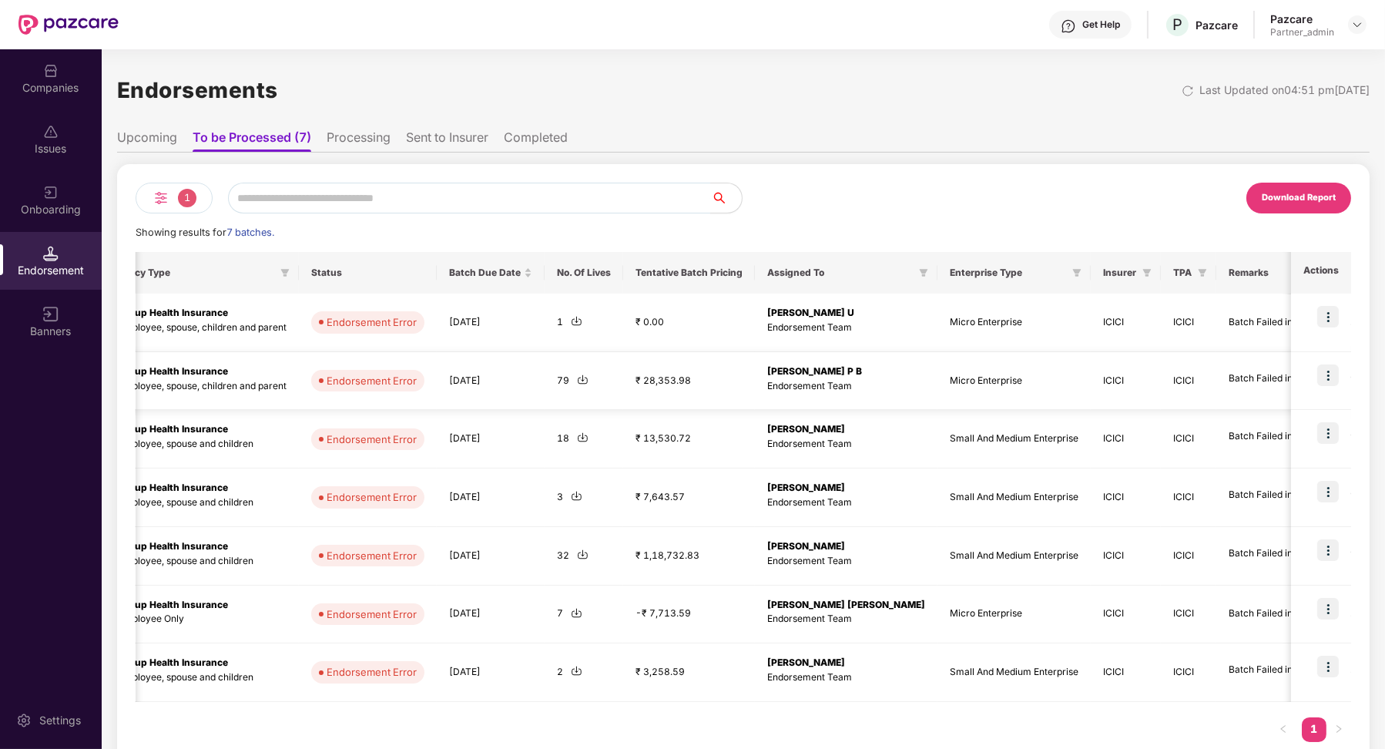
scroll to position [0, 549]
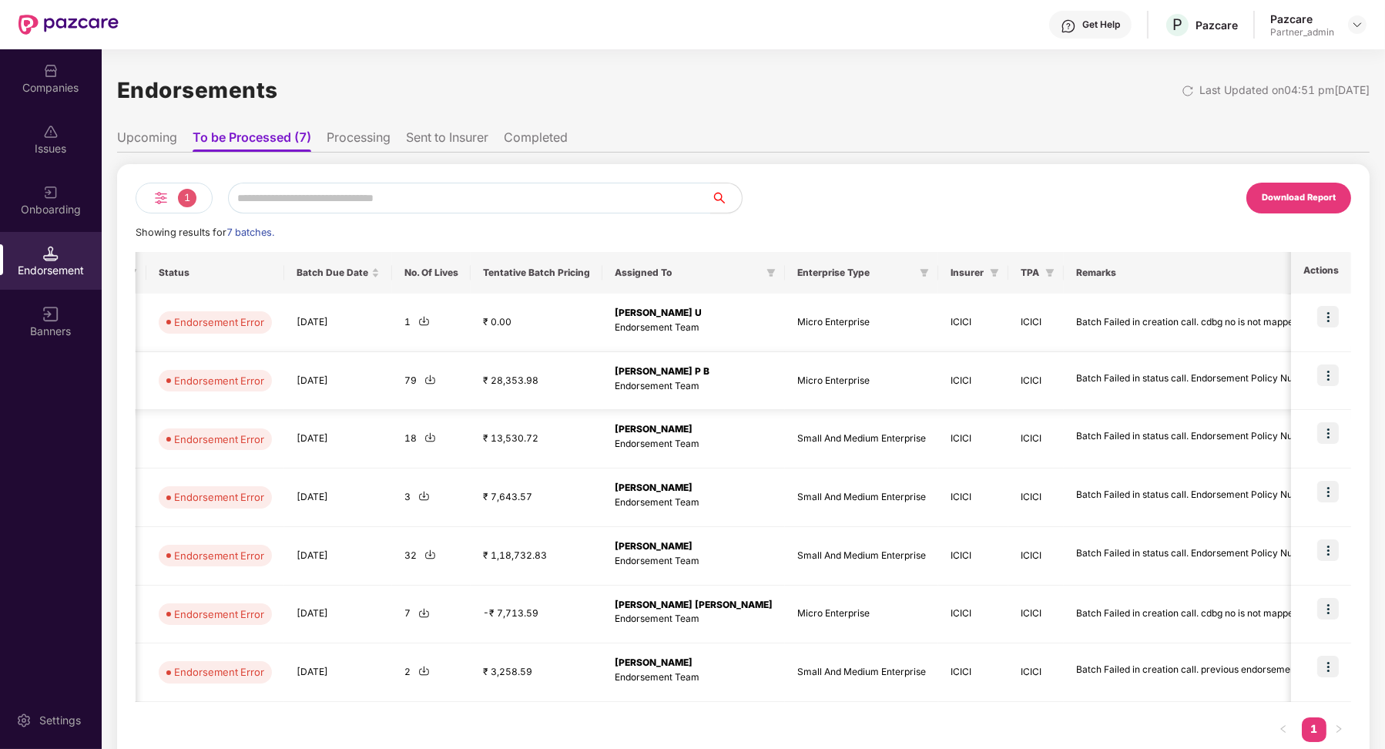
click at [826, 387] on td at bounding box center [1321, 381] width 60 height 59
click at [826, 378] on img at bounding box center [1328, 375] width 22 height 22
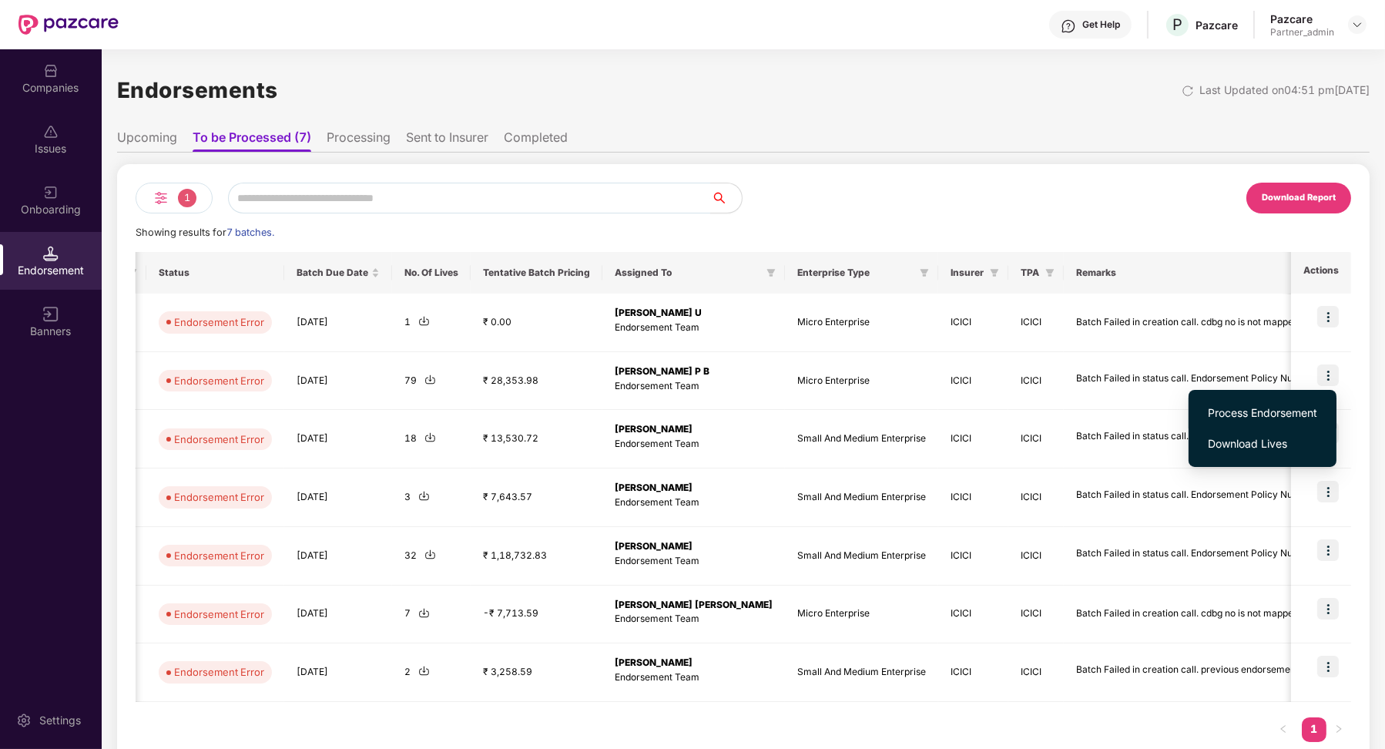
click at [826, 410] on span "Process Endorsement" at bounding box center [1262, 412] width 109 height 17
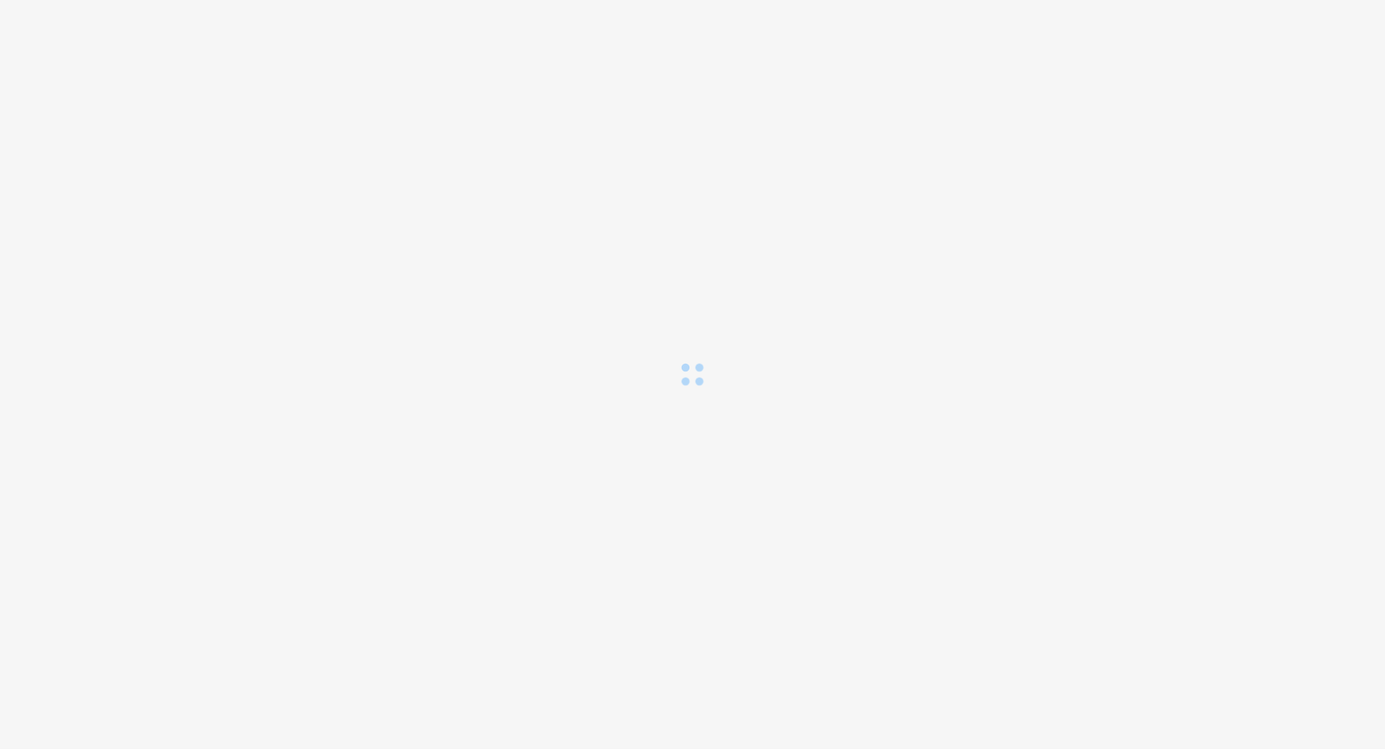
scroll to position [0, 0]
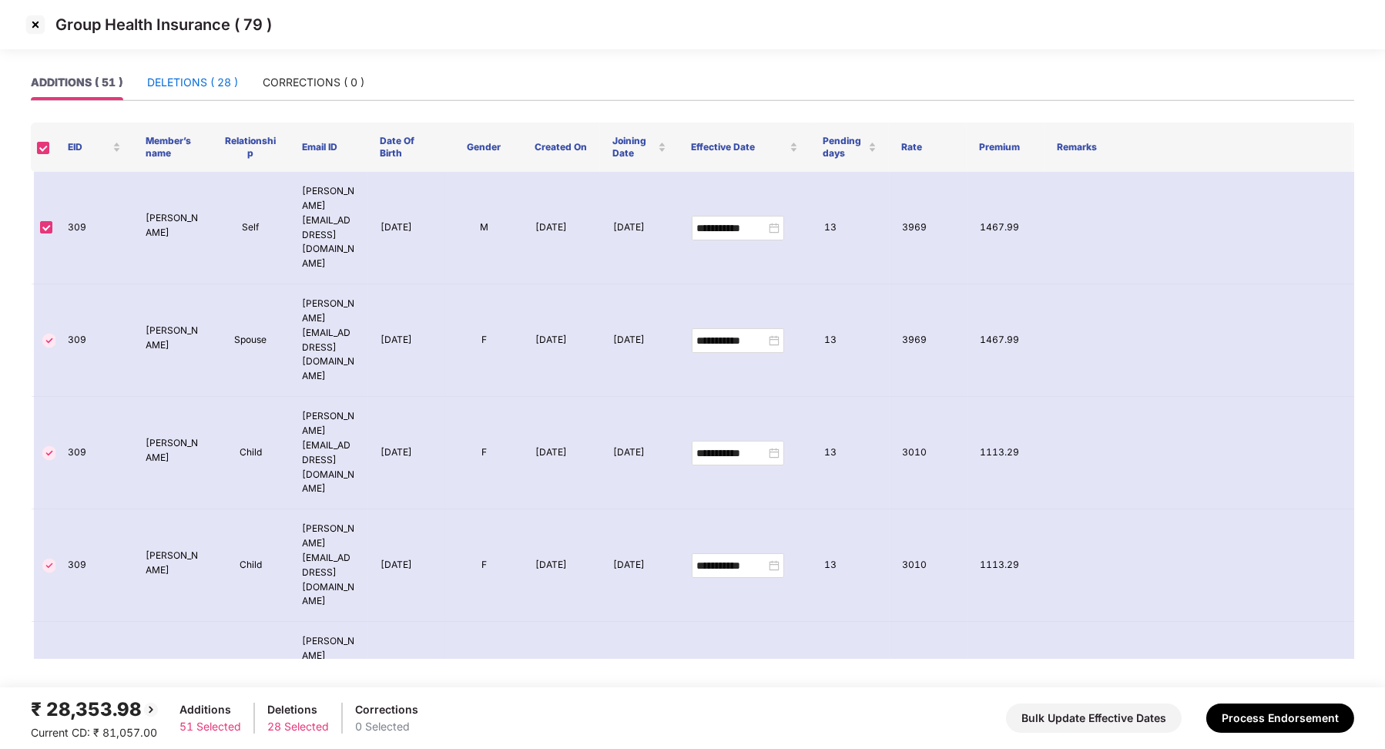
click at [206, 85] on div "DELETIONS ( 28 )" at bounding box center [192, 82] width 91 height 17
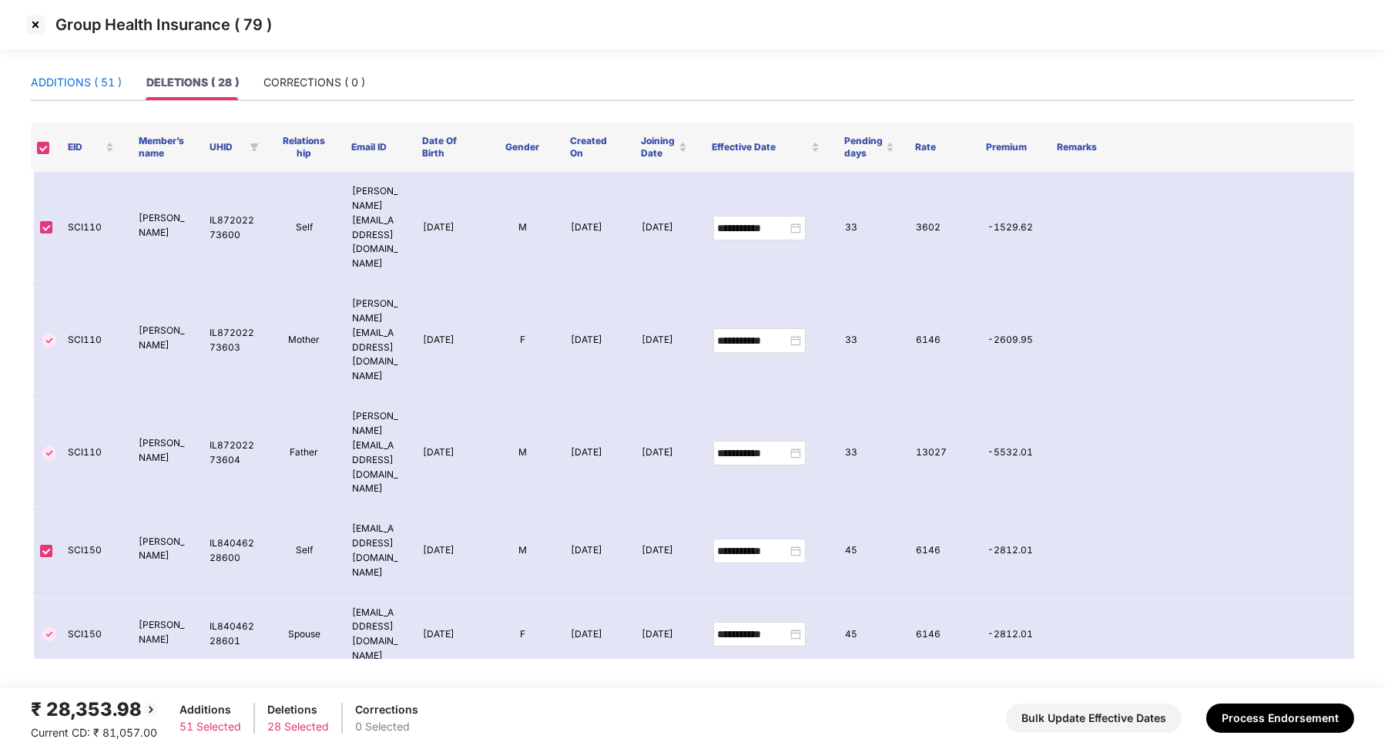
click at [109, 79] on div "ADDITIONS ( 51 )" at bounding box center [76, 82] width 91 height 17
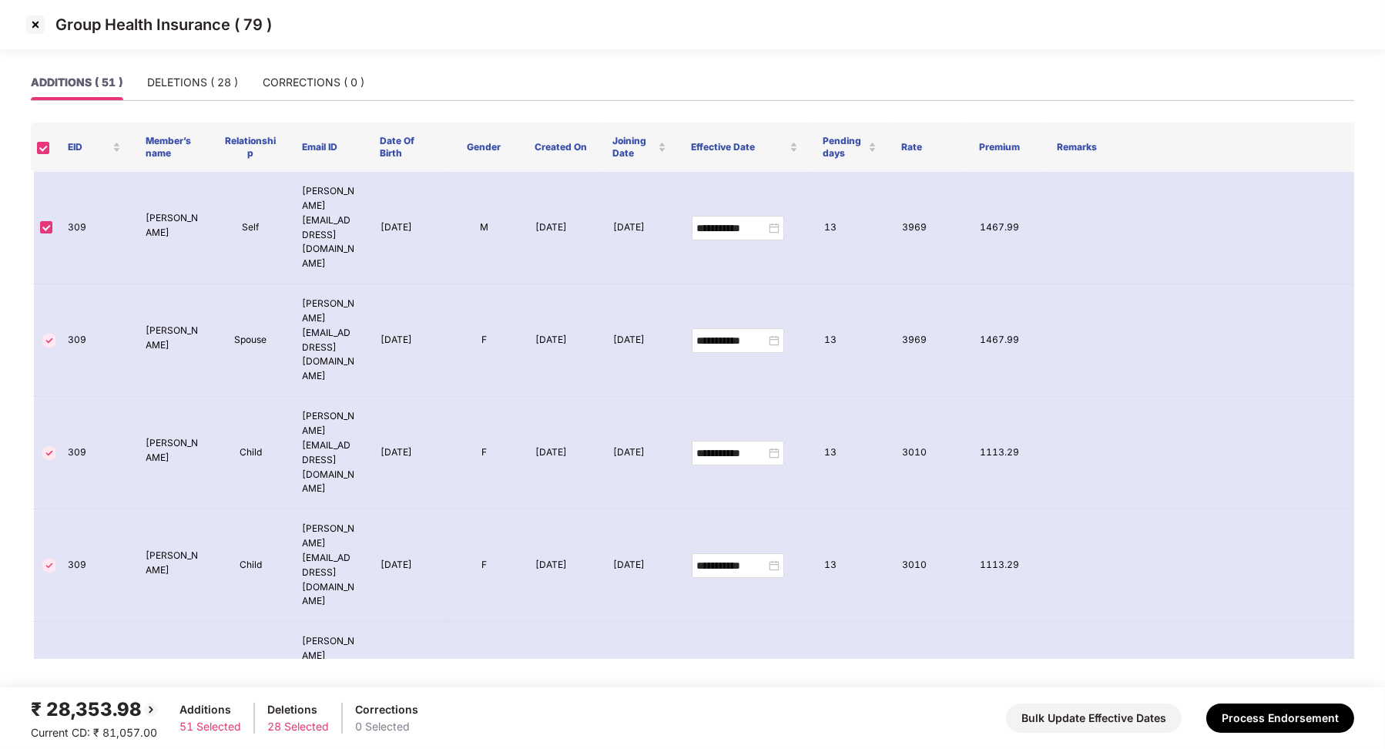
click at [39, 22] on img at bounding box center [35, 24] width 25 height 25
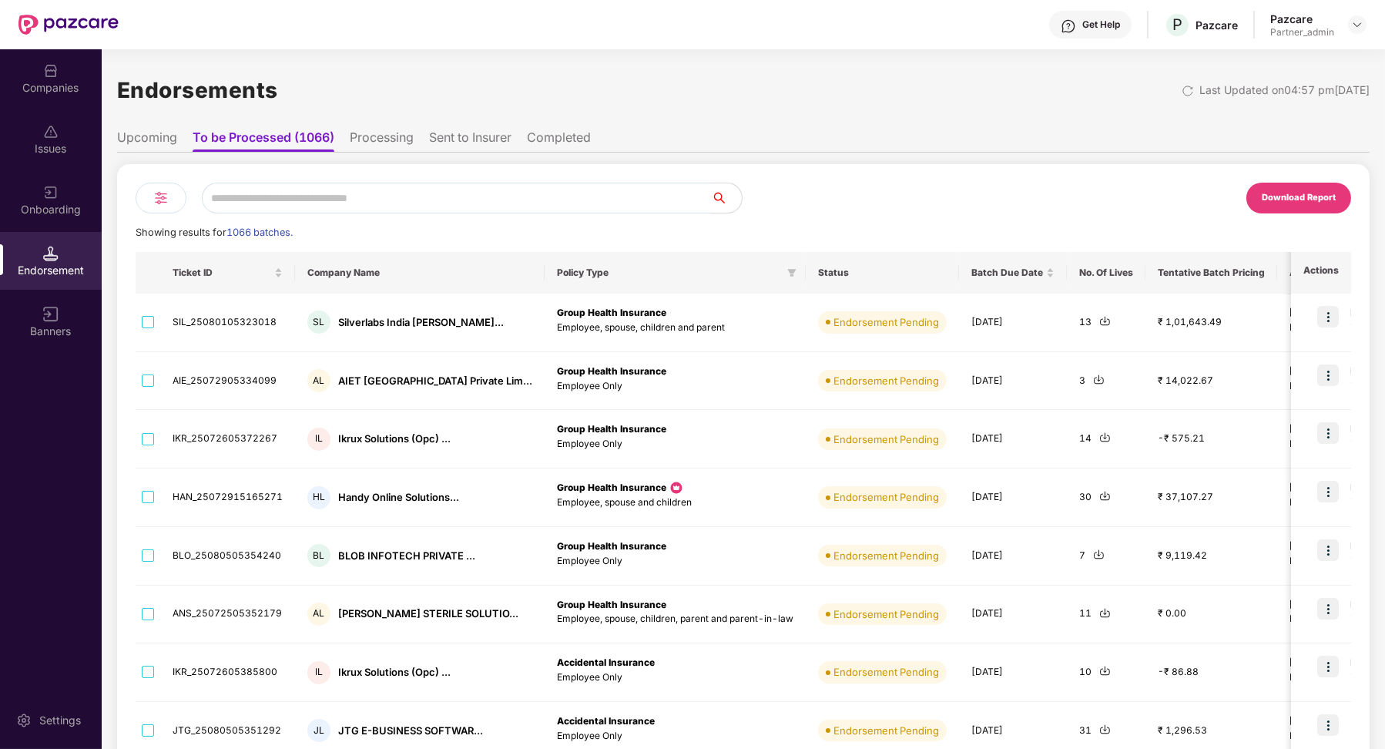
click at [153, 211] on div at bounding box center [161, 198] width 51 height 31
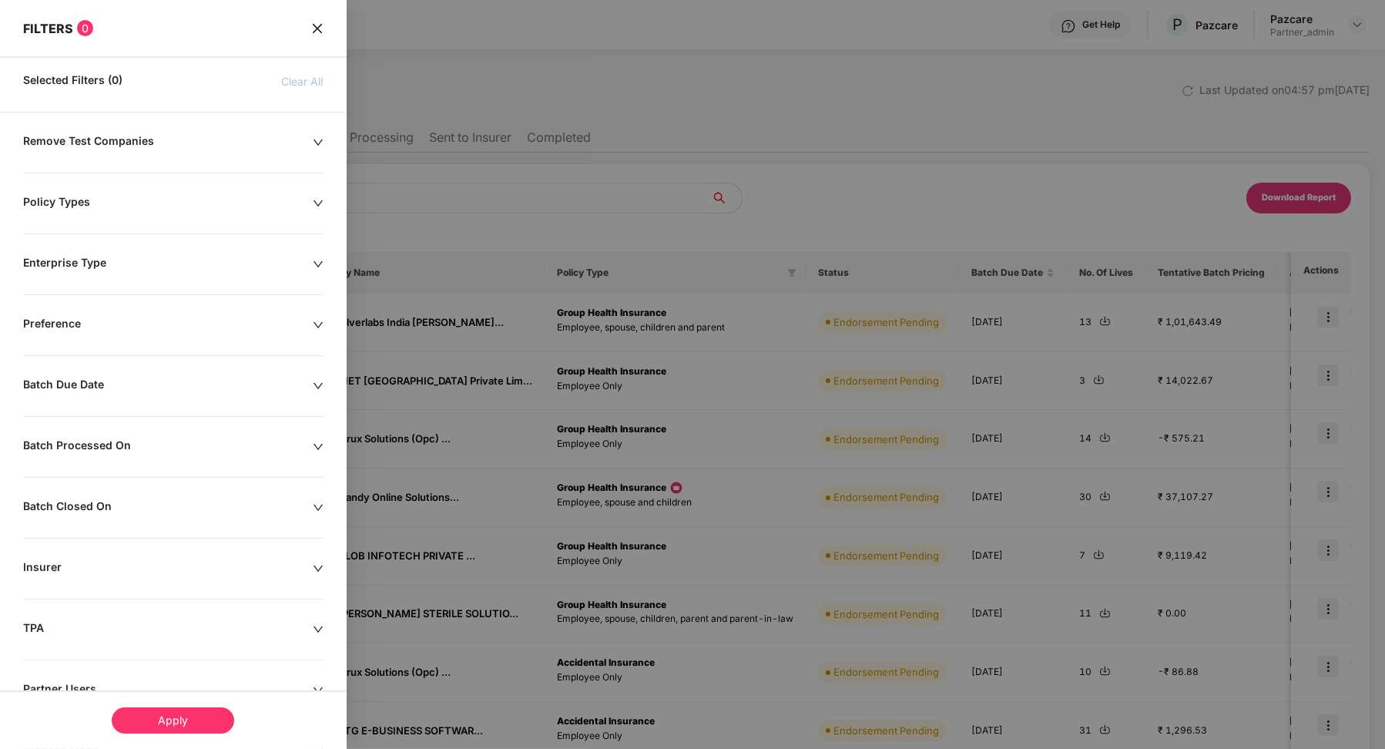
scroll to position [112, 0]
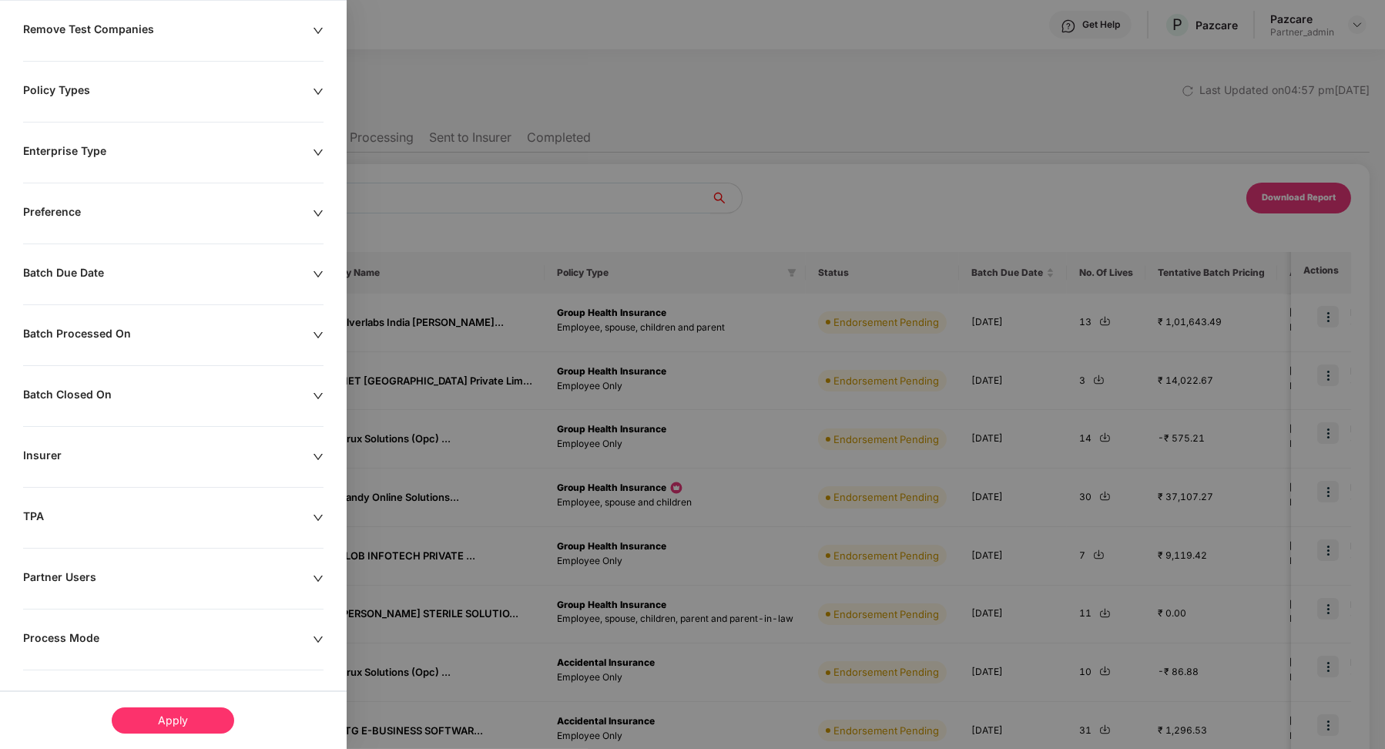
click at [75, 635] on div "Process Mode" at bounding box center [168, 639] width 290 height 17
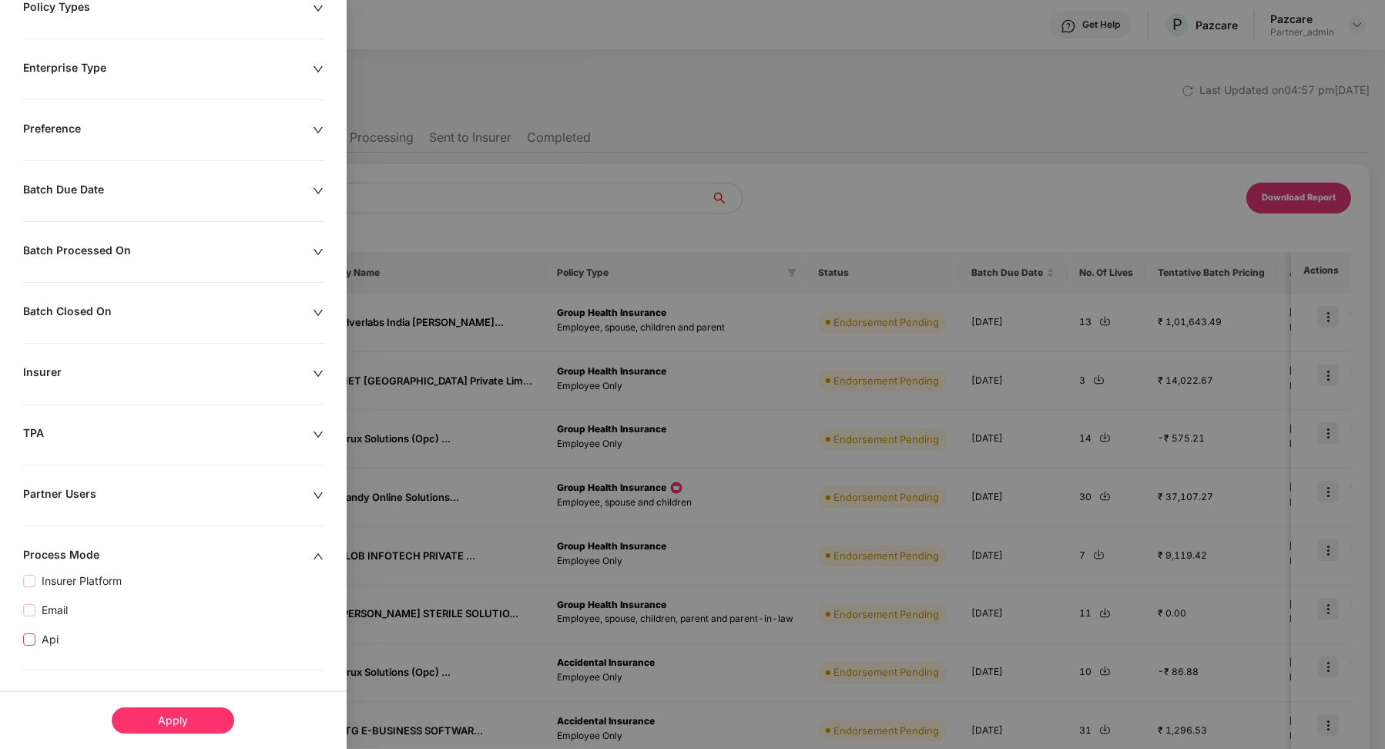
click at [48, 639] on span "Api" at bounding box center [49, 639] width 29 height 17
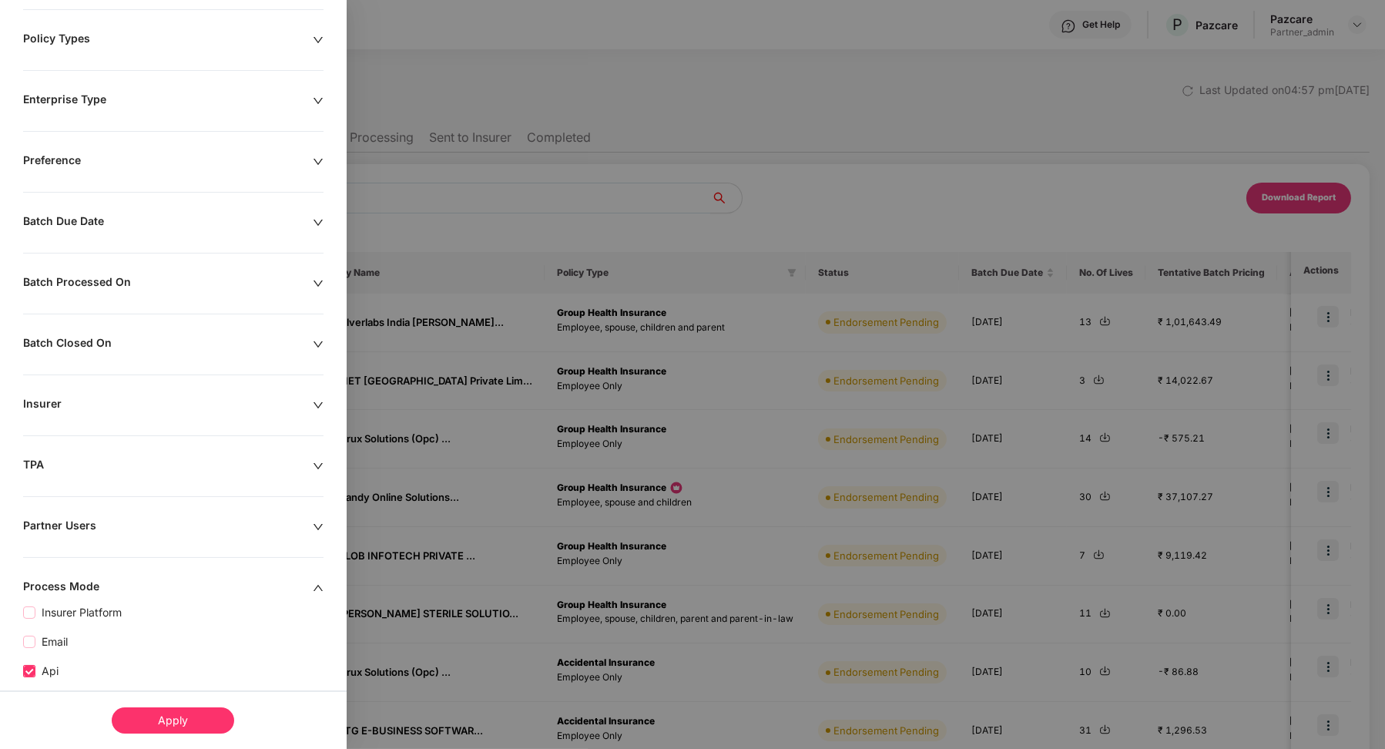
scroll to position [226, 0]
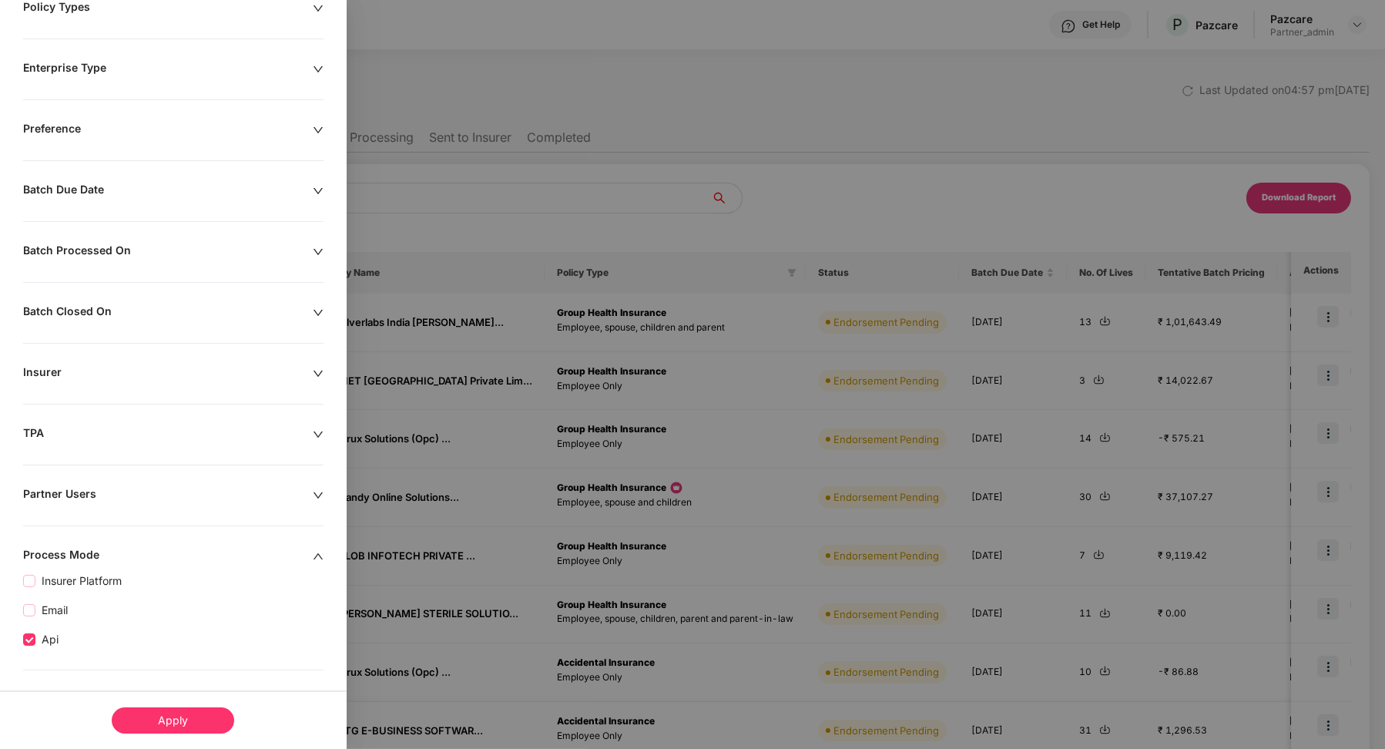
click at [151, 709] on div "Apply" at bounding box center [173, 720] width 122 height 26
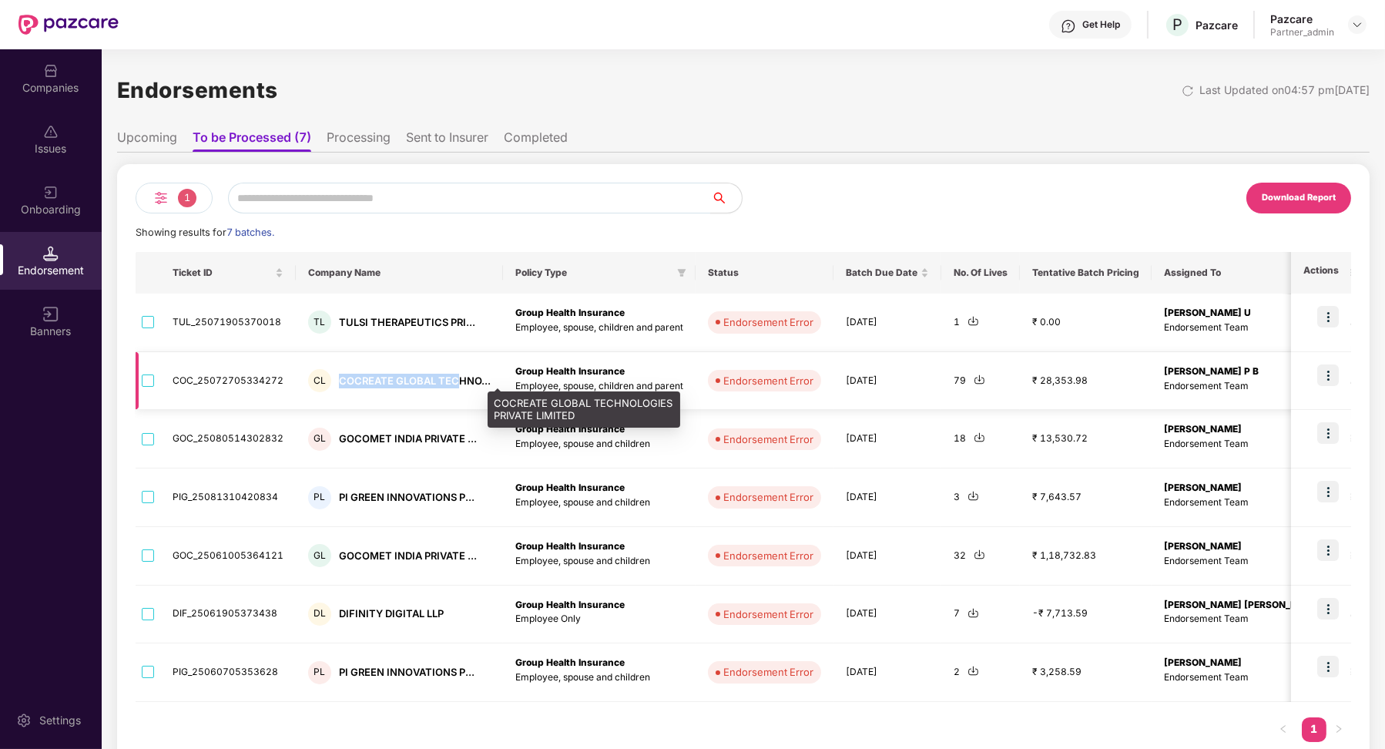
drag, startPoint x: 336, startPoint y: 378, endPoint x: 456, endPoint y: 384, distance: 120.3
click at [457, 384] on div "COCREATE GLOBAL TECHNO..." at bounding box center [415, 381] width 152 height 15
copy div "COCREATE GLOBAL TEC"
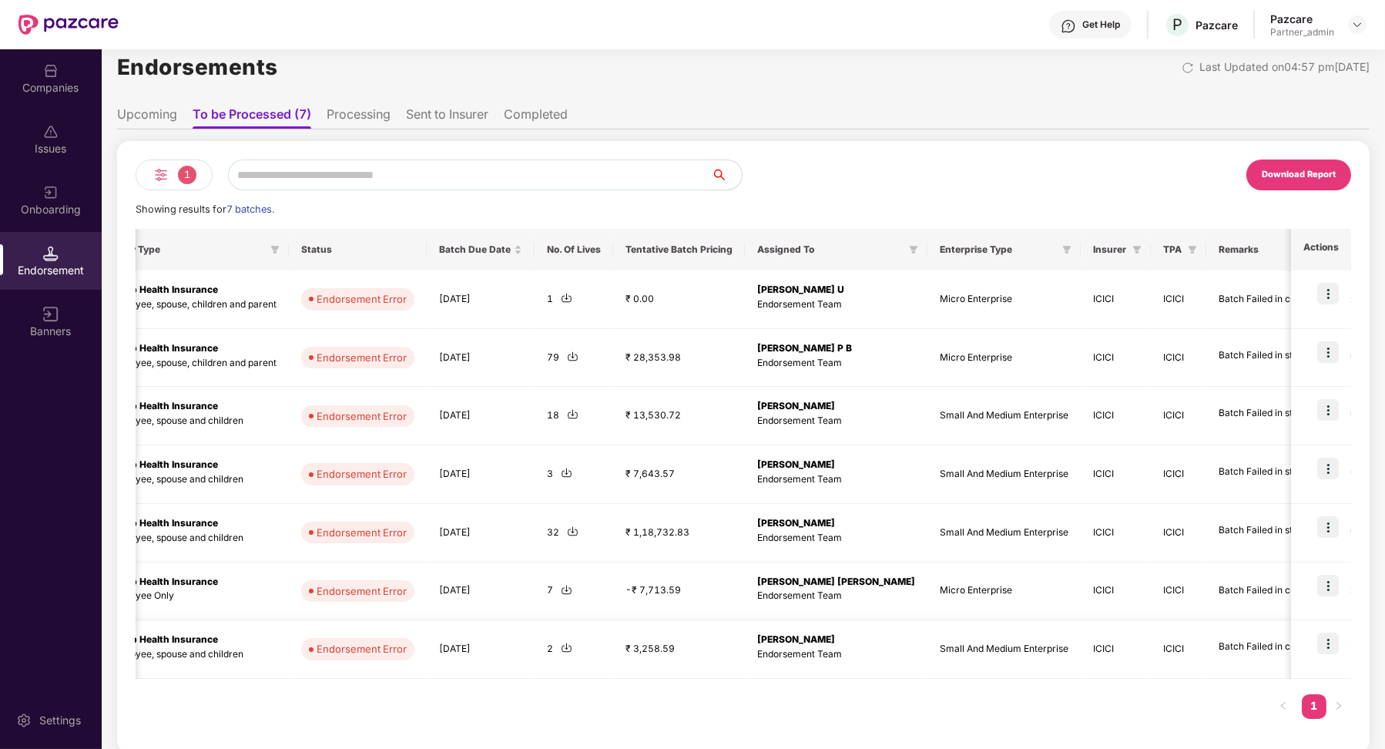
scroll to position [0, 0]
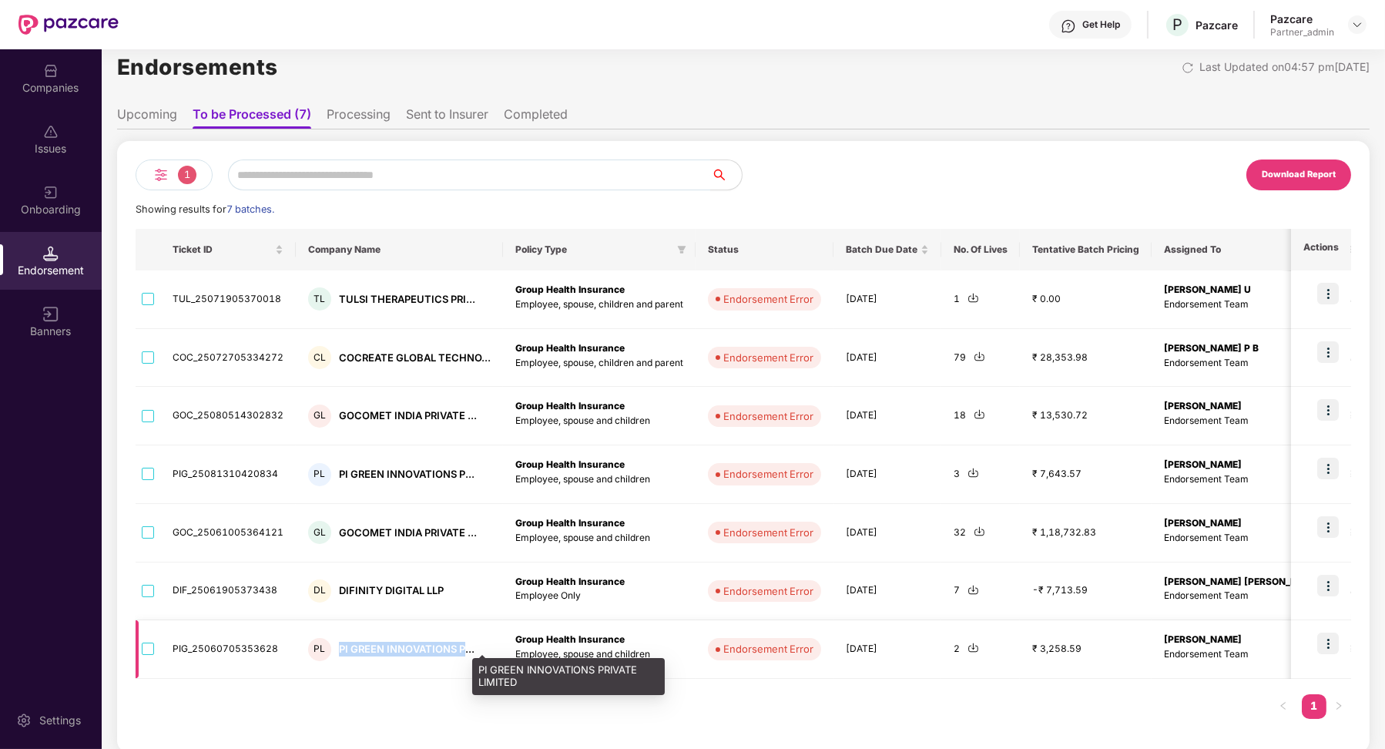
drag, startPoint x: 333, startPoint y: 646, endPoint x: 458, endPoint y: 646, distance: 124.8
click at [458, 646] on div "PL PI GREEN INNOVATIONS P..." at bounding box center [399, 649] width 183 height 23
copy div "PI GREEN INNOVATIONS P"
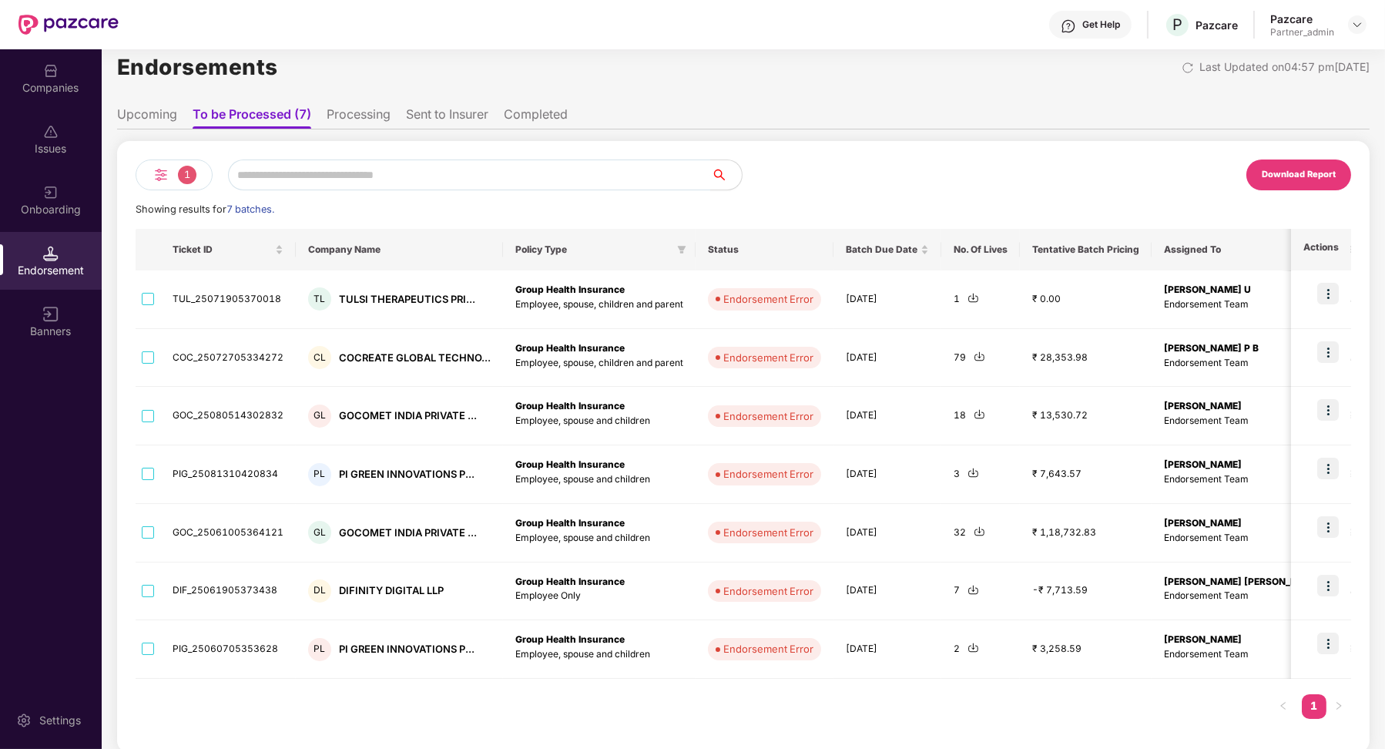
click at [367, 118] on li "Processing" at bounding box center [359, 117] width 64 height 22
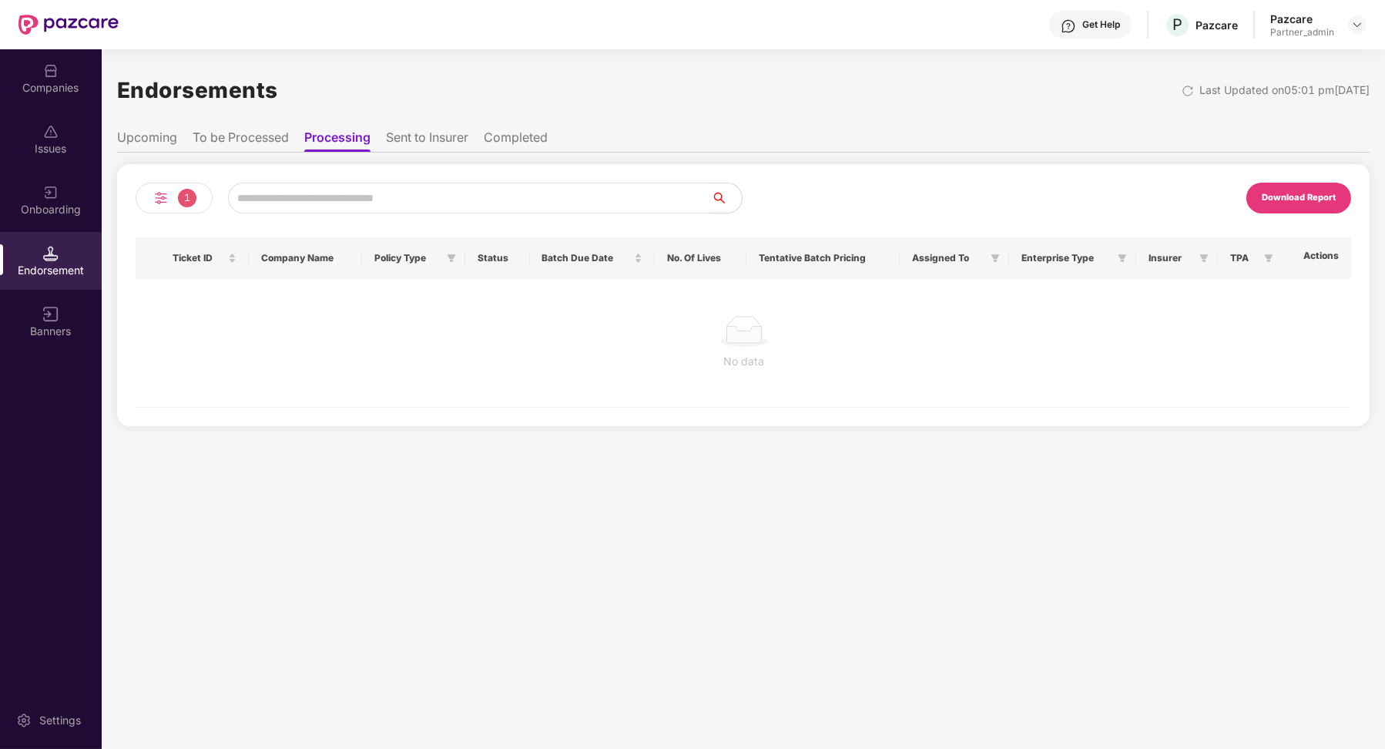
click at [473, 136] on ul "Upcoming To be Processed Processing Sent to Insurer Completed" at bounding box center [743, 137] width 1252 height 31
click at [451, 136] on li "Sent to Insurer" at bounding box center [427, 140] width 82 height 22
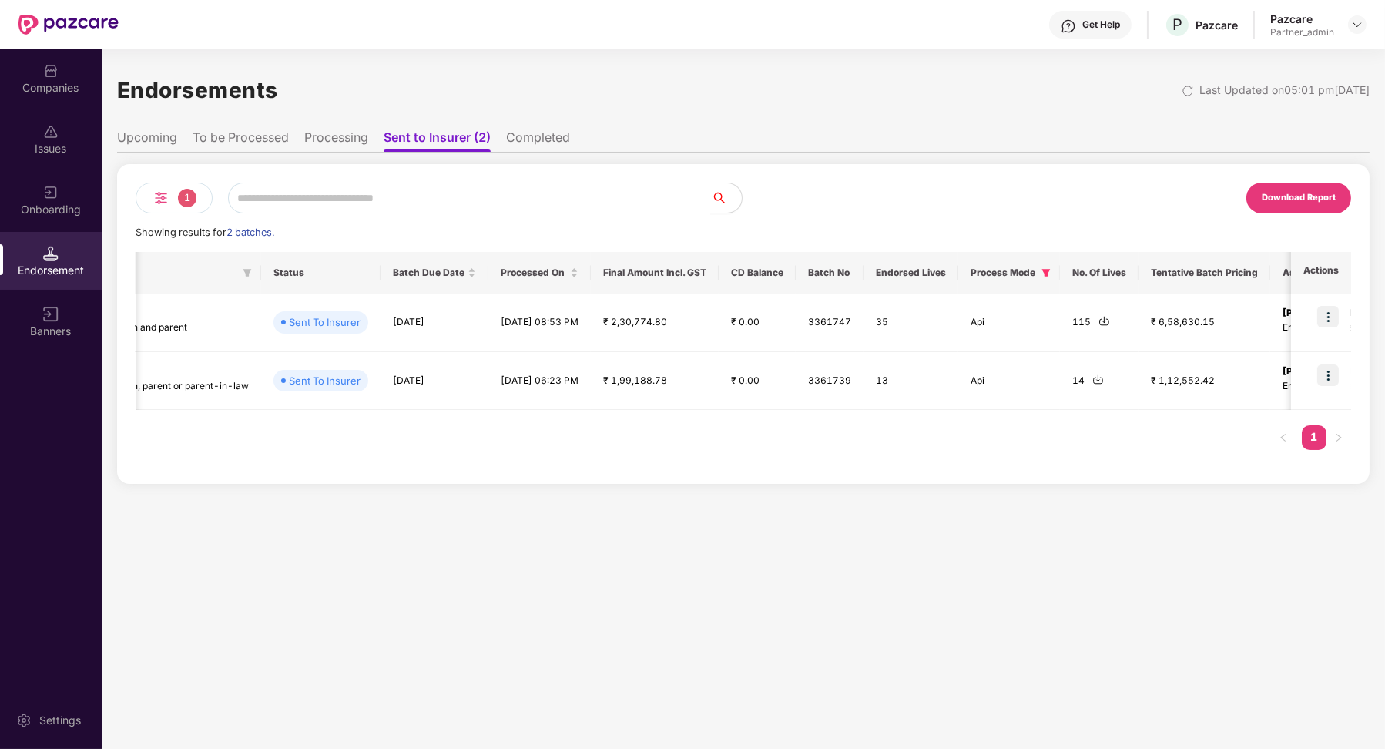
scroll to position [0, 911]
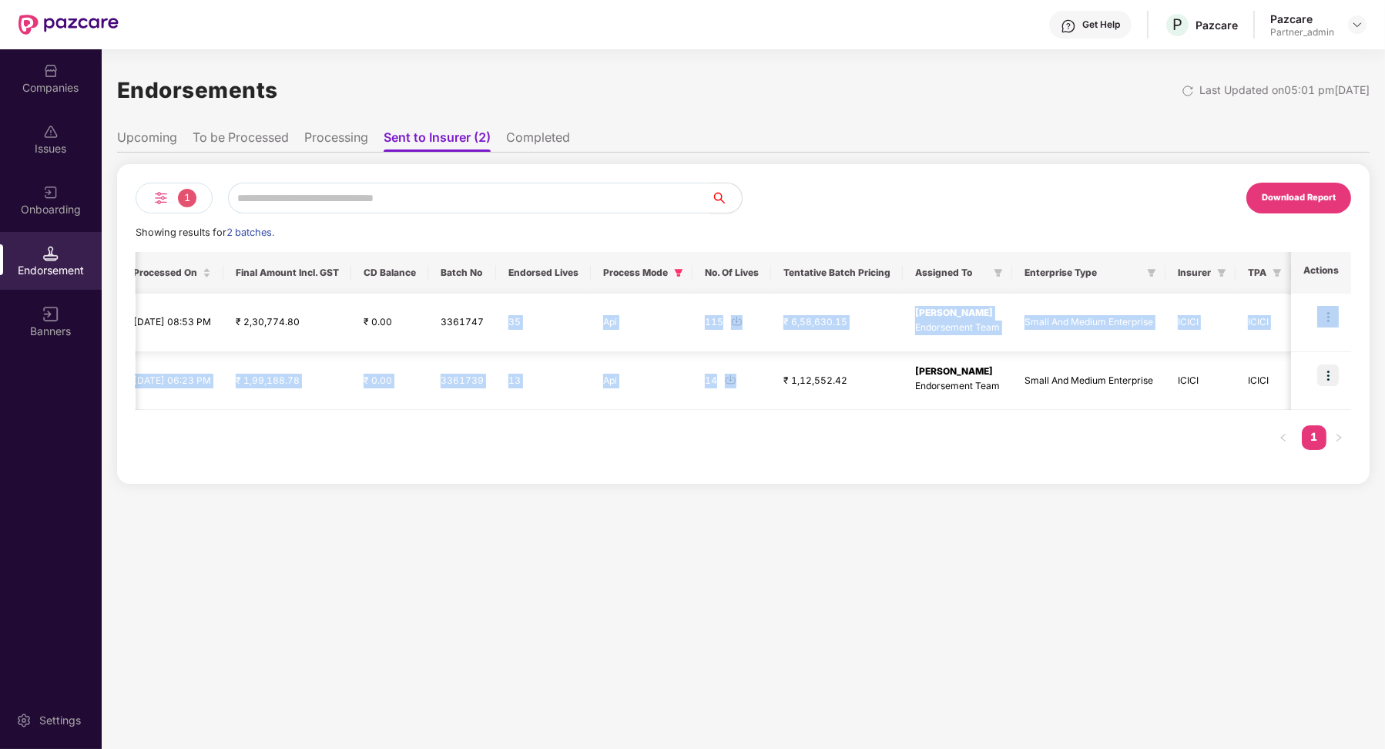
drag, startPoint x: 733, startPoint y: 376, endPoint x: 468, endPoint y: 315, distance: 271.9
click at [468, 315] on tbody "AUX_25081214130279 AL AUXO AI ENGINEERING PR... Group Health Insurance Employee…" at bounding box center [320, 351] width 2062 height 116
click at [575, 479] on div "1 Download Report Showing results for 2 batches. Ticket ID Company Name Policy …" at bounding box center [743, 324] width 1252 height 320
click at [536, 135] on li "Completed" at bounding box center [538, 140] width 64 height 22
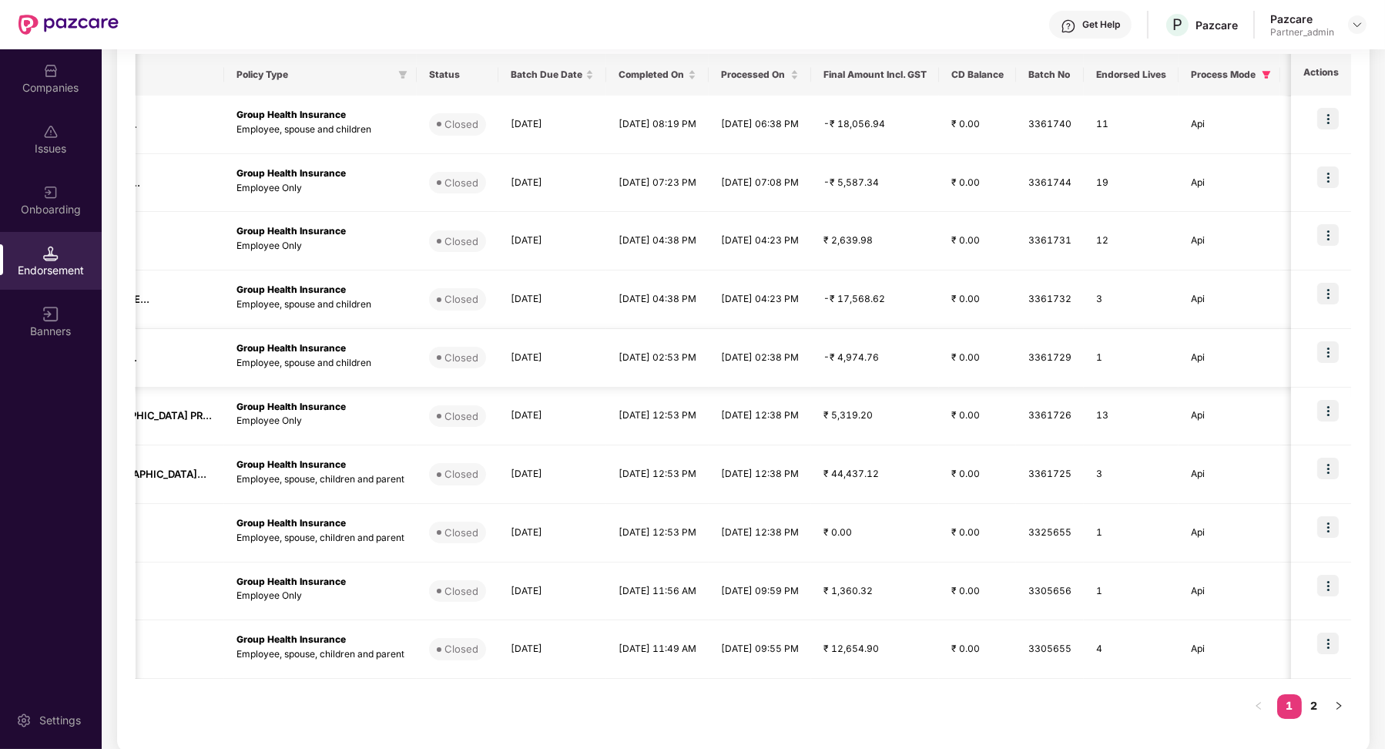
scroll to position [0, 0]
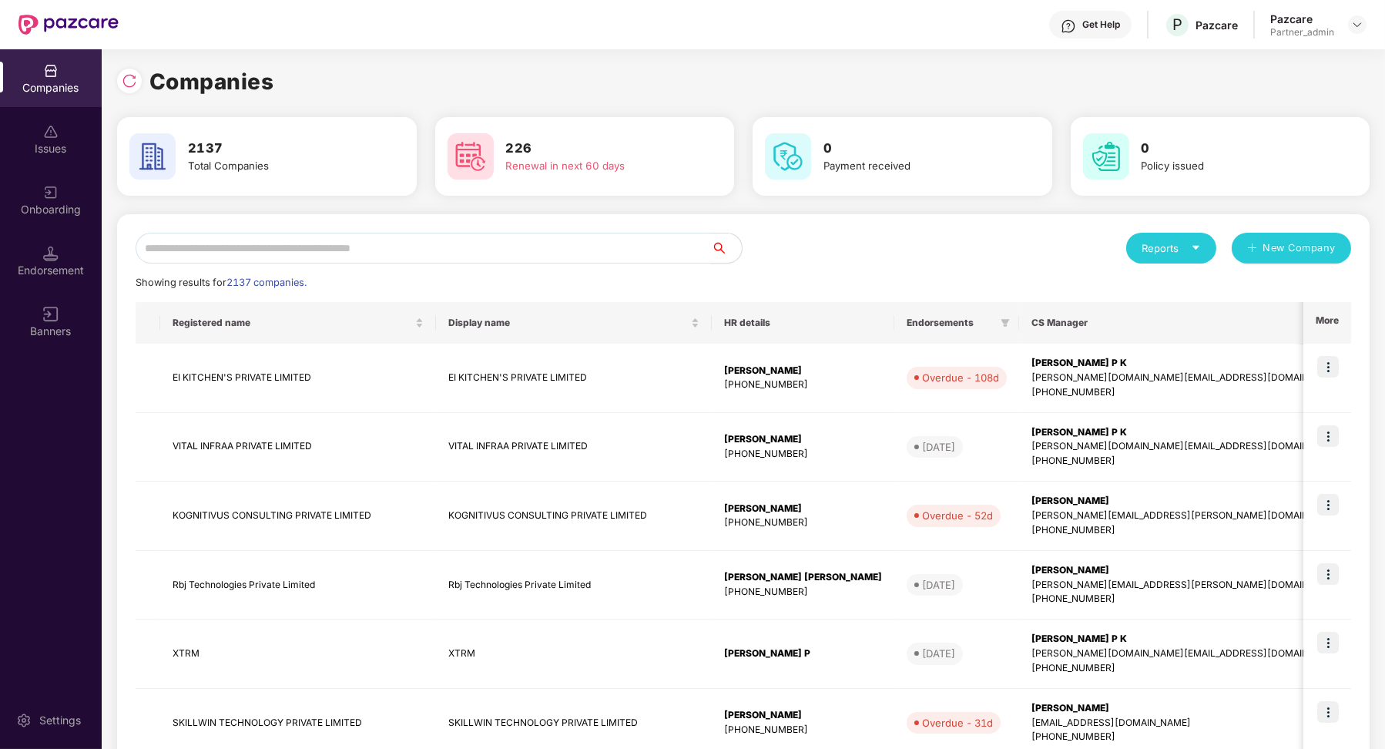
click at [297, 251] on input "text" at bounding box center [423, 248] width 575 height 31
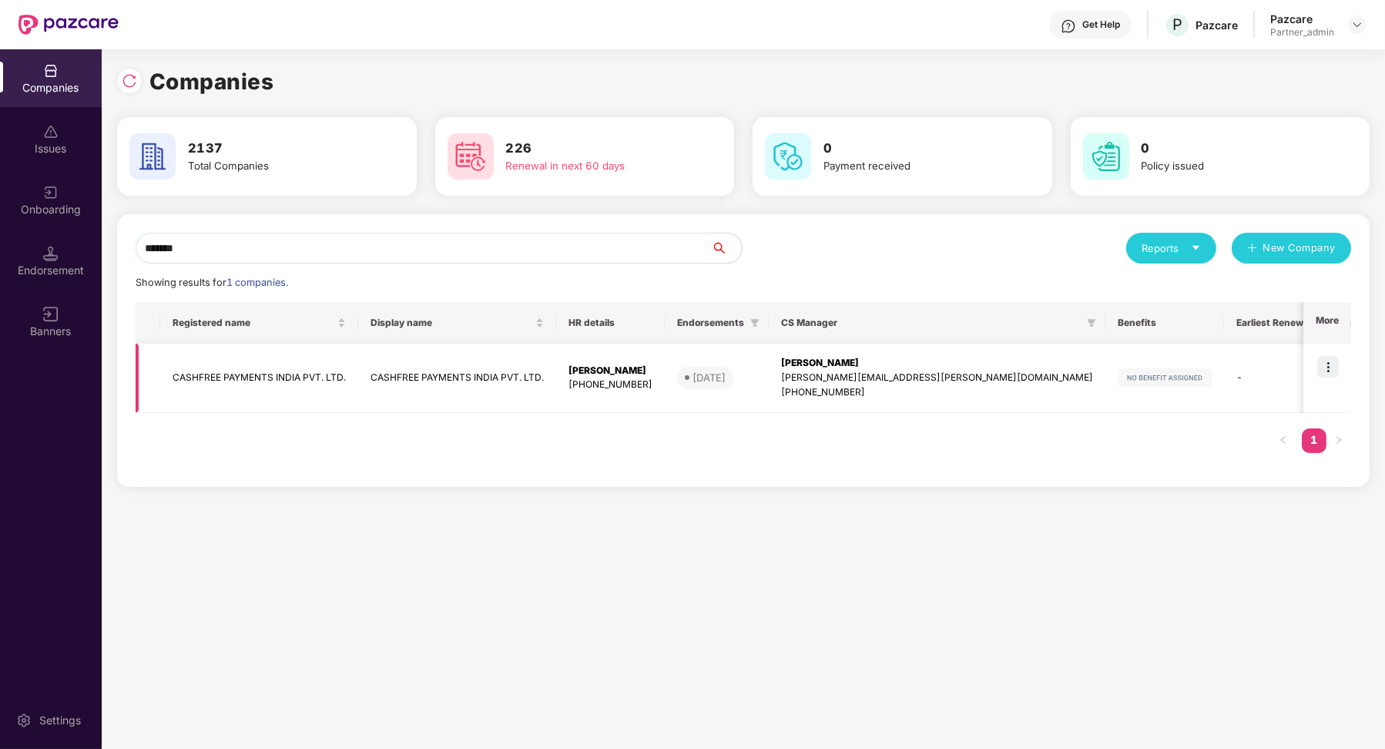
type input "*******"
click at [324, 373] on td "CASHFREE PAYMENTS INDIA PVT. LTD." at bounding box center [259, 378] width 198 height 69
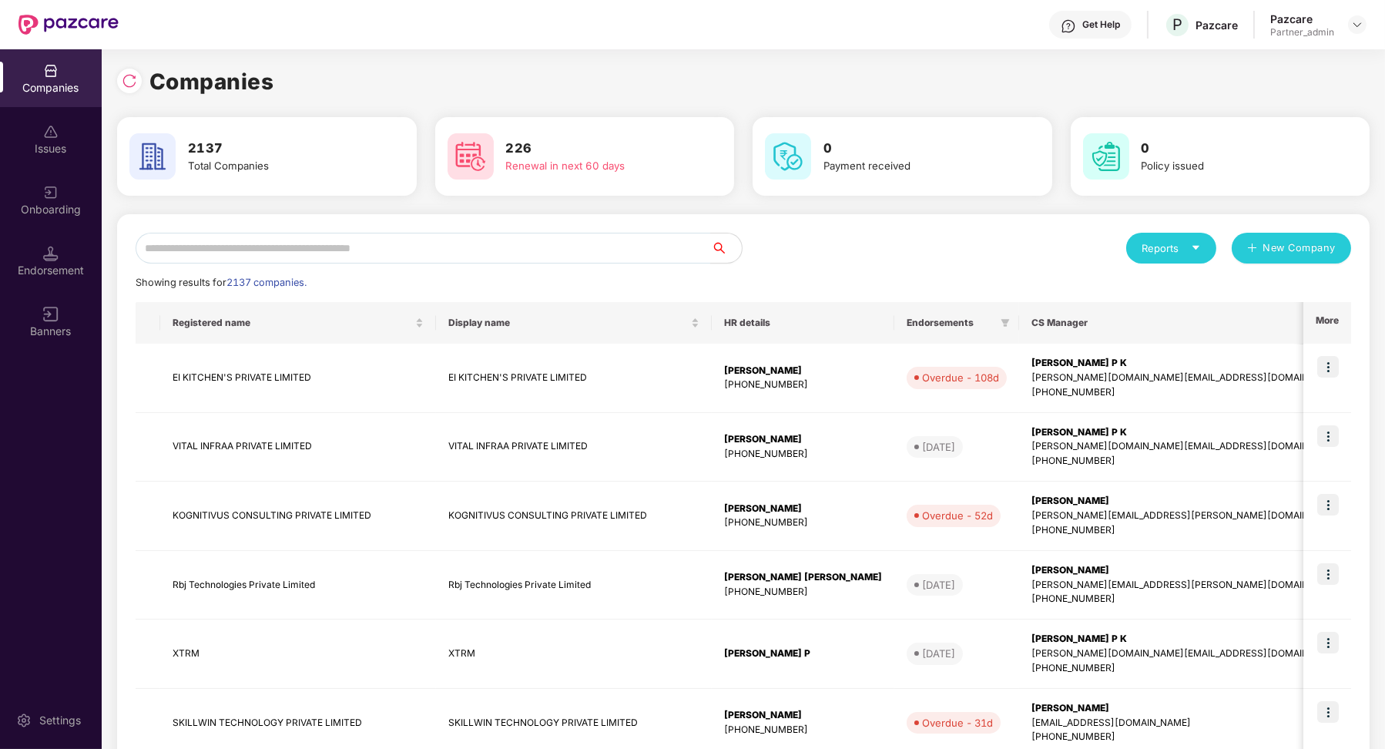
scroll to position [0, 1]
drag, startPoint x: 65, startPoint y: 291, endPoint x: 58, endPoint y: 271, distance: 21.2
click at [58, 271] on div "Endorsement" at bounding box center [51, 270] width 102 height 15
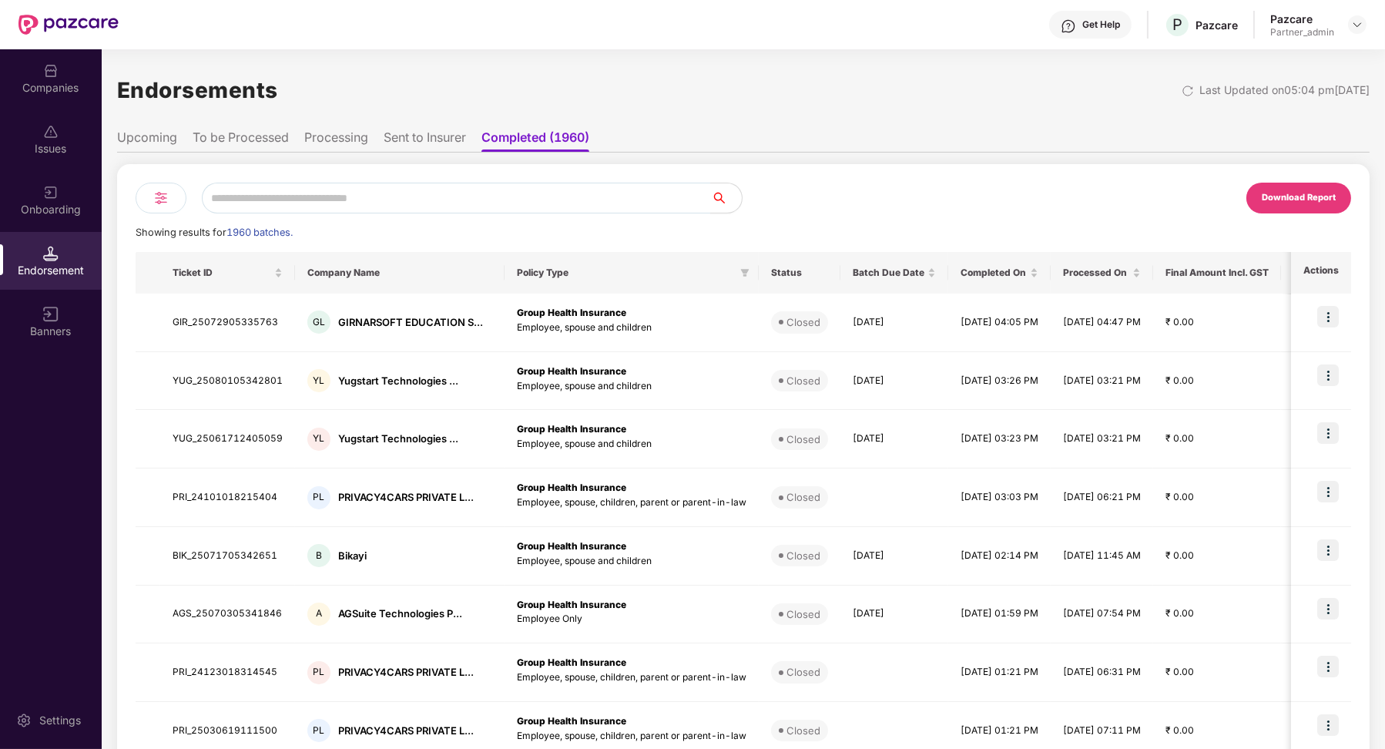
click at [265, 140] on li "To be Processed" at bounding box center [241, 140] width 96 height 22
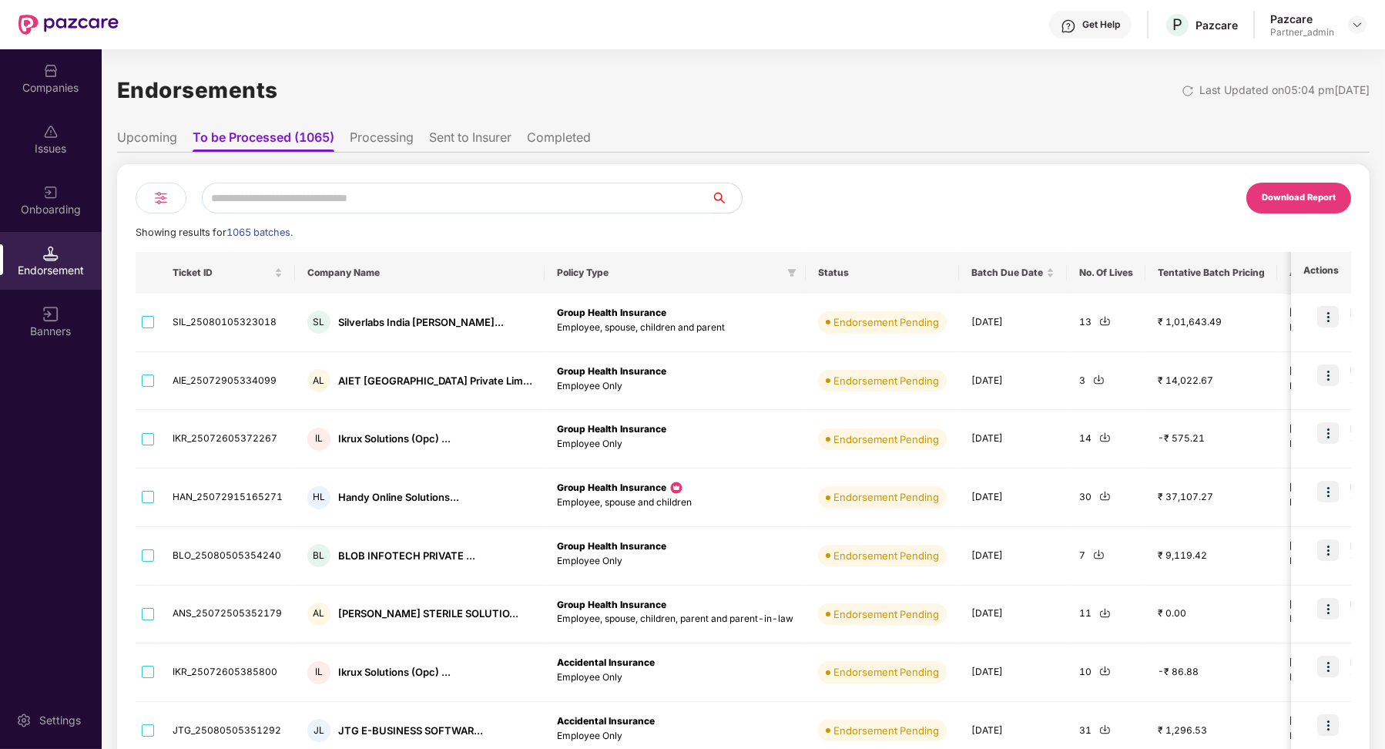
click at [153, 196] on img at bounding box center [161, 198] width 18 height 18
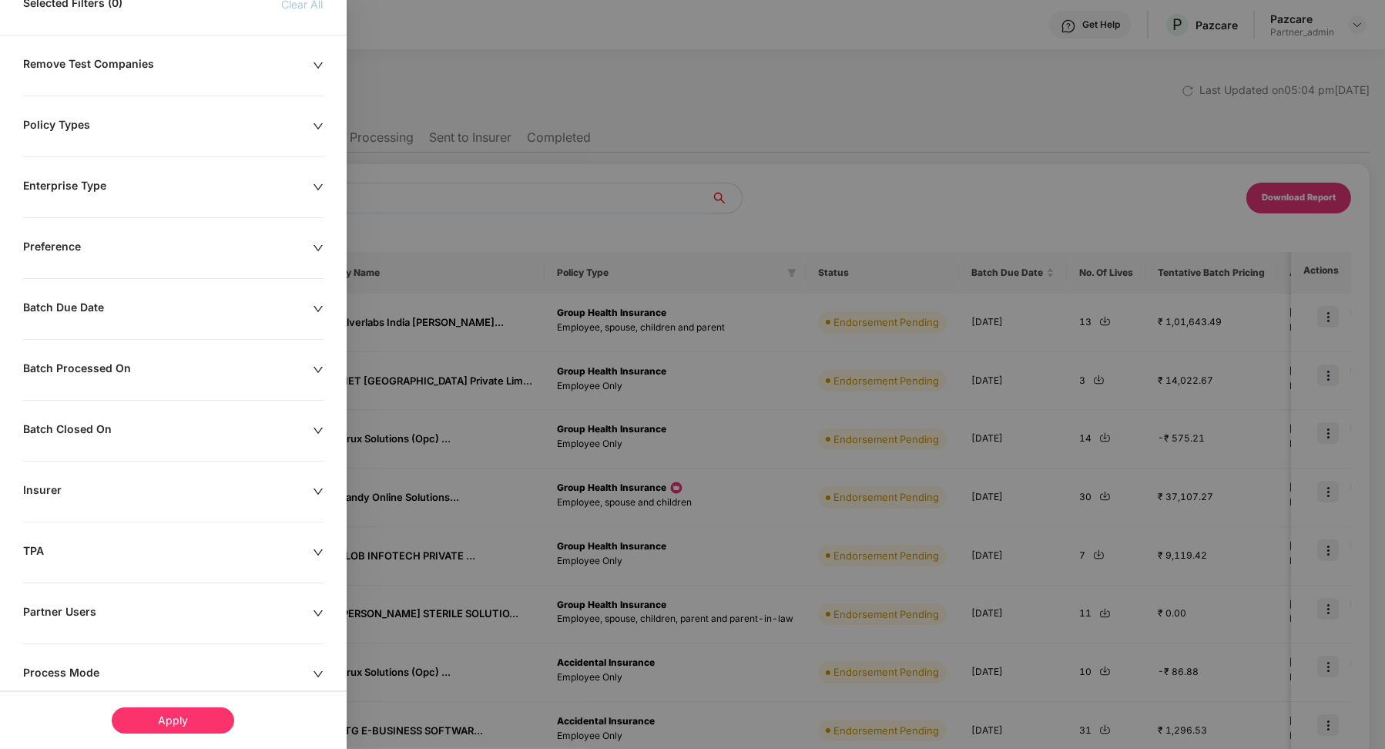
scroll to position [112, 0]
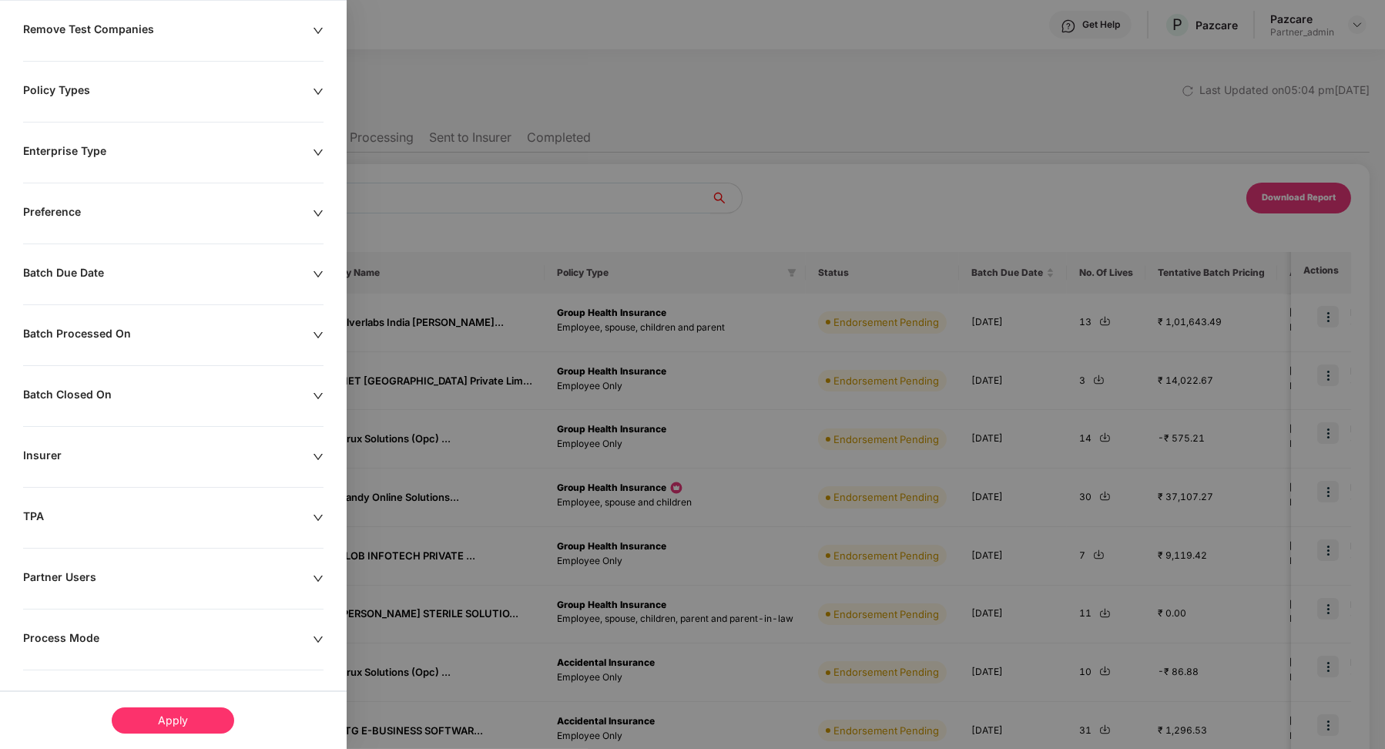
click at [72, 632] on div "Process Mode" at bounding box center [168, 639] width 290 height 17
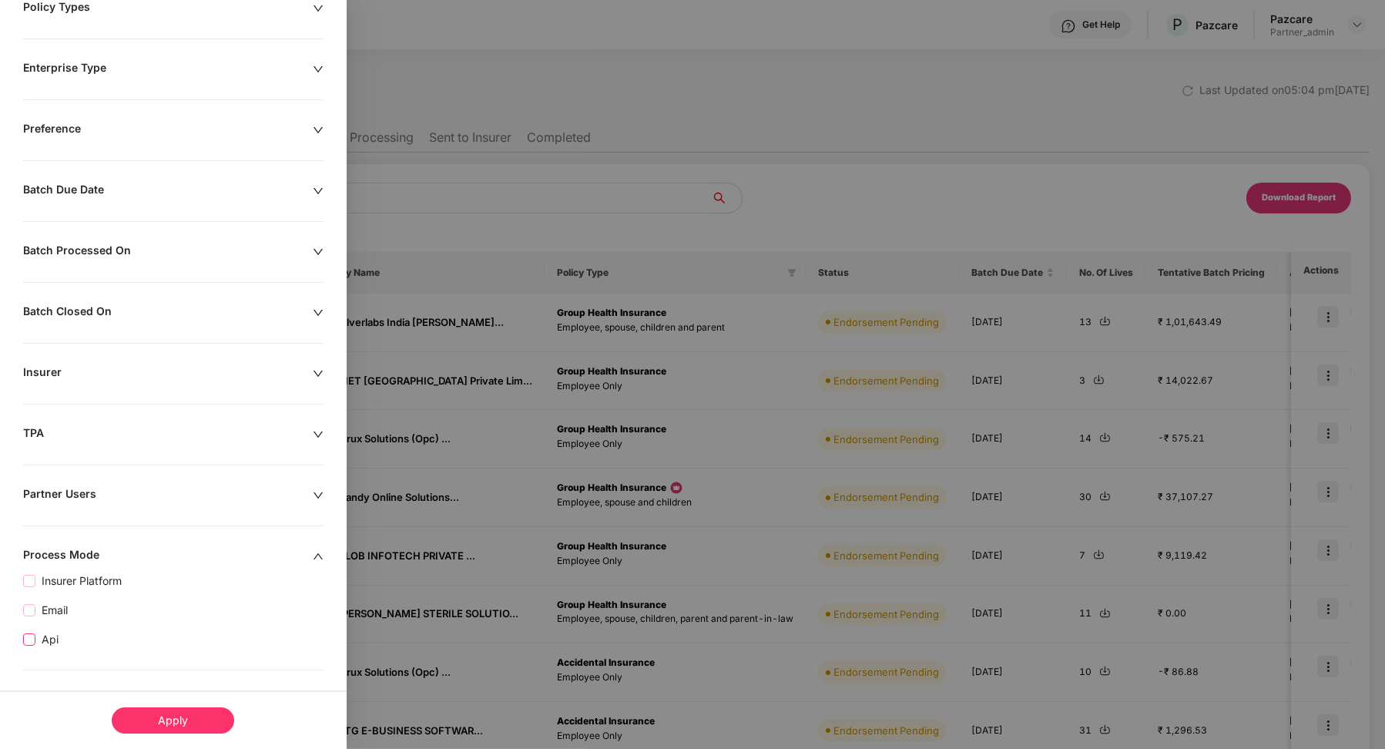
click at [45, 642] on span "Api" at bounding box center [49, 639] width 29 height 17
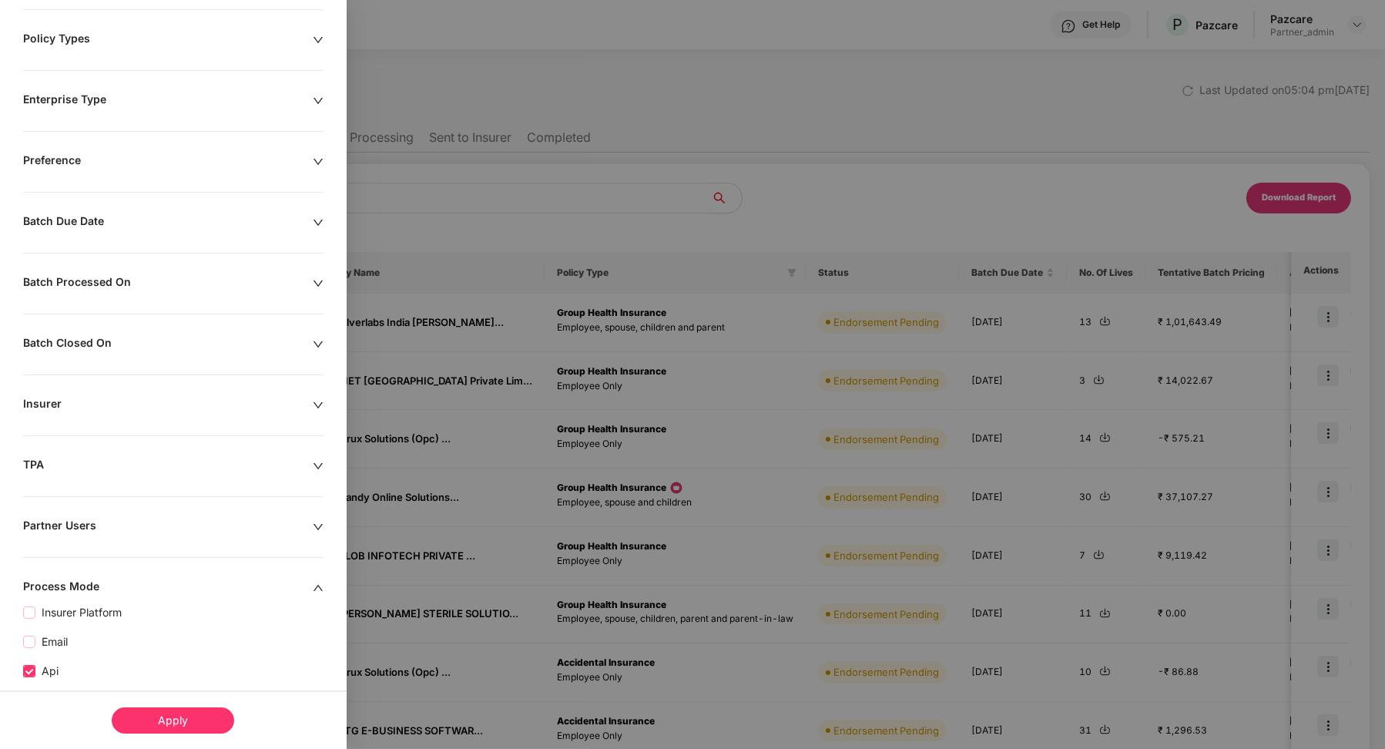
scroll to position [226, 0]
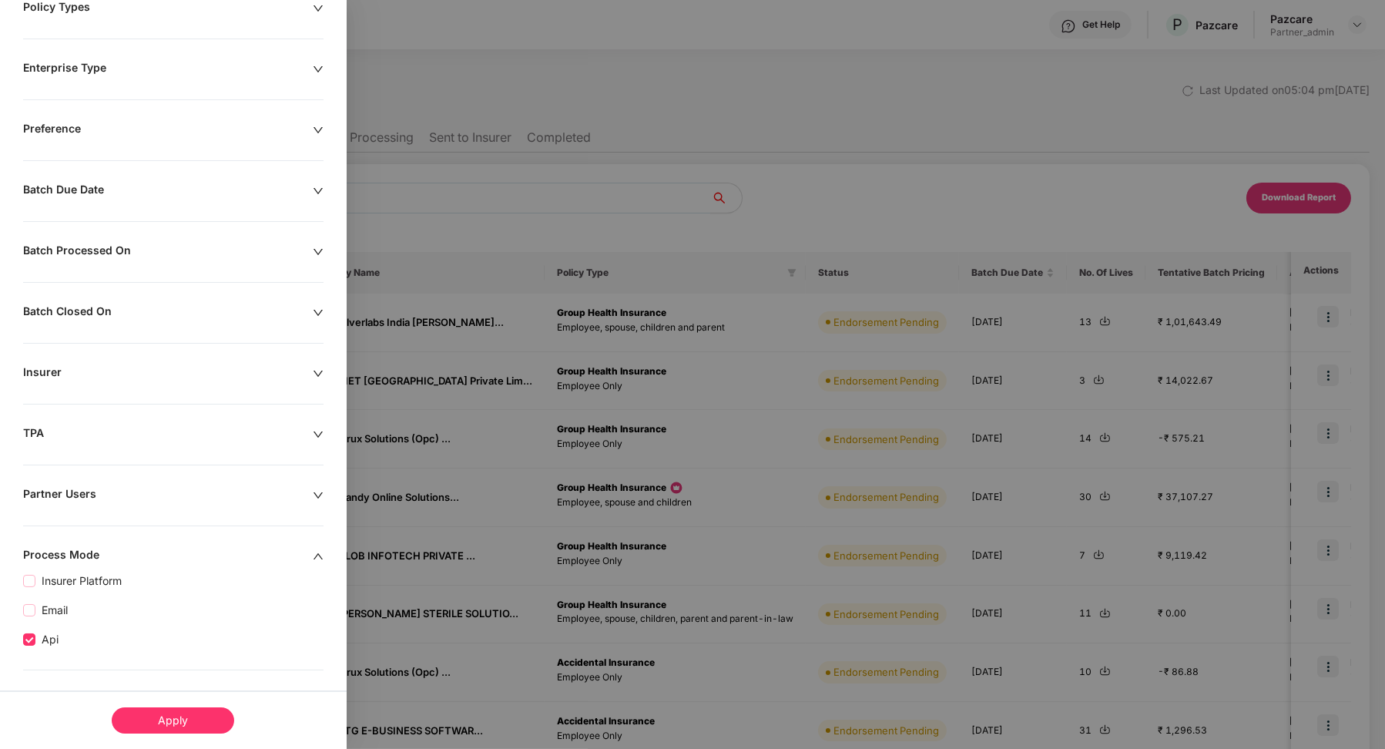
click at [193, 739] on div "Apply" at bounding box center [173, 719] width 347 height 59
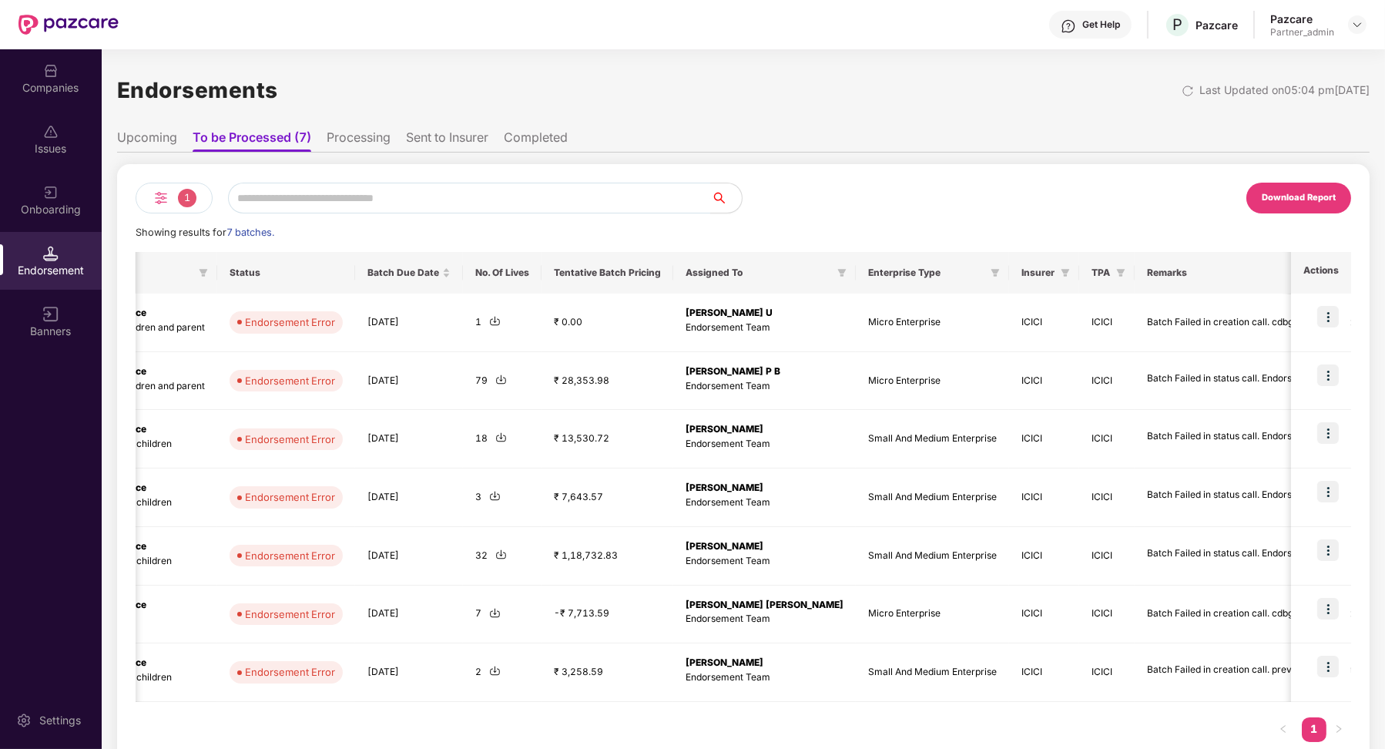
scroll to position [0, 549]
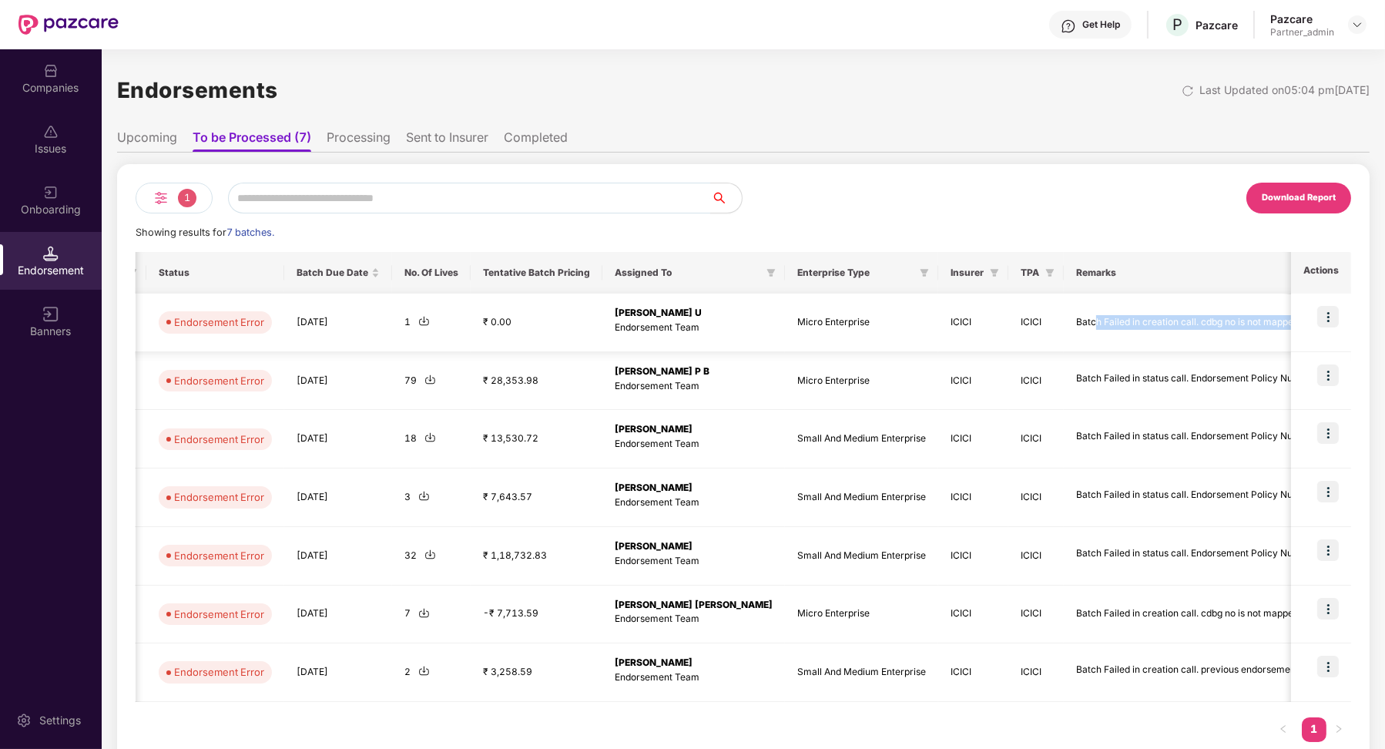
drag, startPoint x: 1270, startPoint y: 323, endPoint x: 1064, endPoint y: 320, distance: 206.5
click at [826, 321] on div "Batch Failed in creation call. cdbg no is not mapped" at bounding box center [1191, 322] width 231 height 15
click at [826, 315] on img at bounding box center [1328, 317] width 22 height 22
drag, startPoint x: 662, startPoint y: 603, endPoint x: 730, endPoint y: 604, distance: 68.6
click at [730, 604] on b "[PERSON_NAME] [PERSON_NAME]" at bounding box center [694, 605] width 158 height 12
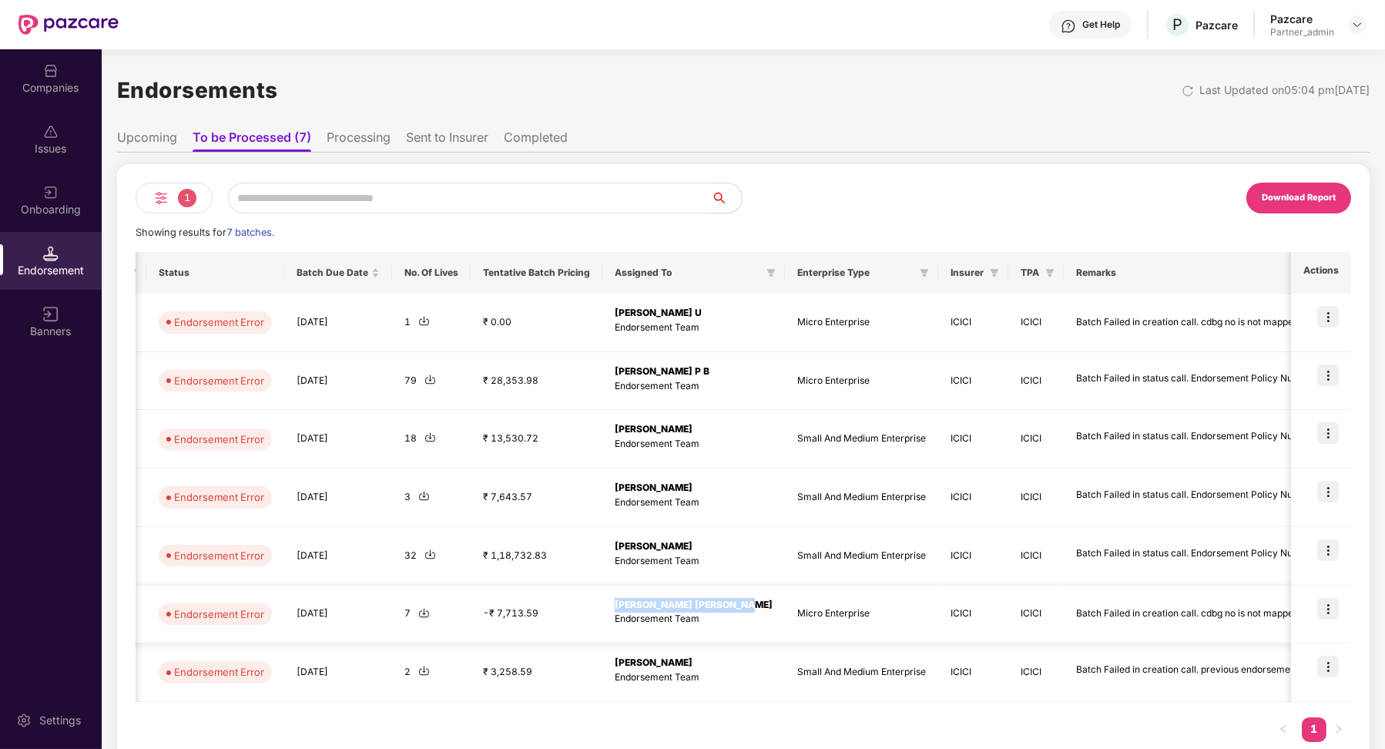
drag, startPoint x: 608, startPoint y: 601, endPoint x: 733, endPoint y: 602, distance: 125.6
click at [733, 602] on b "[PERSON_NAME] [PERSON_NAME]" at bounding box center [694, 605] width 158 height 12
drag, startPoint x: 1028, startPoint y: 610, endPoint x: 1232, endPoint y: 623, distance: 203.8
click at [826, 623] on tr "DIF_25061905373438 DL DIFINITY DIGITAL LLP Group Health Insurance Employee Only…" at bounding box center [482, 614] width 1793 height 59
drag, startPoint x: 1049, startPoint y: 324, endPoint x: 1138, endPoint y: 324, distance: 89.4
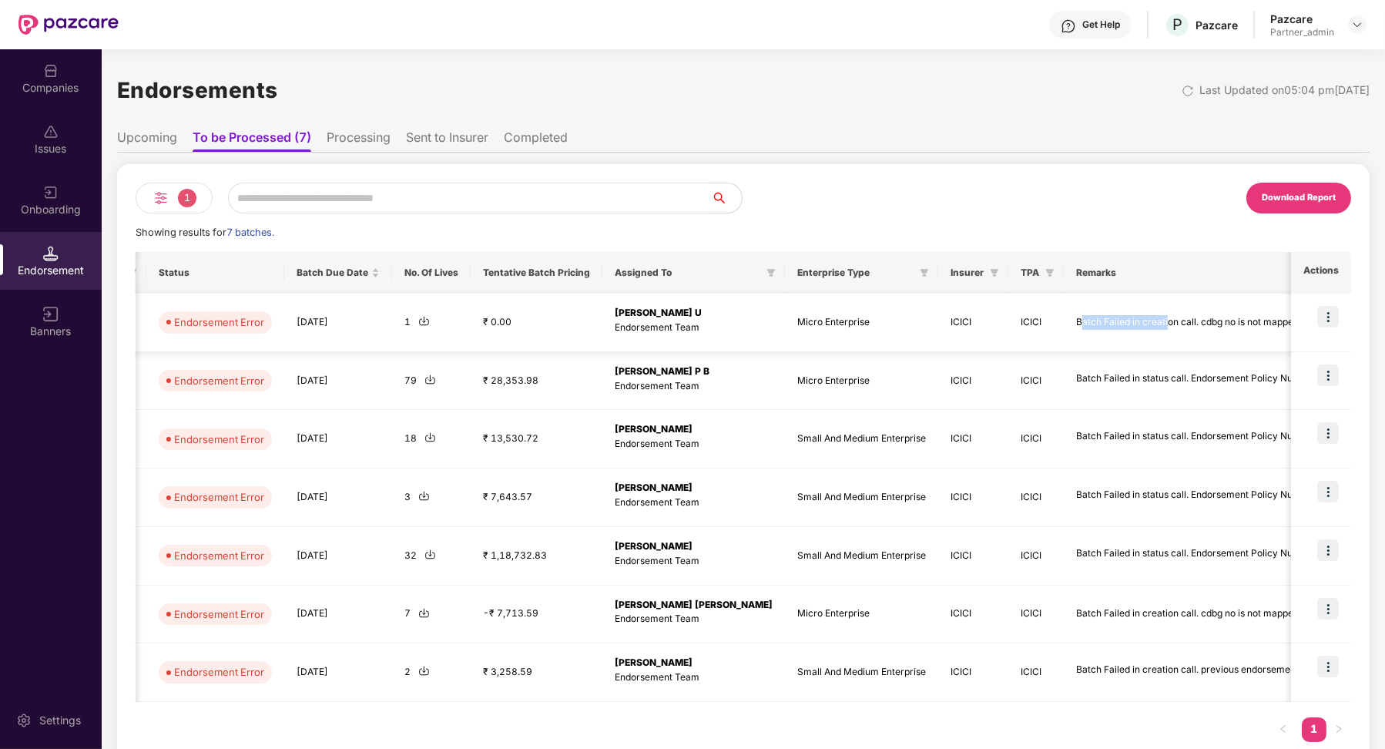
click at [826, 324] on div "Batch Failed in creation call. cdbg no is not mapped" at bounding box center [1191, 322] width 231 height 15
drag, startPoint x: 288, startPoint y: 614, endPoint x: 366, endPoint y: 614, distance: 77.8
click at [366, 614] on td "[DATE]" at bounding box center [338, 614] width 108 height 59
drag, startPoint x: 281, startPoint y: 324, endPoint x: 339, endPoint y: 324, distance: 57.8
click at [337, 324] on td "[DATE]" at bounding box center [338, 322] width 108 height 59
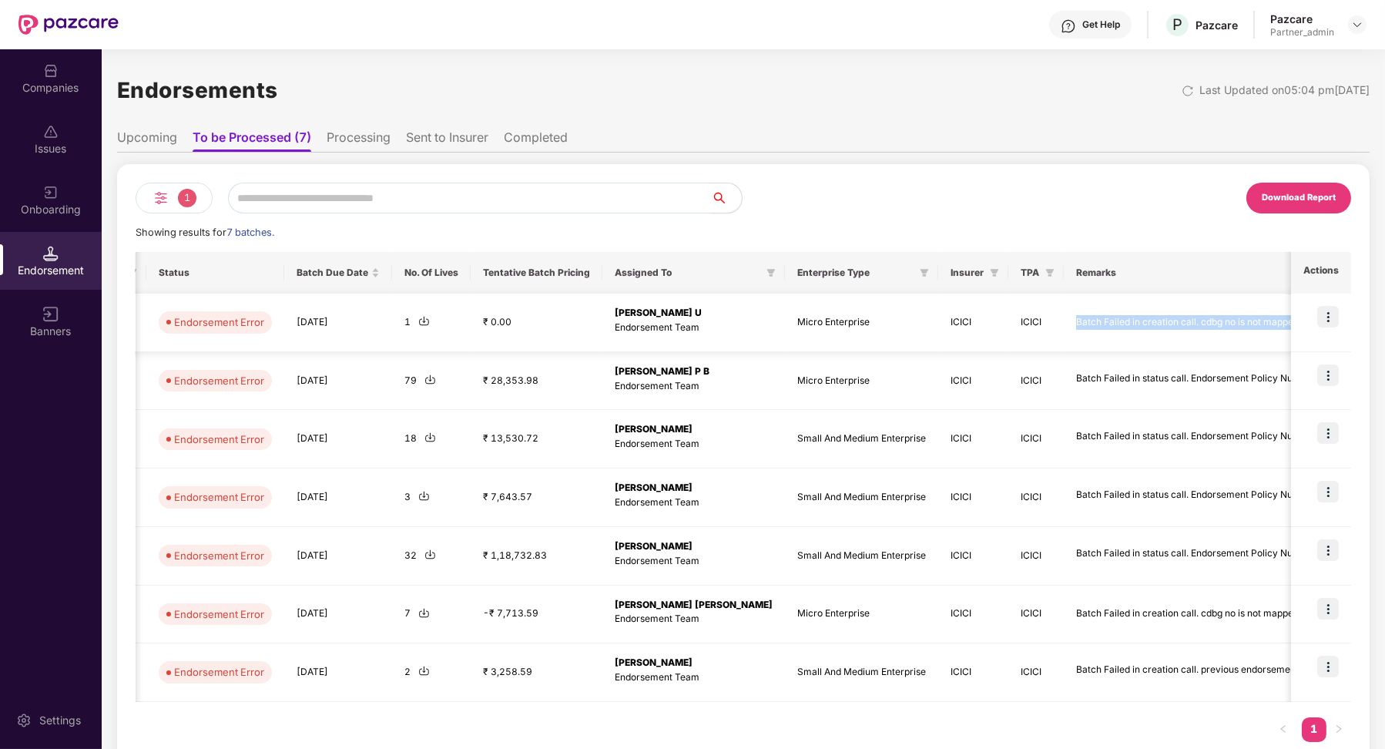
drag, startPoint x: 1045, startPoint y: 325, endPoint x: 1273, endPoint y: 337, distance: 228.3
click at [826, 337] on td "Batch Failed in creation call. cdbg no is not mapped" at bounding box center [1192, 322] width 256 height 59
click at [368, 143] on li "Processing" at bounding box center [359, 140] width 64 height 22
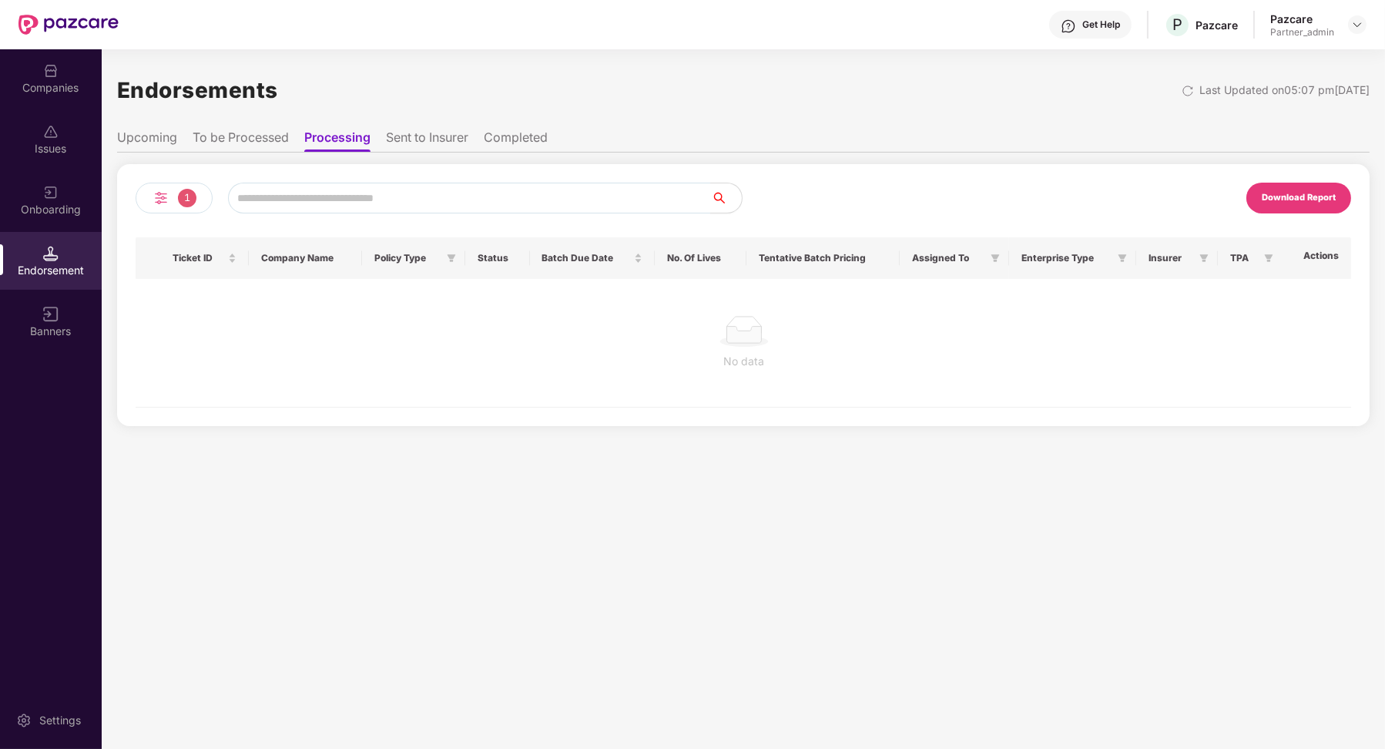
click at [254, 131] on li "To be Processed" at bounding box center [241, 140] width 96 height 22
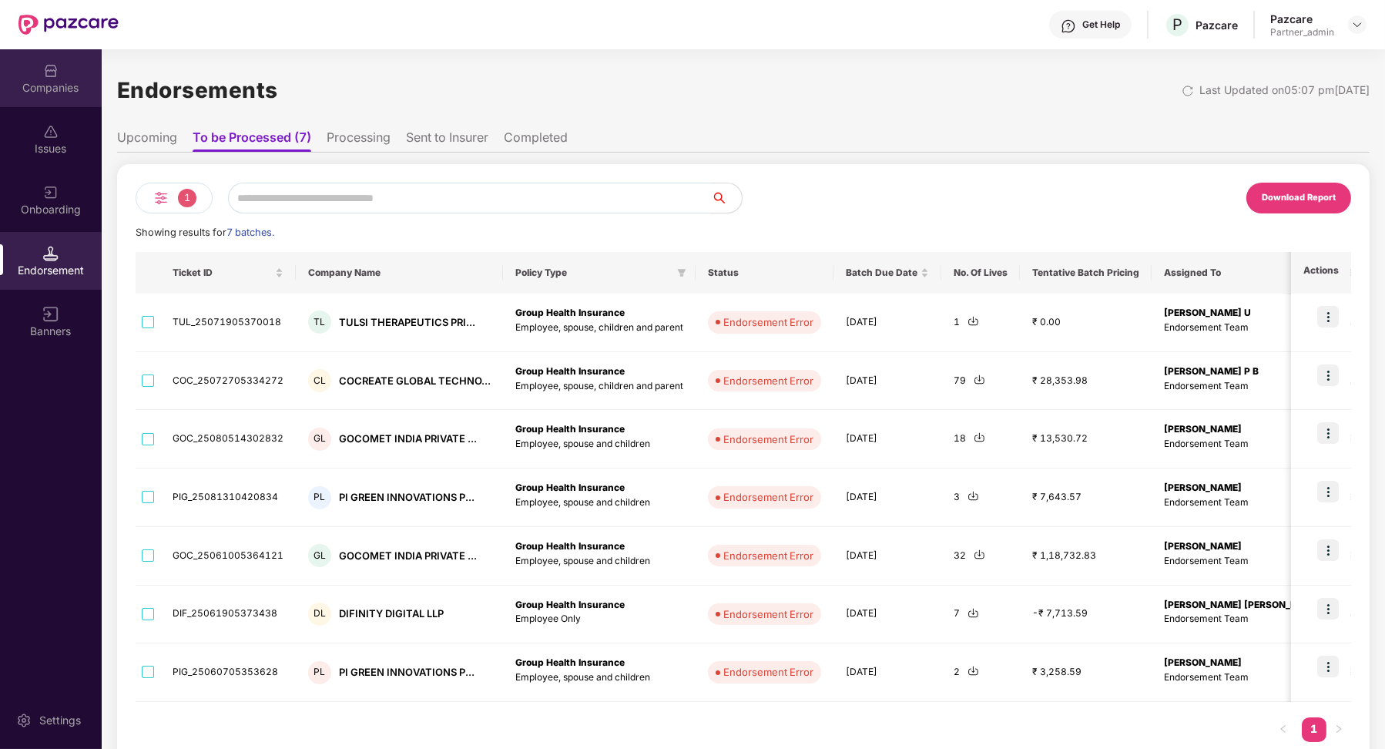
drag, startPoint x: 83, startPoint y: 109, endPoint x: 55, endPoint y: 92, distance: 32.5
click at [55, 92] on div "Companies" at bounding box center [51, 87] width 102 height 15
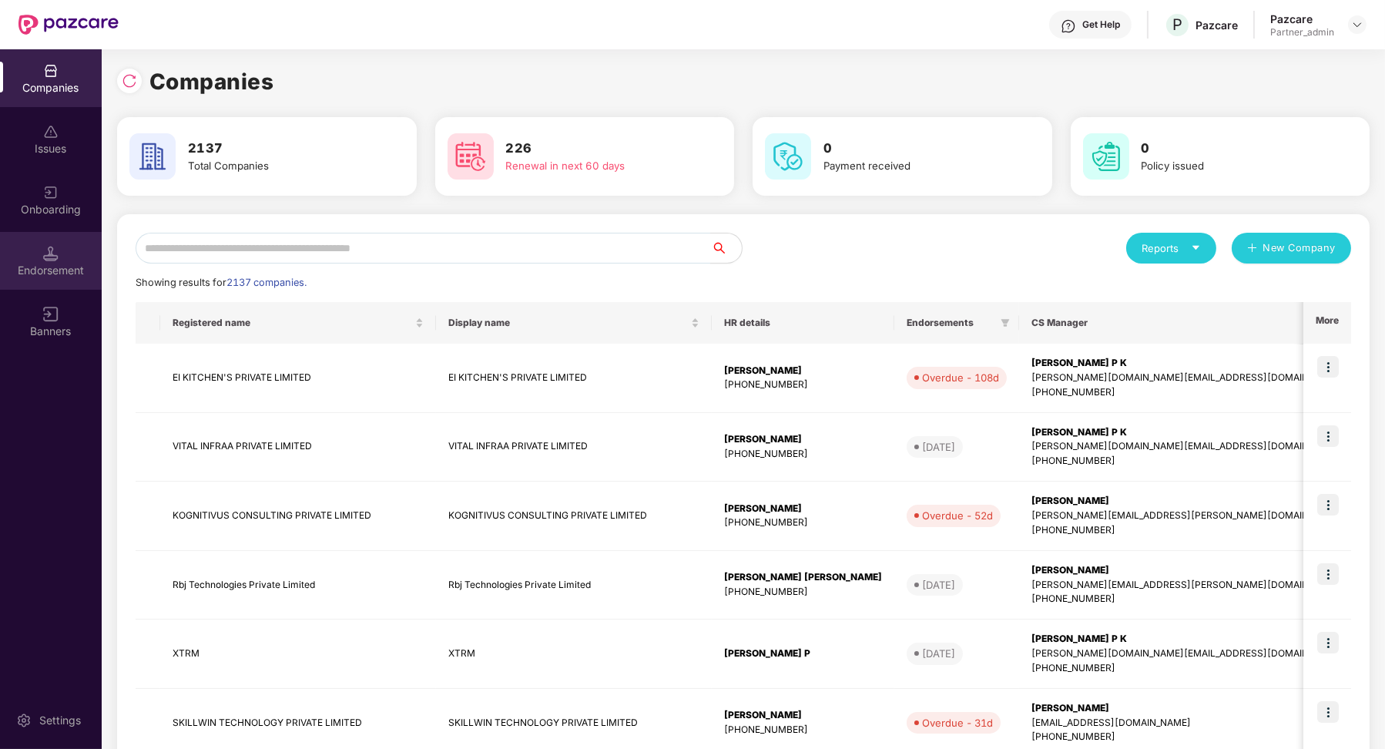
click at [54, 260] on div "Endorsement" at bounding box center [51, 261] width 102 height 58
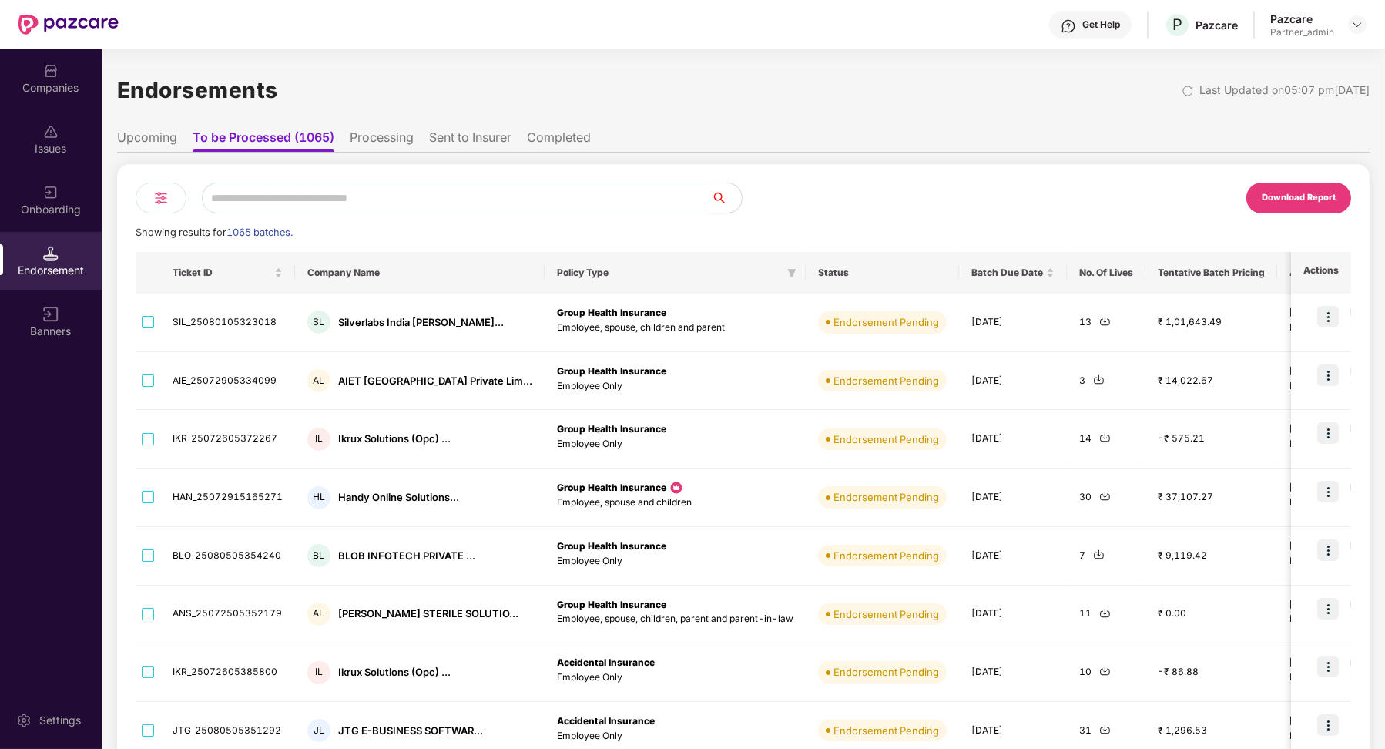
click at [164, 139] on li "Upcoming" at bounding box center [147, 140] width 60 height 22
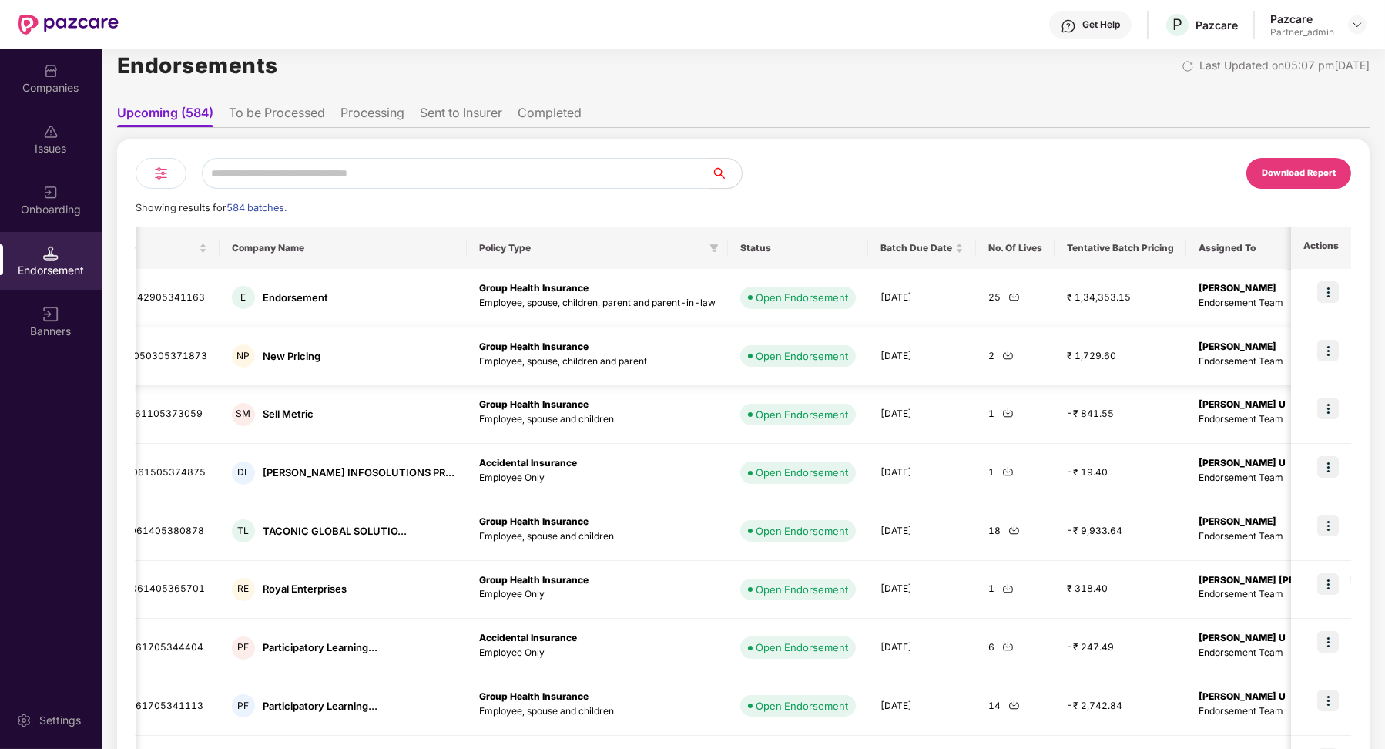
scroll to position [35, 0]
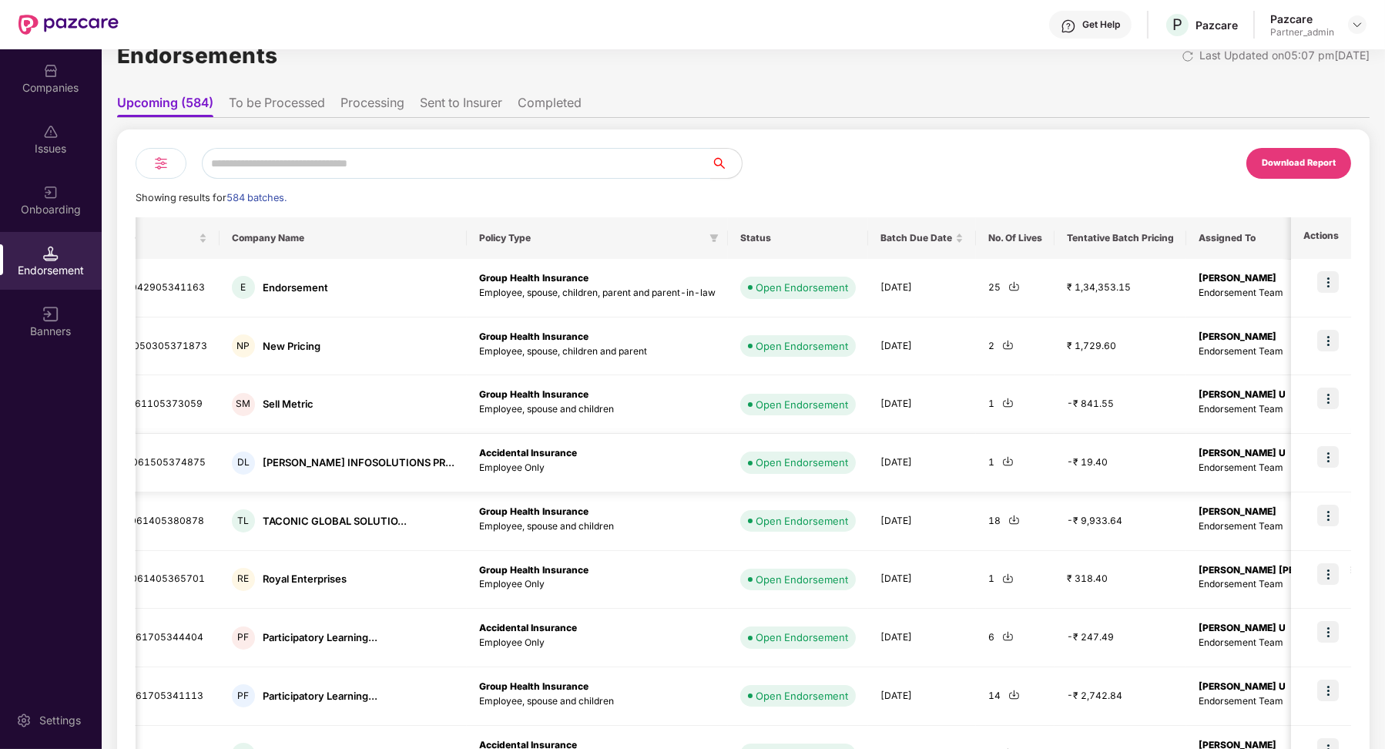
drag, startPoint x: 829, startPoint y: 471, endPoint x: 911, endPoint y: 472, distance: 82.4
click at [826, 472] on td "[DATE]" at bounding box center [922, 463] width 108 height 59
drag, startPoint x: 840, startPoint y: 462, endPoint x: 918, endPoint y: 463, distance: 78.6
click at [826, 463] on td "[DATE]" at bounding box center [922, 463] width 108 height 59
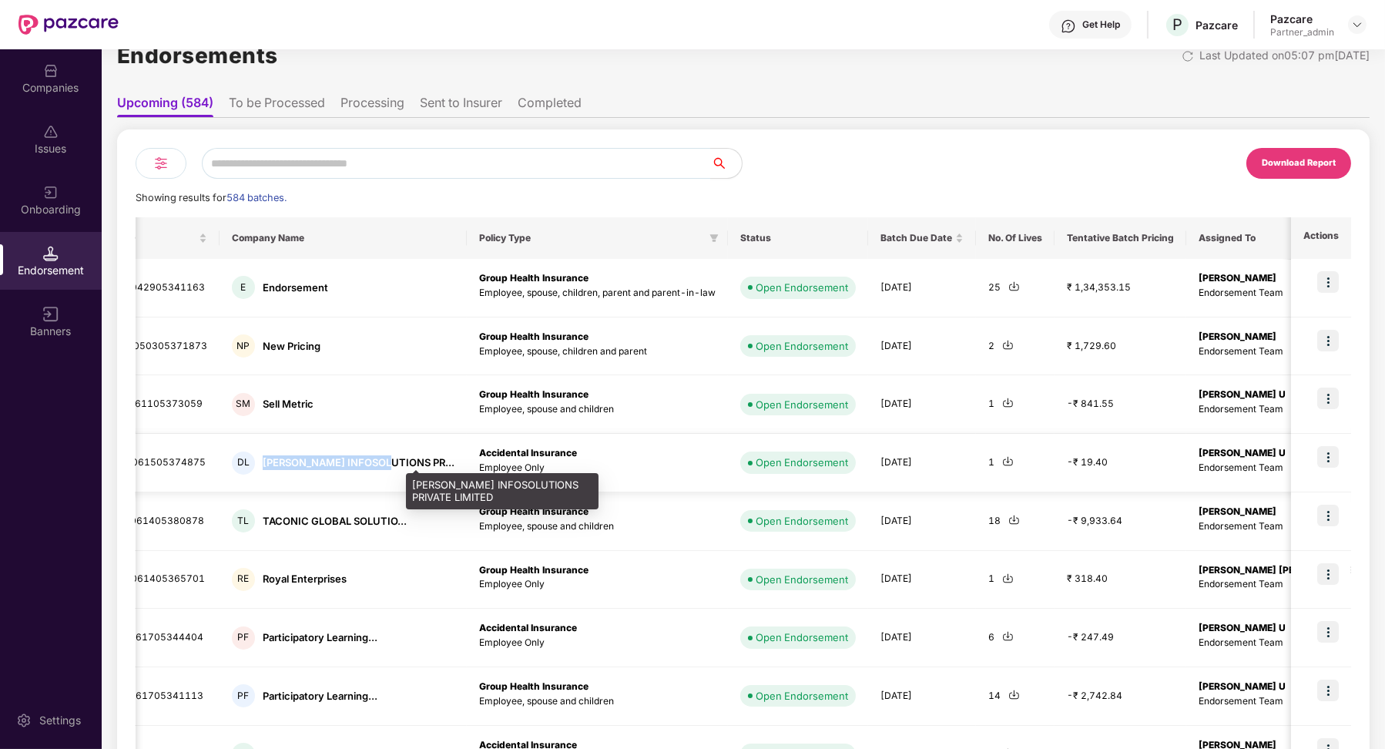
drag, startPoint x: 253, startPoint y: 455, endPoint x: 382, endPoint y: 458, distance: 129.4
click at [384, 459] on div "[PERSON_NAME] INFOSOLUTIONS PR..." at bounding box center [343, 462] width 223 height 23
drag, startPoint x: 823, startPoint y: 452, endPoint x: 869, endPoint y: 459, distance: 46.7
click at [826, 460] on td "[DATE]" at bounding box center [922, 463] width 108 height 59
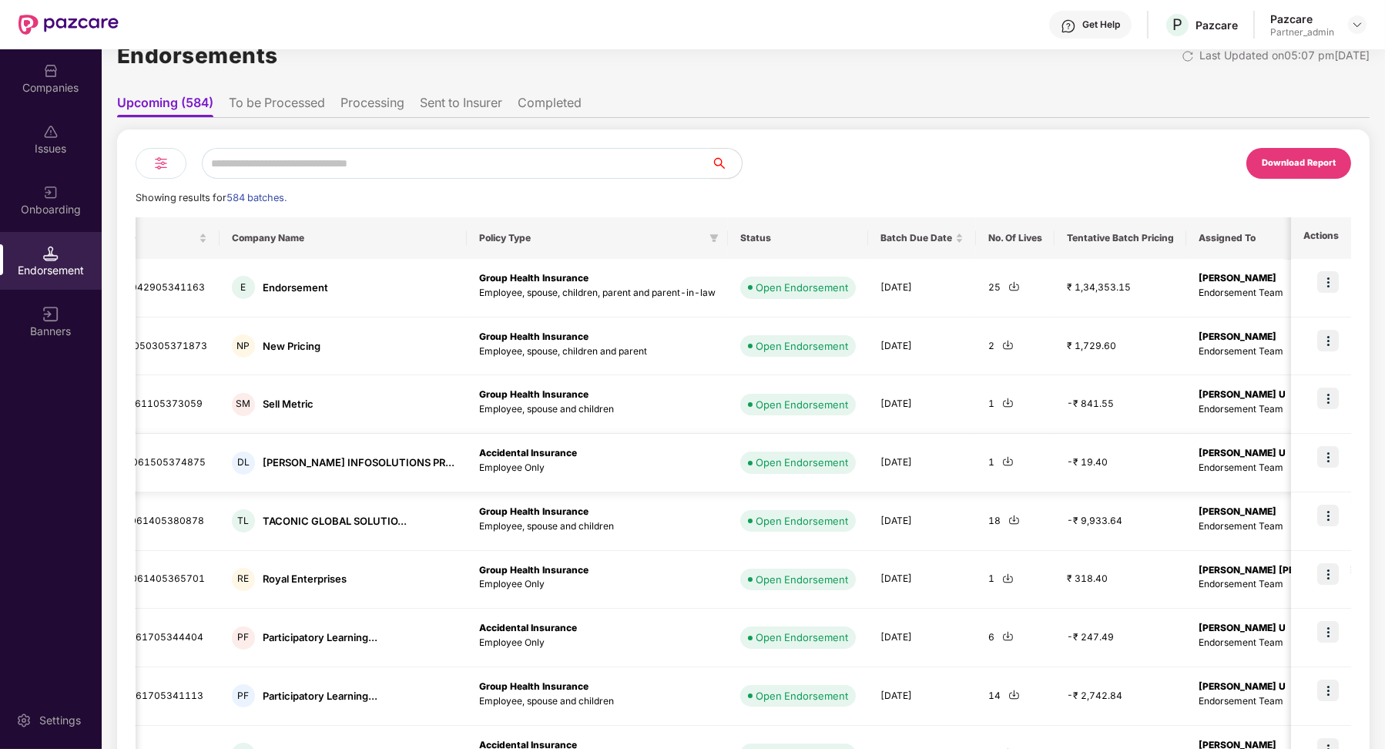
click at [826, 470] on td "[DATE]" at bounding box center [922, 463] width 108 height 59
drag, startPoint x: 886, startPoint y: 455, endPoint x: 810, endPoint y: 456, distance: 75.5
click at [810, 456] on tr "DOY_25061505374875 [PERSON_NAME] INFOSOLUTIONS PR... Accidental Insurance Emplo…" at bounding box center [887, 463] width 1657 height 59
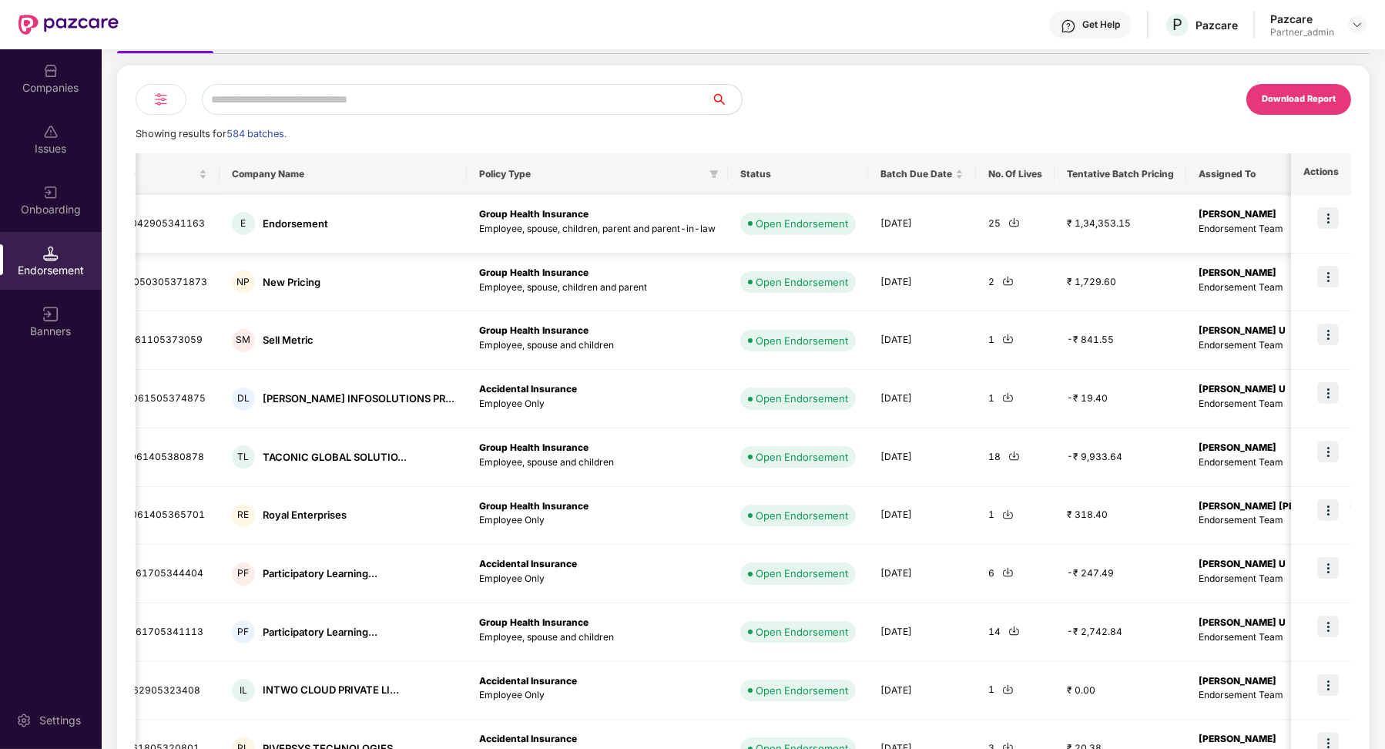
scroll to position [0, 0]
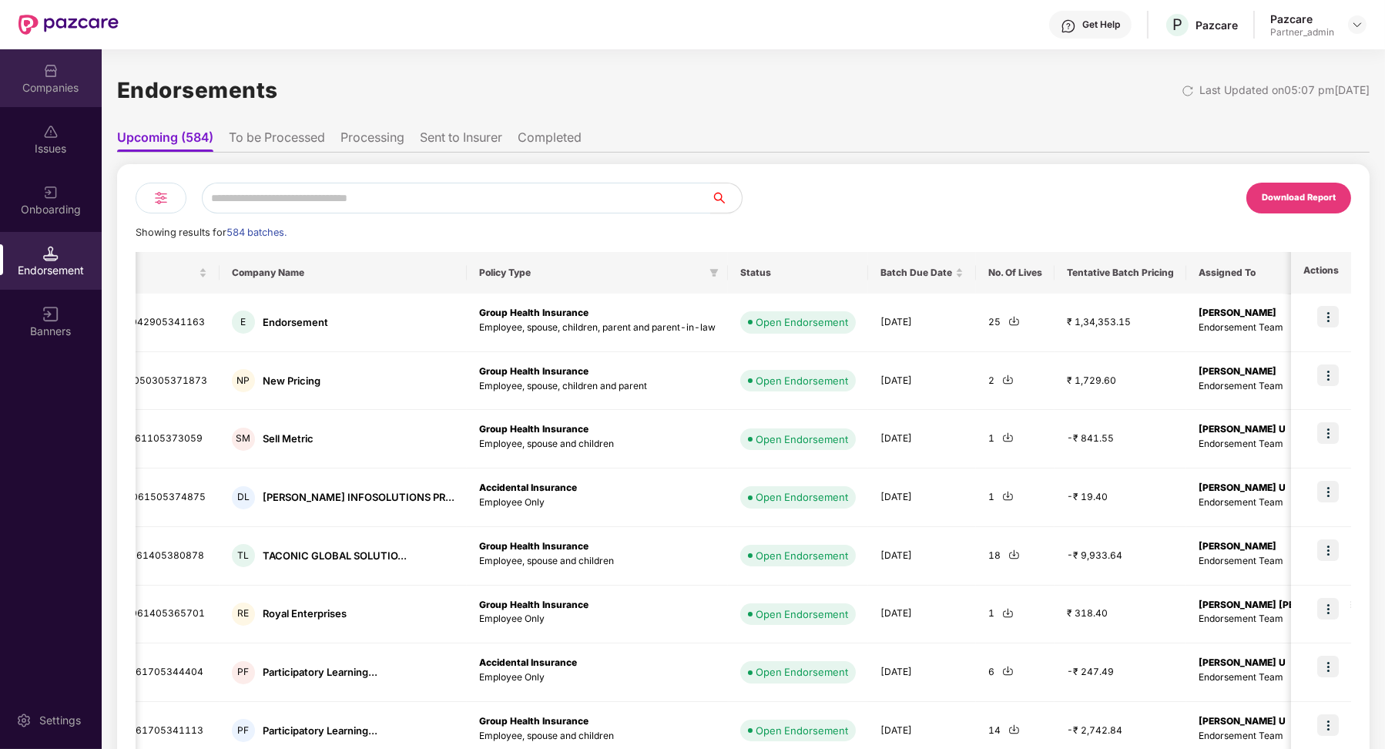
click at [47, 75] on img at bounding box center [50, 70] width 15 height 15
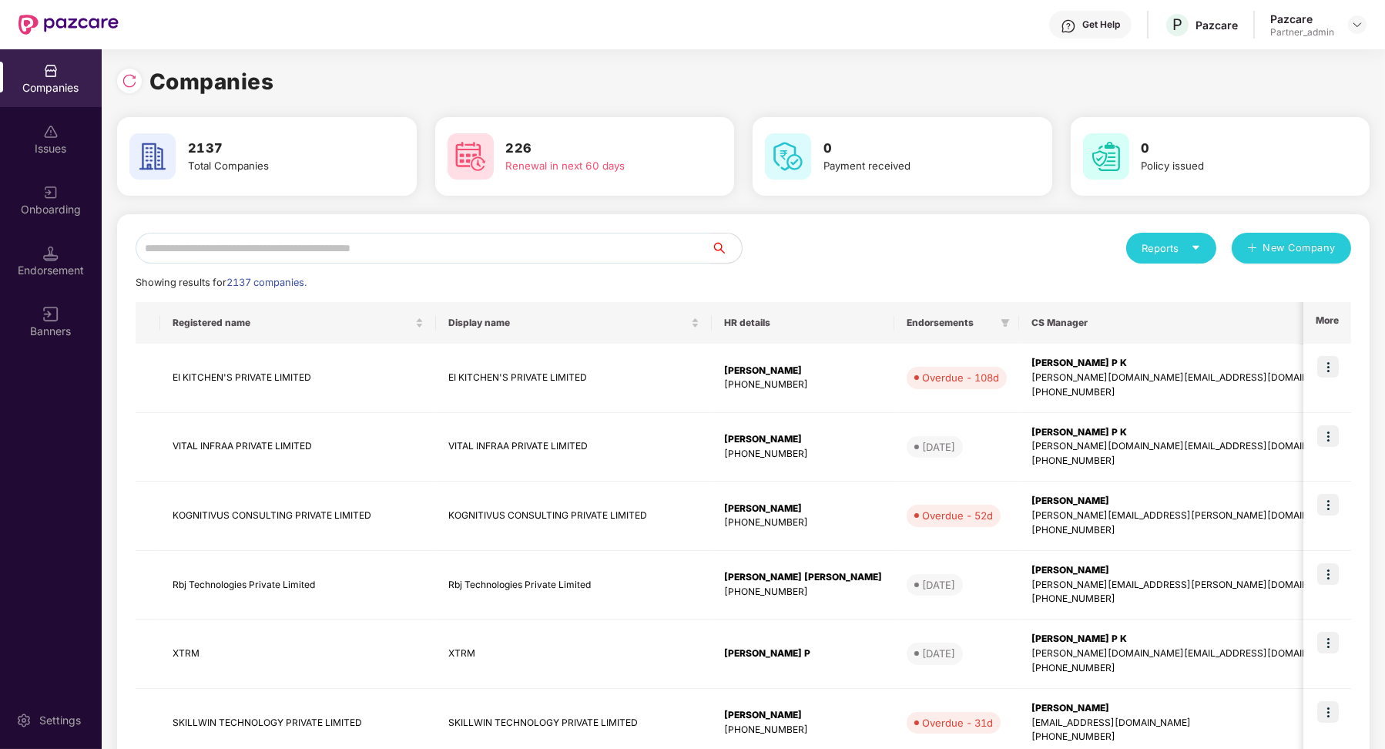
click at [826, 246] on div "Reports" at bounding box center [1171, 248] width 90 height 31
click at [826, 268] on div "Reports New Company Showing results for 2137 companies. Registered name Display…" at bounding box center [744, 661] width 1216 height 856
click at [57, 251] on div "Endorsement" at bounding box center [51, 261] width 102 height 58
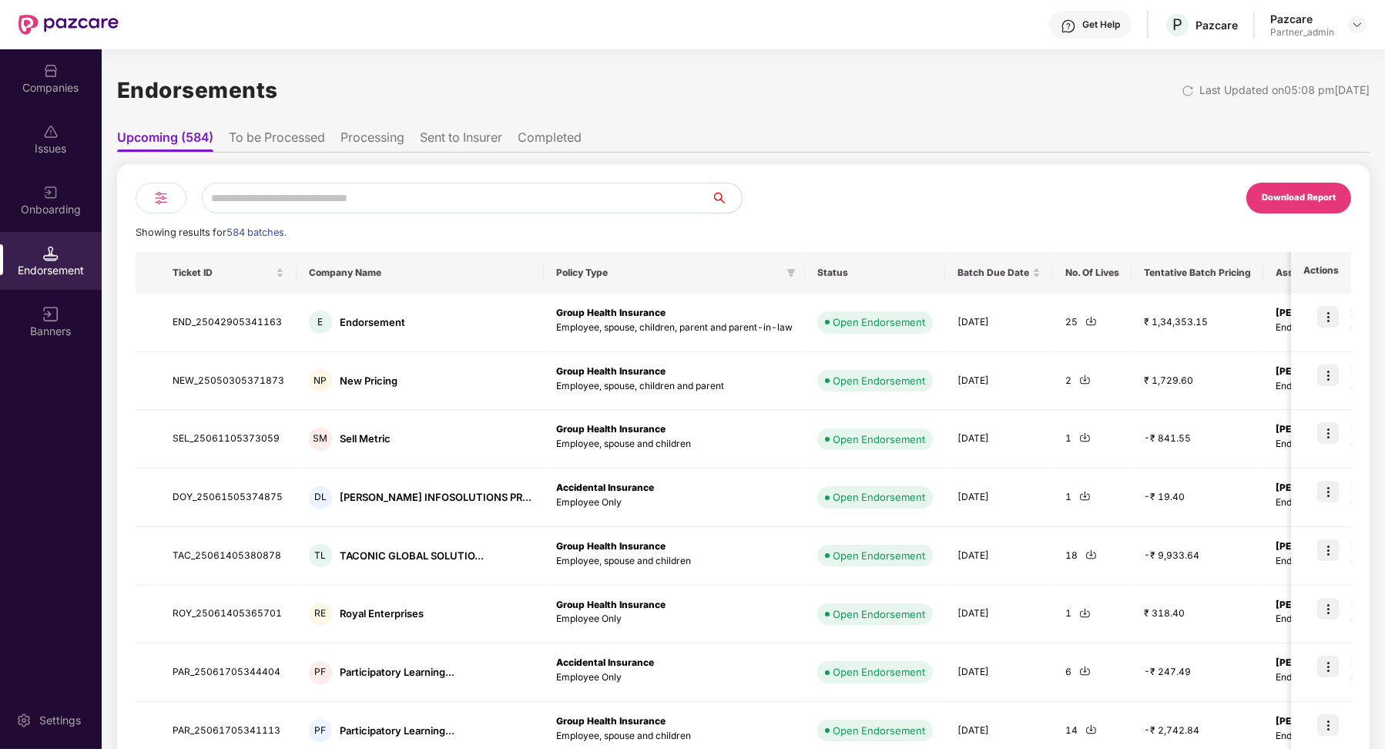
click at [288, 138] on li "To be Processed" at bounding box center [277, 140] width 96 height 22
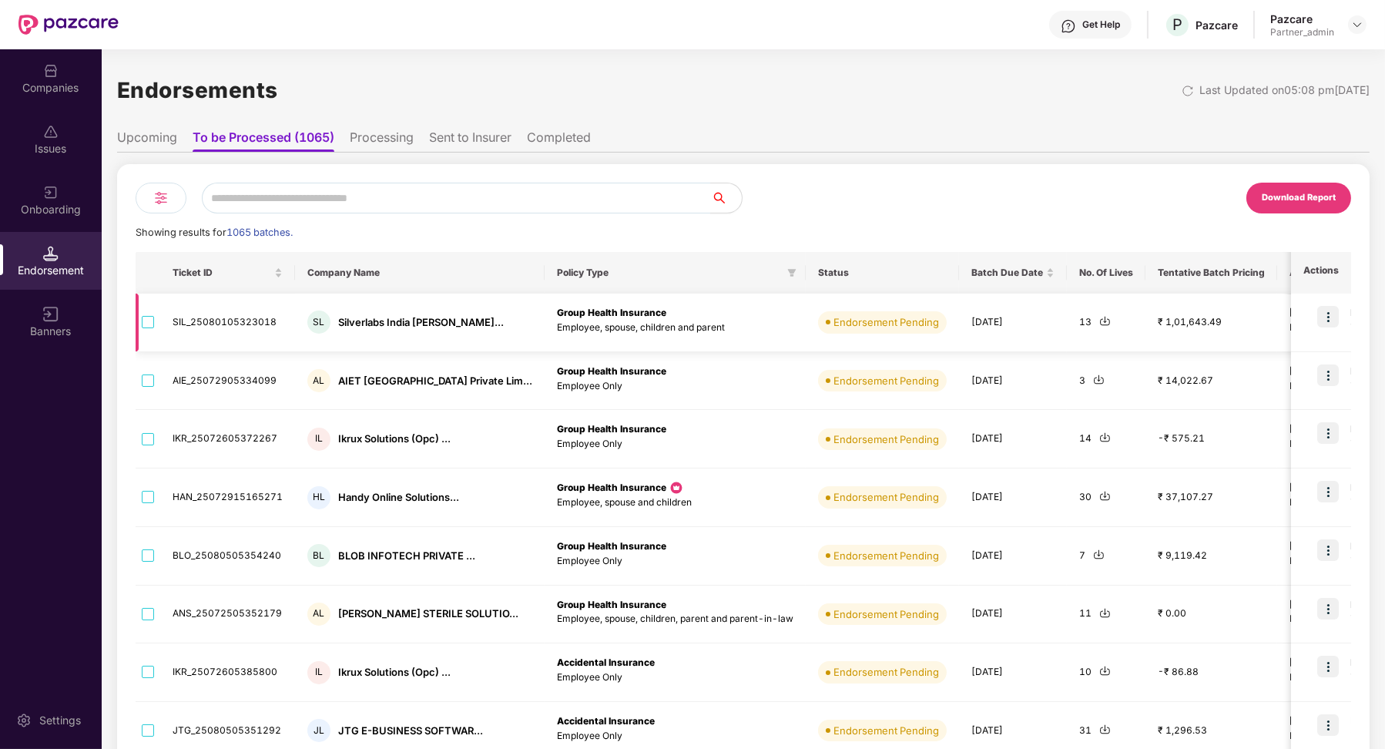
drag, startPoint x: 920, startPoint y: 322, endPoint x: 962, endPoint y: 324, distance: 42.4
click at [826, 323] on td "[DATE]" at bounding box center [1013, 322] width 108 height 59
click at [73, 86] on div "Companies" at bounding box center [51, 87] width 102 height 15
